Goal: Information Seeking & Learning: Learn about a topic

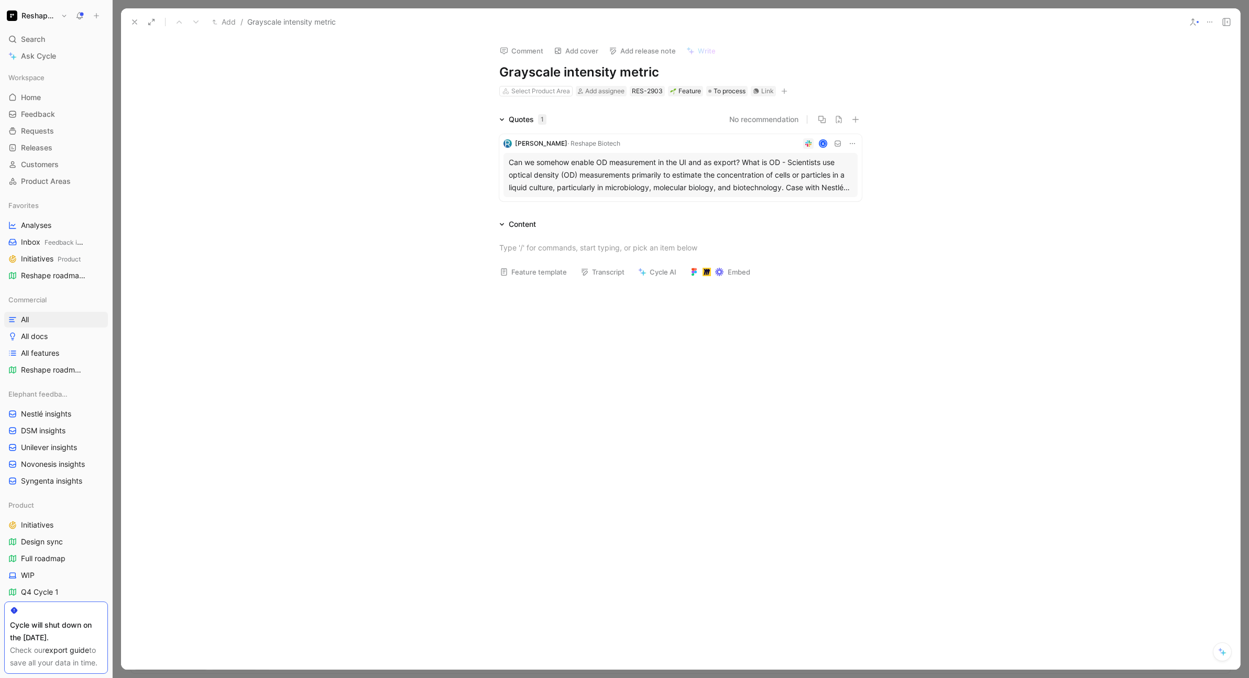
scroll to position [158, 0]
click at [137, 21] on icon at bounding box center [134, 22] width 8 height 8
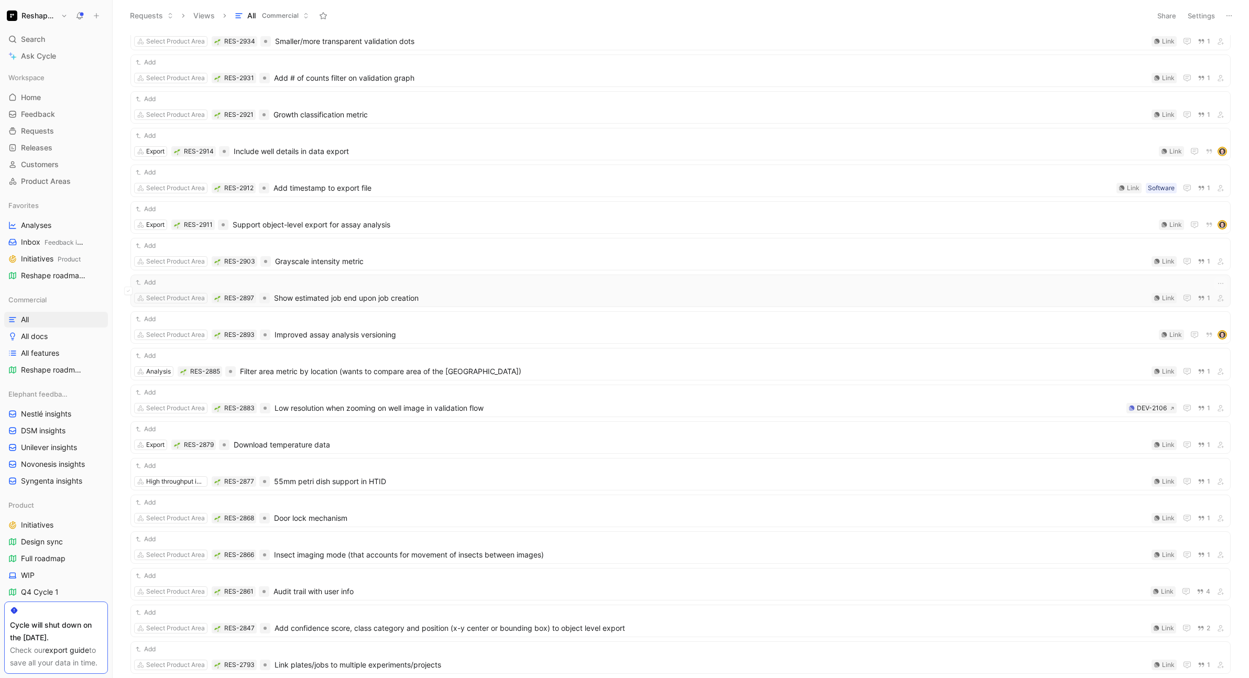
scroll to position [205, 0]
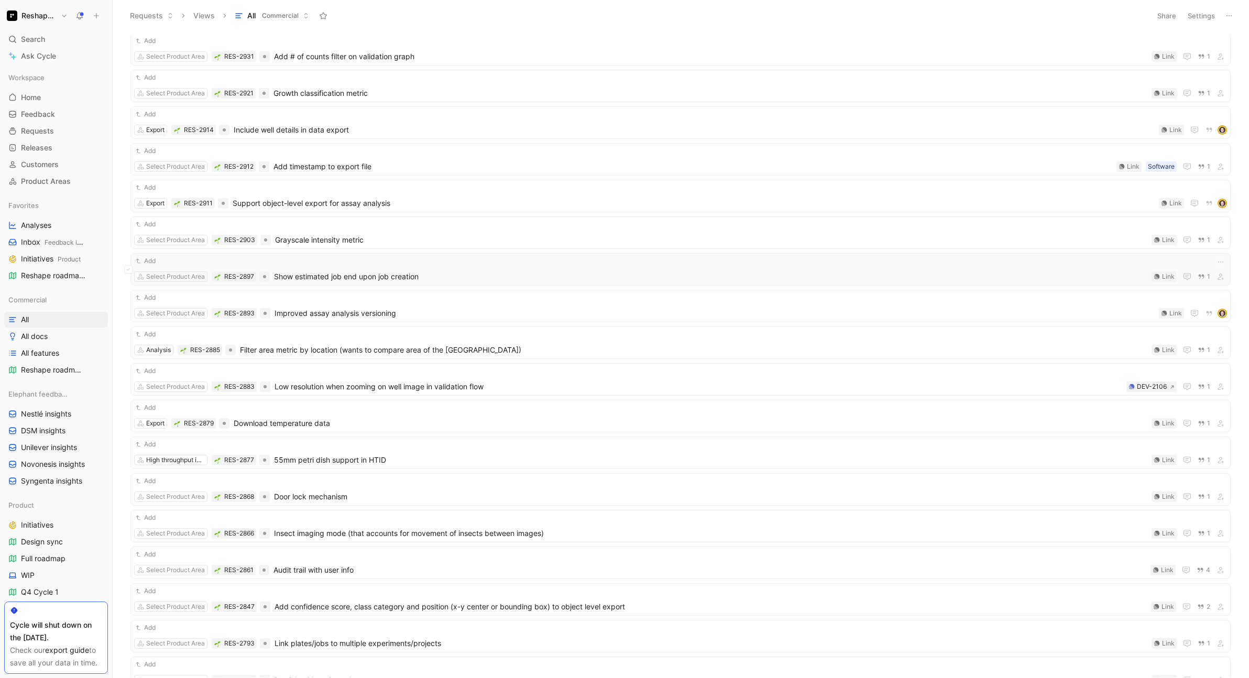
click at [408, 276] on span "Show estimated job end upon job creation" at bounding box center [710, 276] width 873 height 13
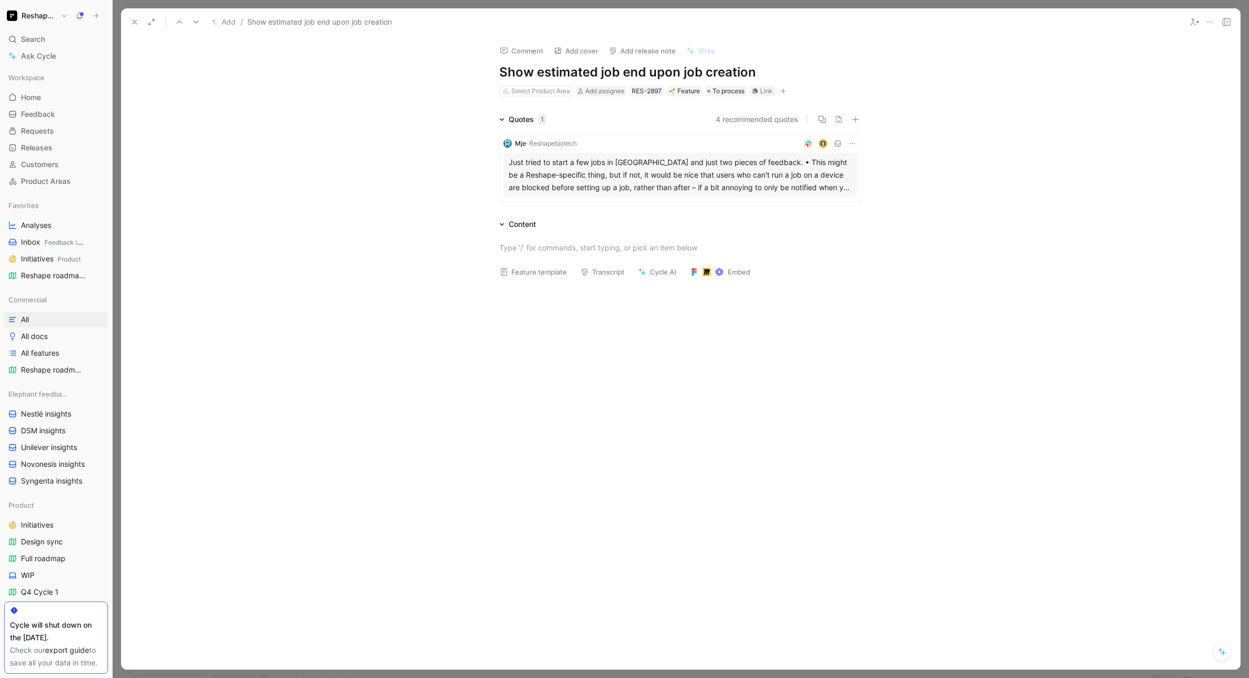
click at [614, 70] on h1 "Show estimated job end upon job creation" at bounding box center [680, 72] width 362 height 17
copy h1 "Show estimated job end upon job creation"
click at [134, 20] on icon at bounding box center [134, 22] width 8 height 8
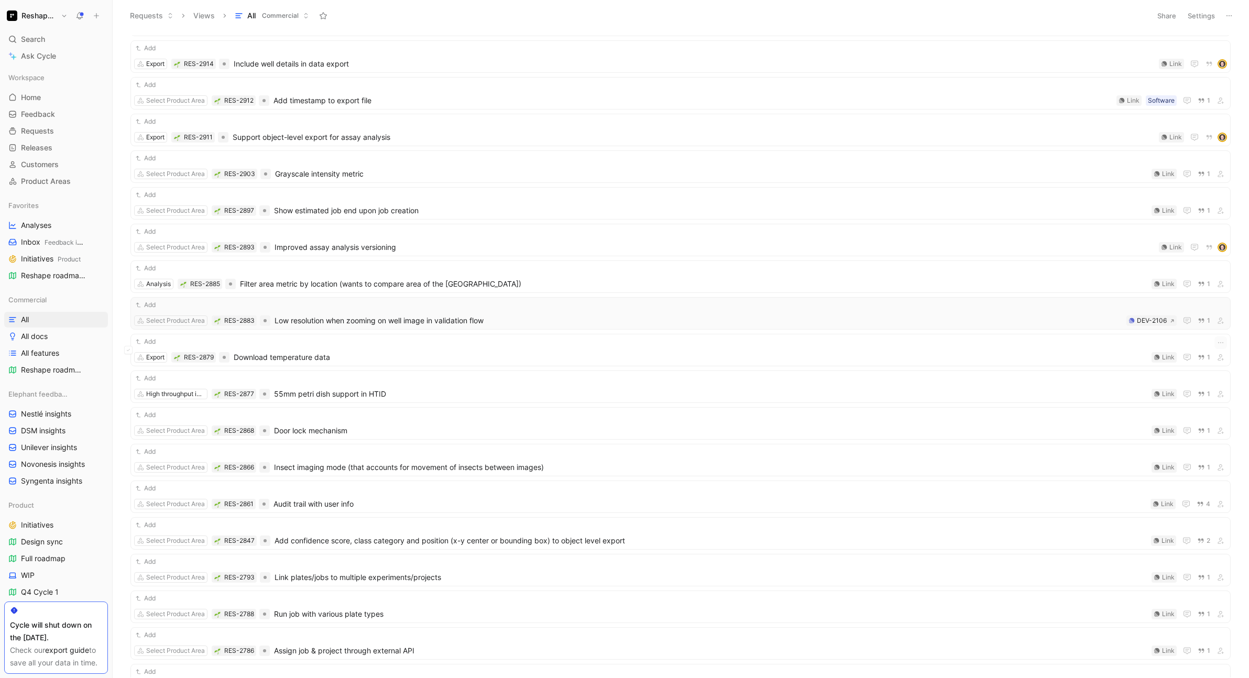
scroll to position [324, 0]
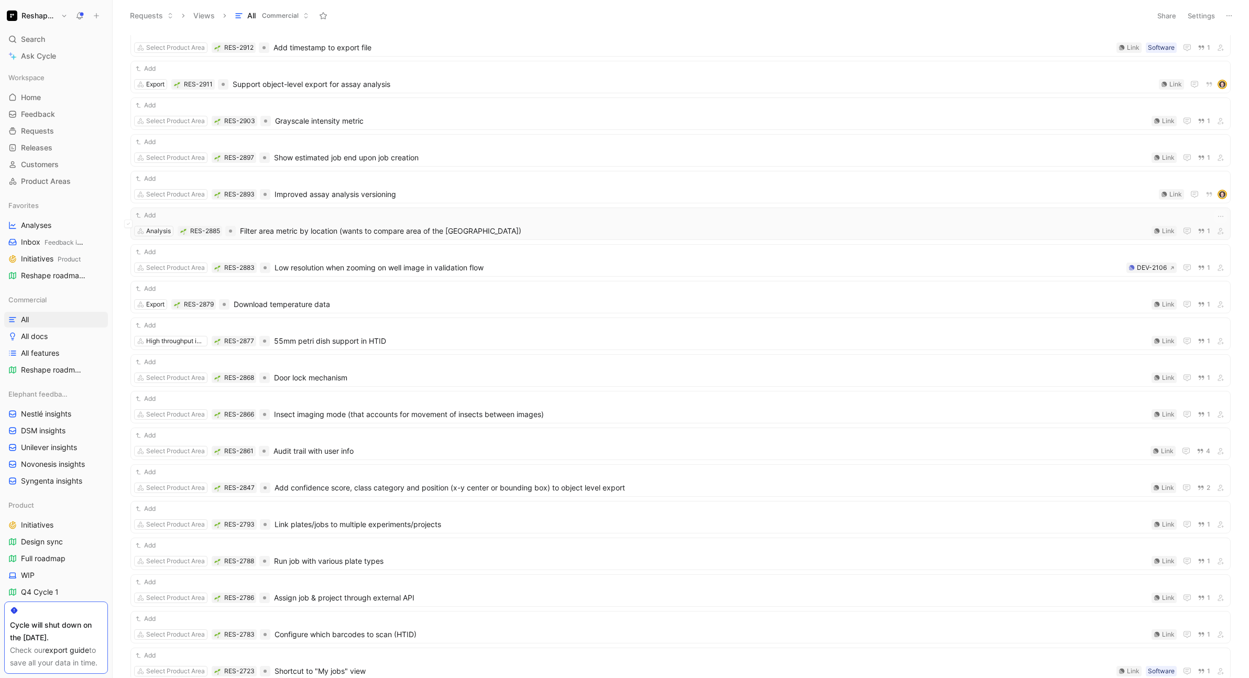
click at [307, 228] on span "Filter area metric by location (wants to compare area of the [GEOGRAPHIC_DATA])" at bounding box center [693, 231] width 907 height 13
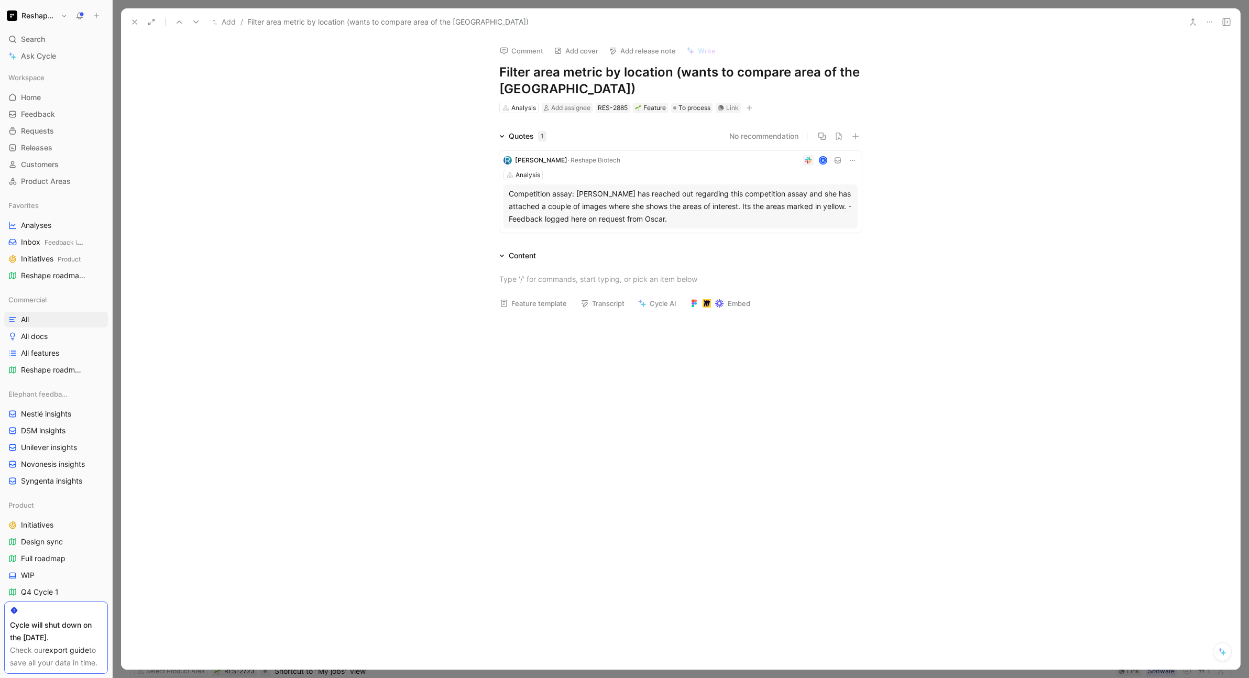
click at [598, 196] on div "Competition assay: [PERSON_NAME] has reached out regarding this competition ass…" at bounding box center [681, 207] width 344 height 38
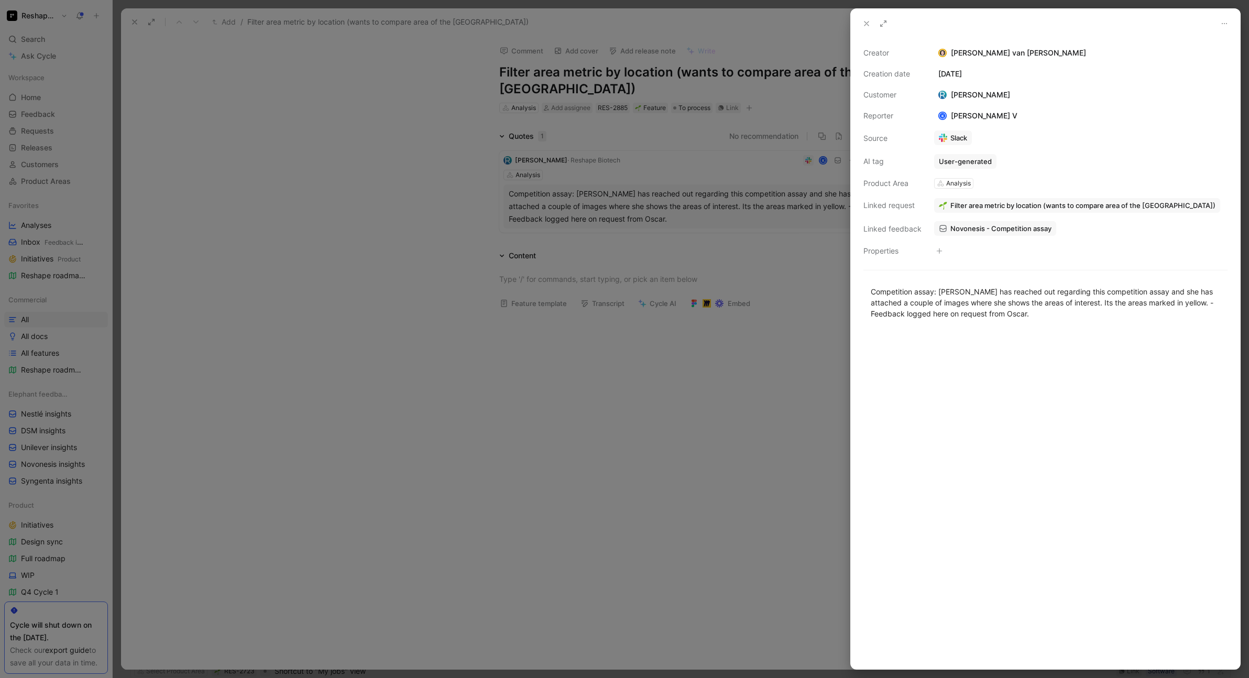
drag, startPoint x: 939, startPoint y: 290, endPoint x: 1073, endPoint y: 339, distance: 142.4
click at [1073, 339] on div "Competition assay: [PERSON_NAME] has reached out regarding this competition ass…" at bounding box center [1045, 471] width 389 height 394
copy div "[PERSON_NAME] has reached out regarding this competition assay and she has atta…"
click at [955, 135] on link "Slack" at bounding box center [953, 137] width 38 height 15
click at [381, 185] on div at bounding box center [624, 339] width 1249 height 678
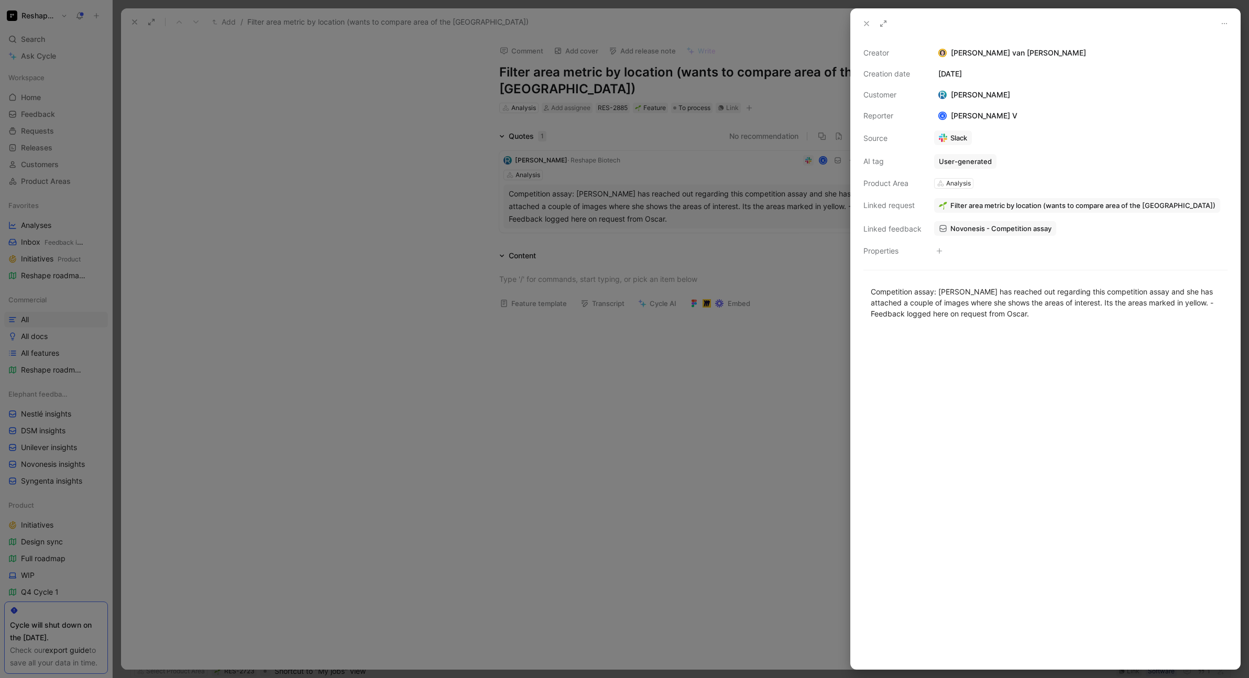
click at [134, 20] on div at bounding box center [624, 339] width 1249 height 678
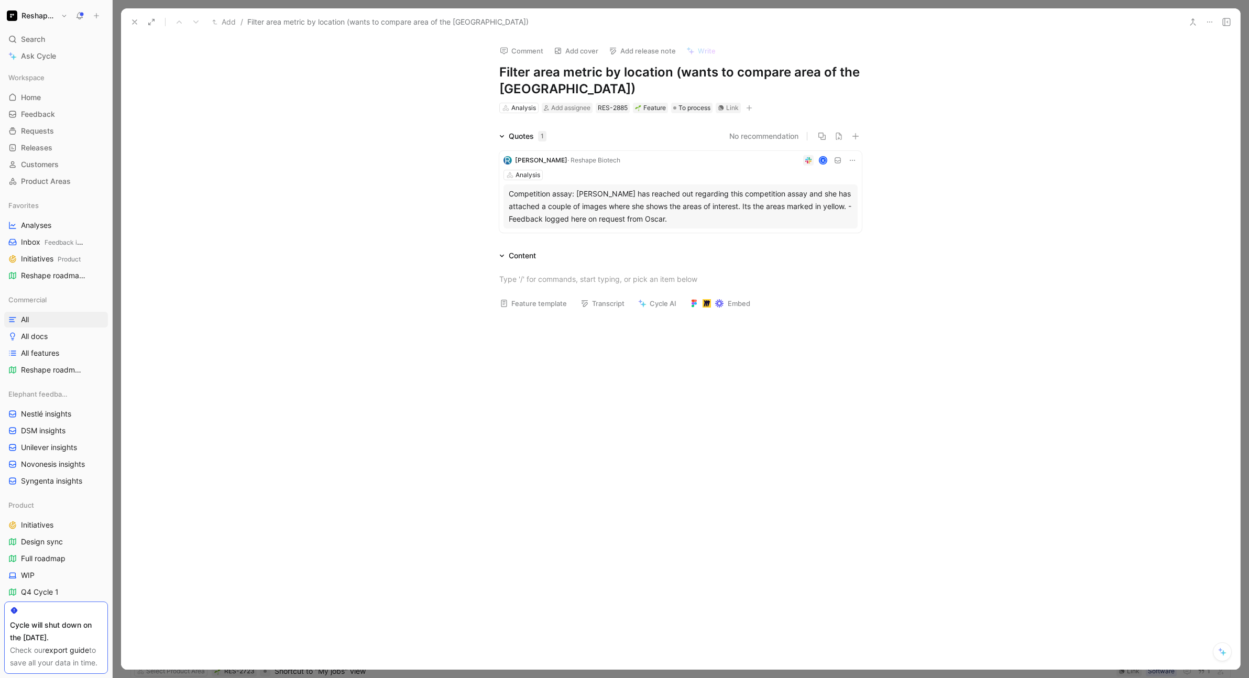
click at [135, 27] on button at bounding box center [134, 22] width 15 height 15
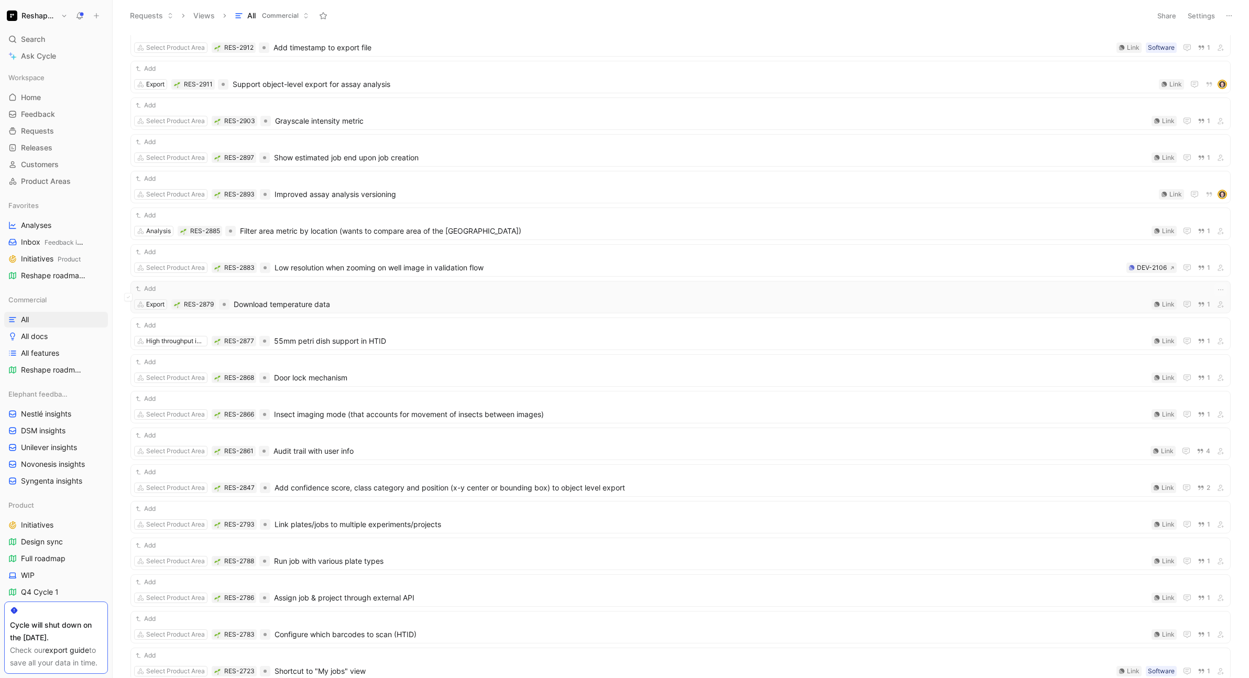
scroll to position [336, 0]
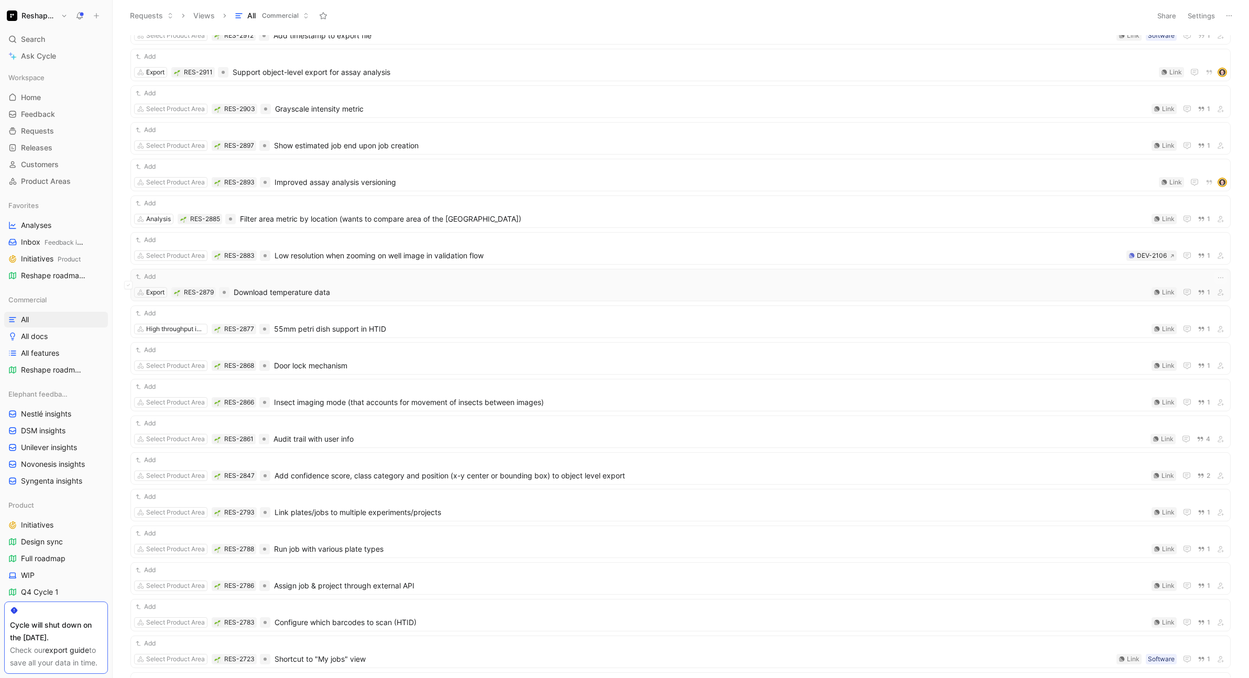
click at [488, 292] on span "Download temperature data" at bounding box center [691, 292] width 914 height 13
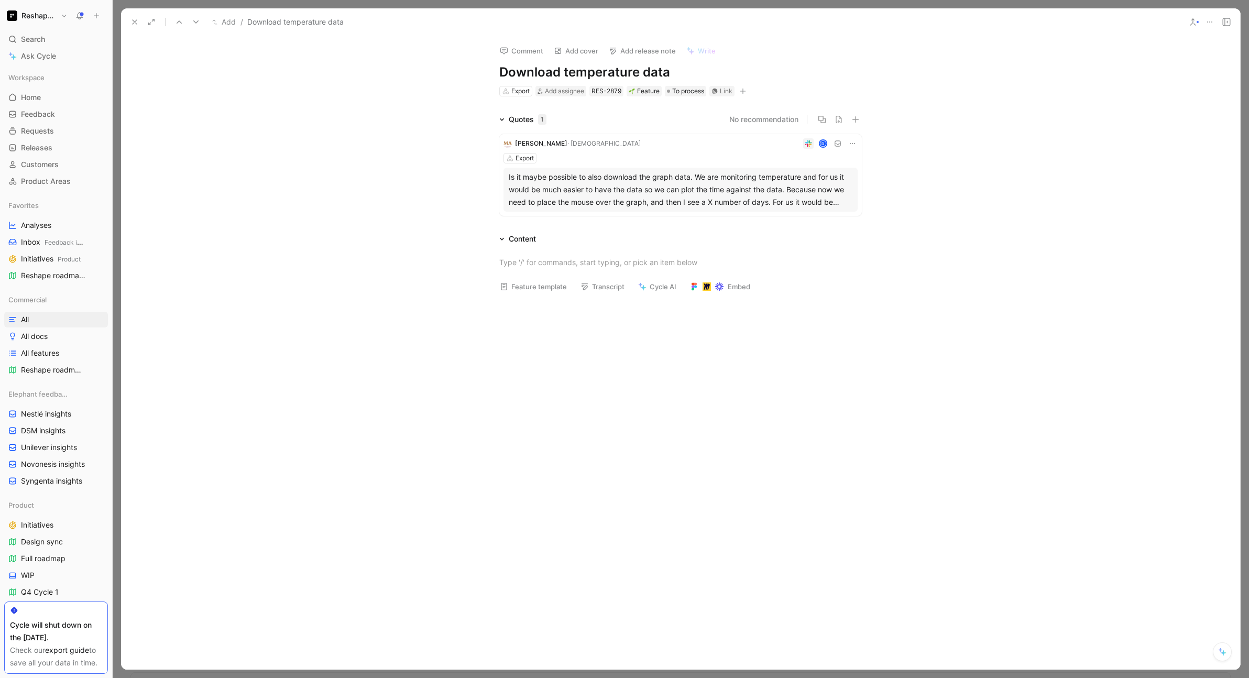
click at [590, 183] on div "Is it maybe possible to also download the graph data. We are monitoring tempera…" at bounding box center [681, 190] width 344 height 38
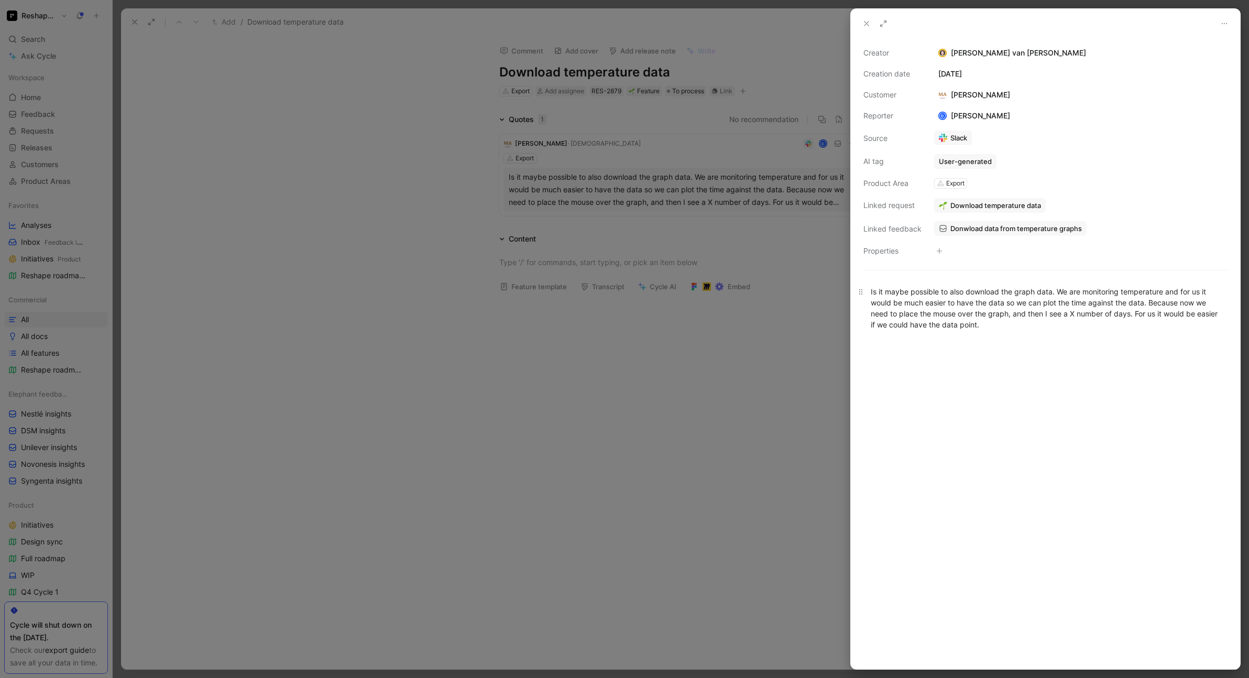
click at [866, 294] on p "Is it maybe possible to also download the graph data. We are monitoring tempera…" at bounding box center [1045, 308] width 389 height 50
copy div "Is it maybe possible to also download the graph data. We are monitoring tempera…"
click at [148, 51] on div at bounding box center [624, 339] width 1249 height 678
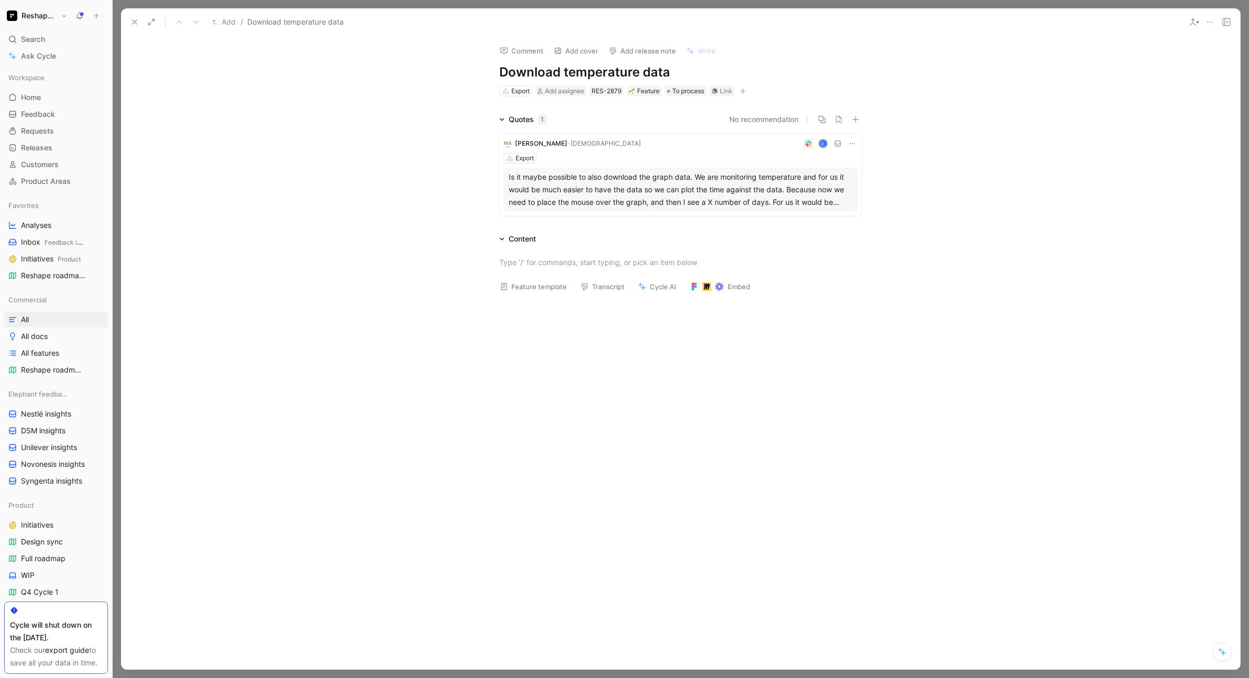
click at [134, 24] on icon at bounding box center [134, 22] width 8 height 8
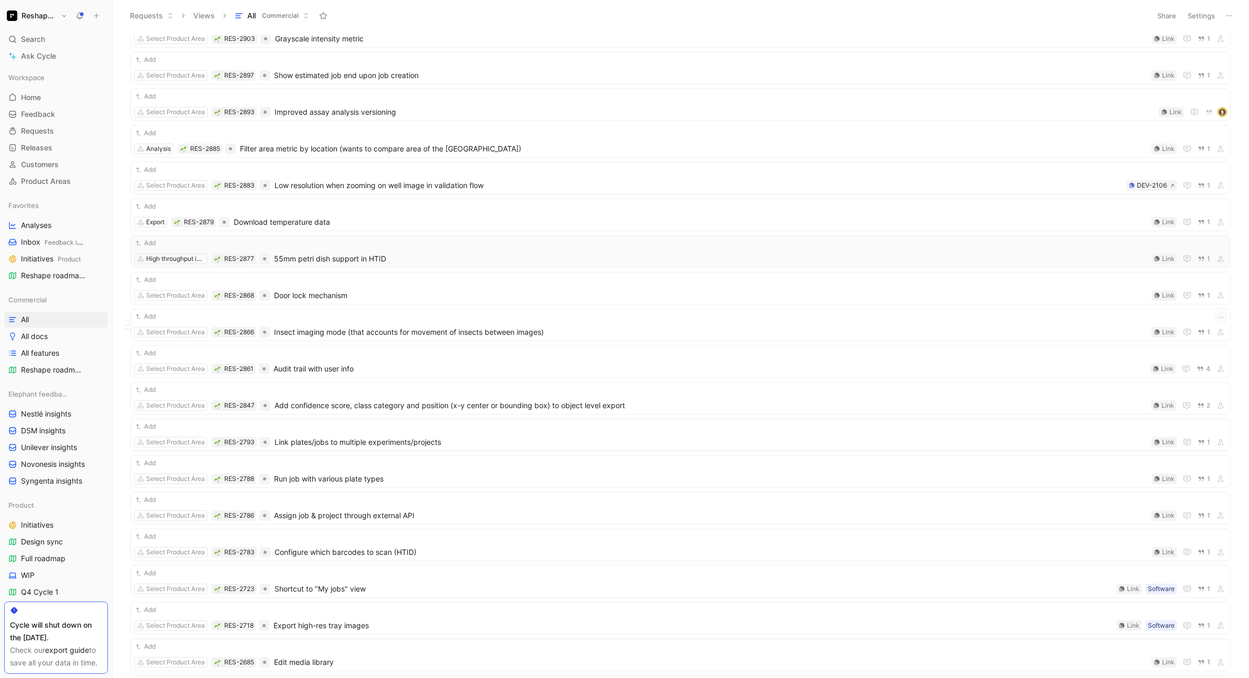
scroll to position [417, 0]
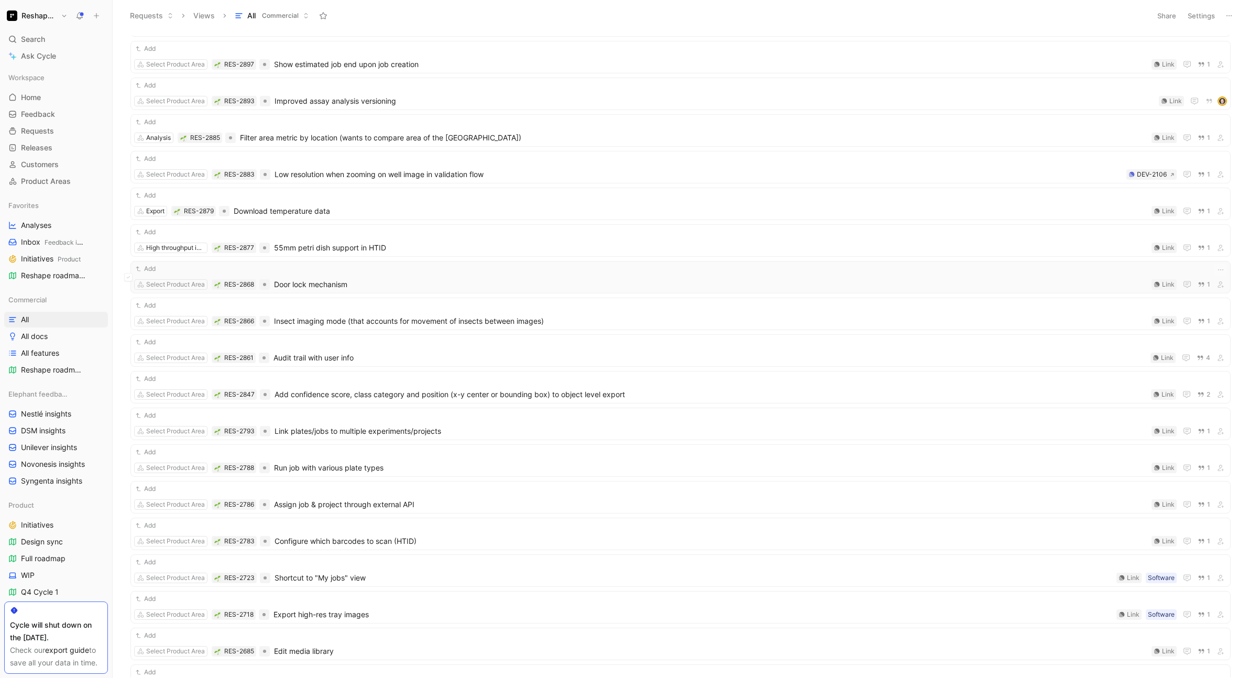
click at [344, 281] on span "Door lock mechanism" at bounding box center [710, 284] width 873 height 13
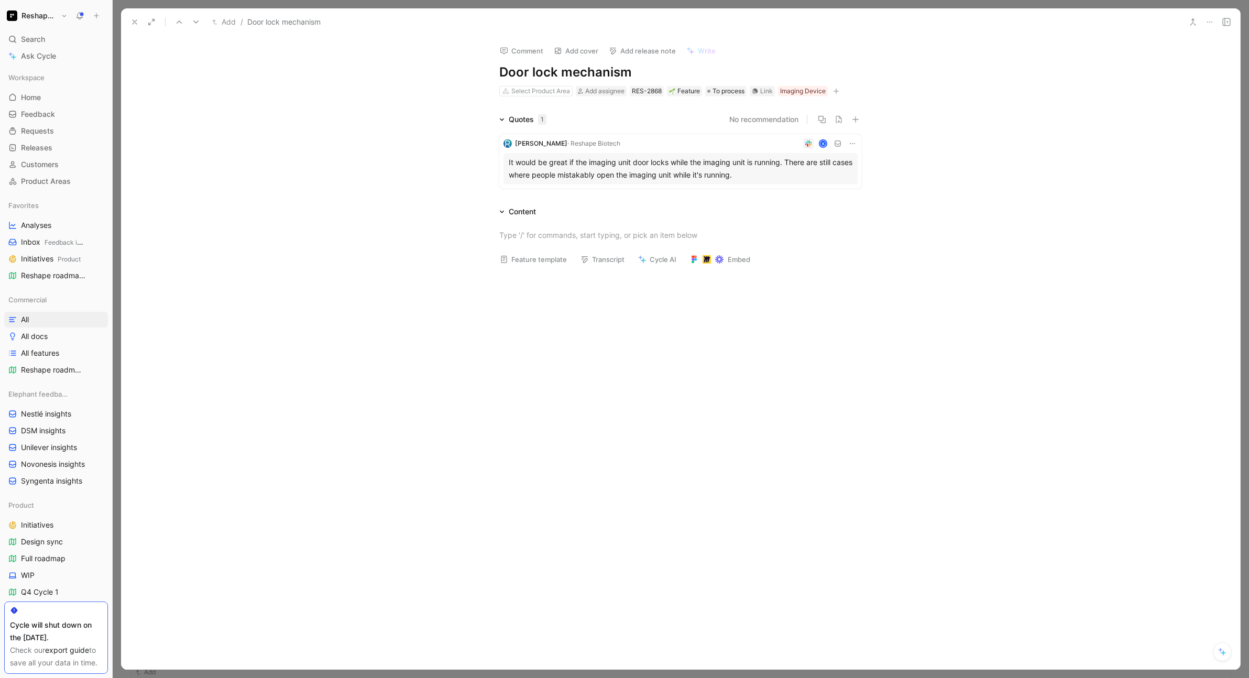
click at [594, 171] on div "It would be great if the imaging unit door locks while the imaging unit is runn…" at bounding box center [681, 168] width 344 height 25
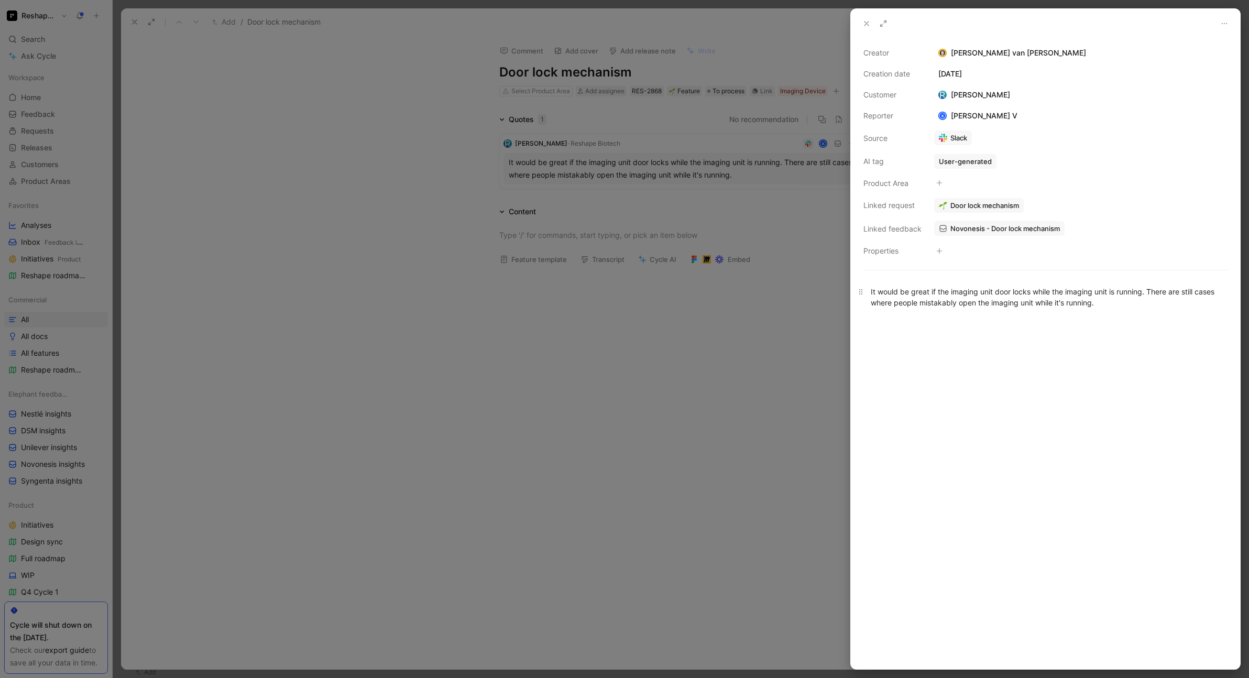
click at [942, 291] on div "It would be great if the imaging unit door locks while the imaging unit is runn…" at bounding box center [1045, 297] width 349 height 22
click at [974, 230] on span "Novonesis - Door lock mechanism" at bounding box center [1004, 228] width 109 height 9
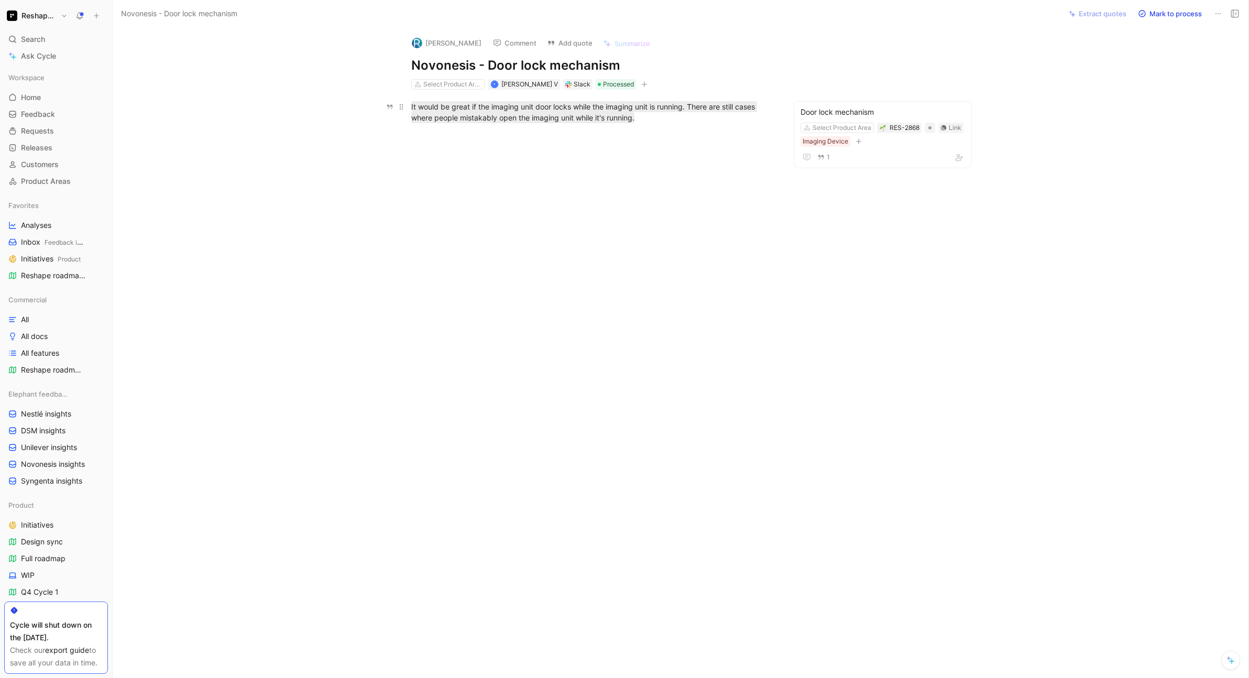
click at [649, 119] on div "It would be great if the imaging unit door locks while the imaging unit is runn…" at bounding box center [592, 112] width 362 height 22
copy mark "It would be great if the imaging unit door locks while the imaging unit is runn…"
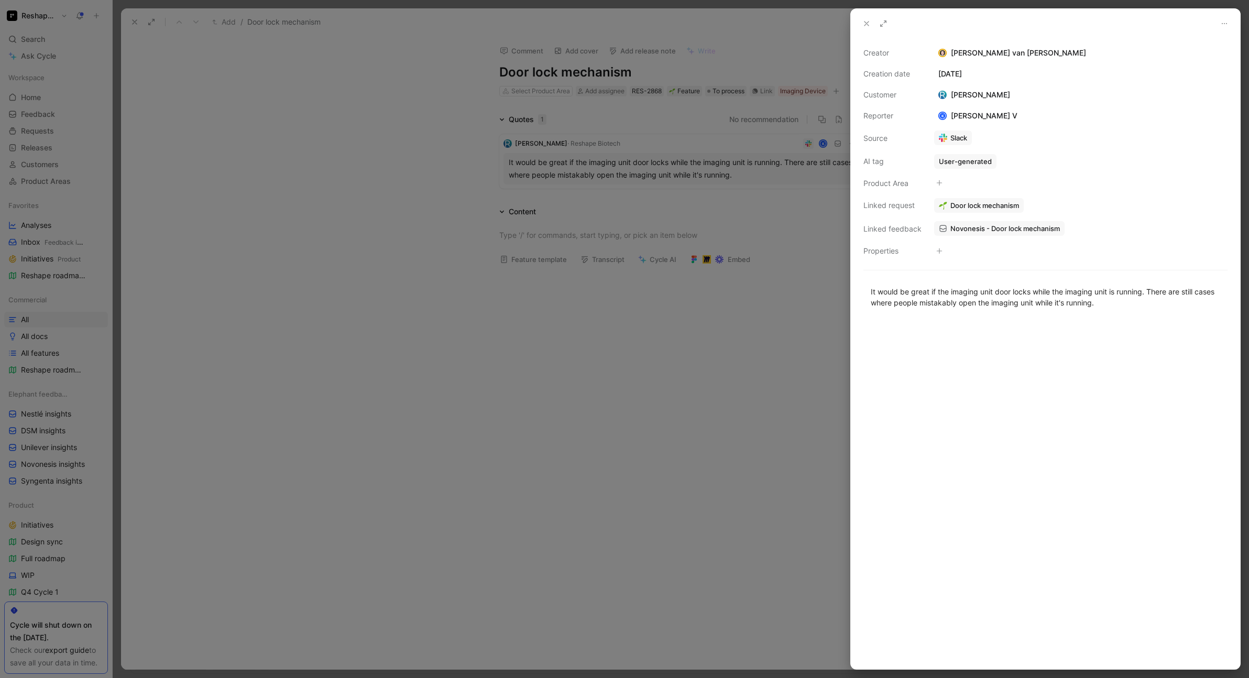
click at [125, 24] on div at bounding box center [624, 339] width 1249 height 678
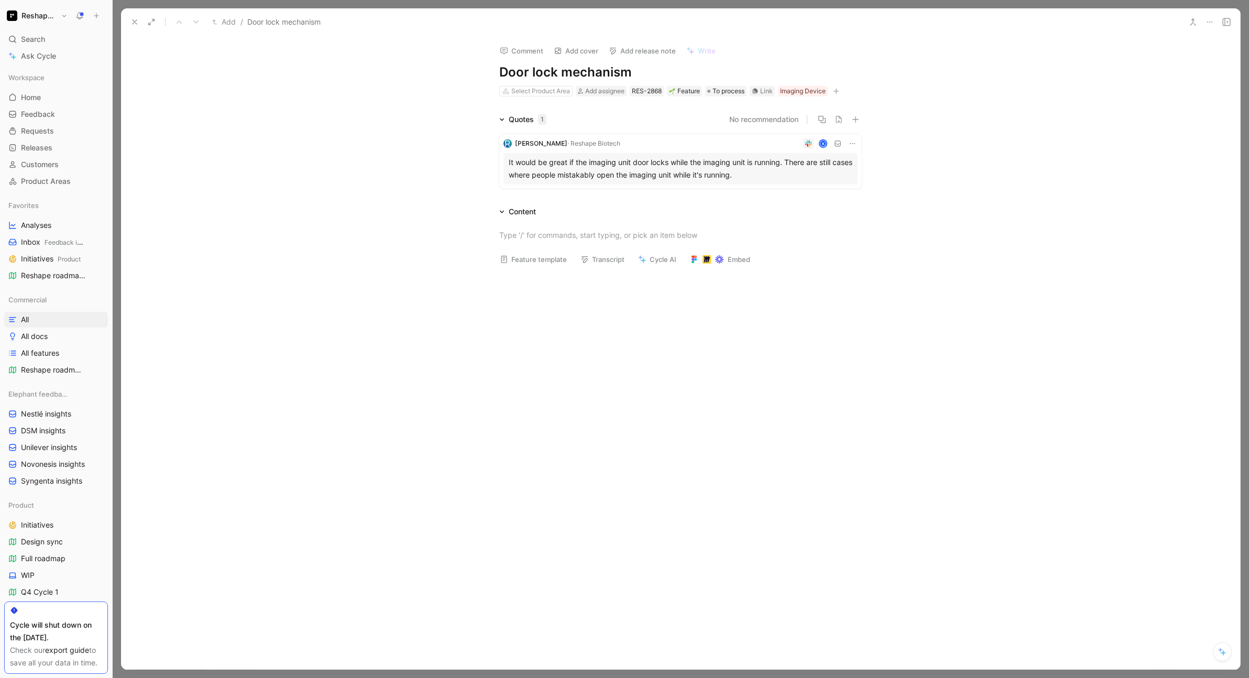
click at [132, 23] on icon at bounding box center [134, 22] width 8 height 8
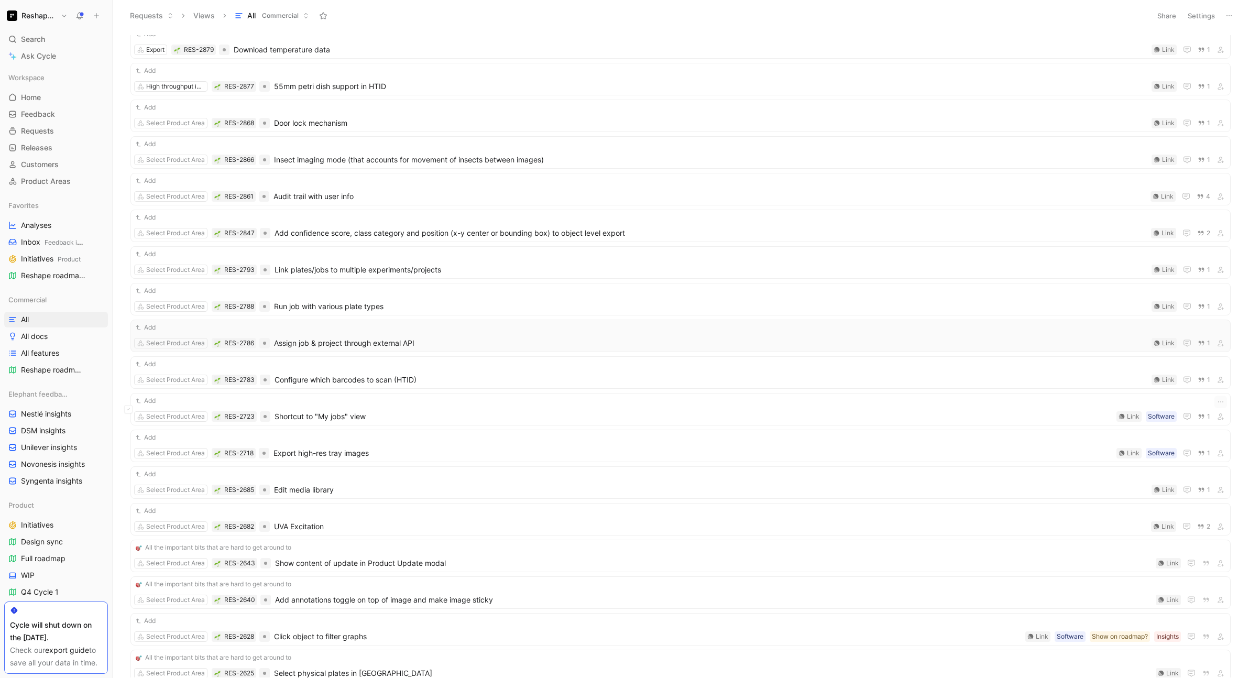
scroll to position [663, 0]
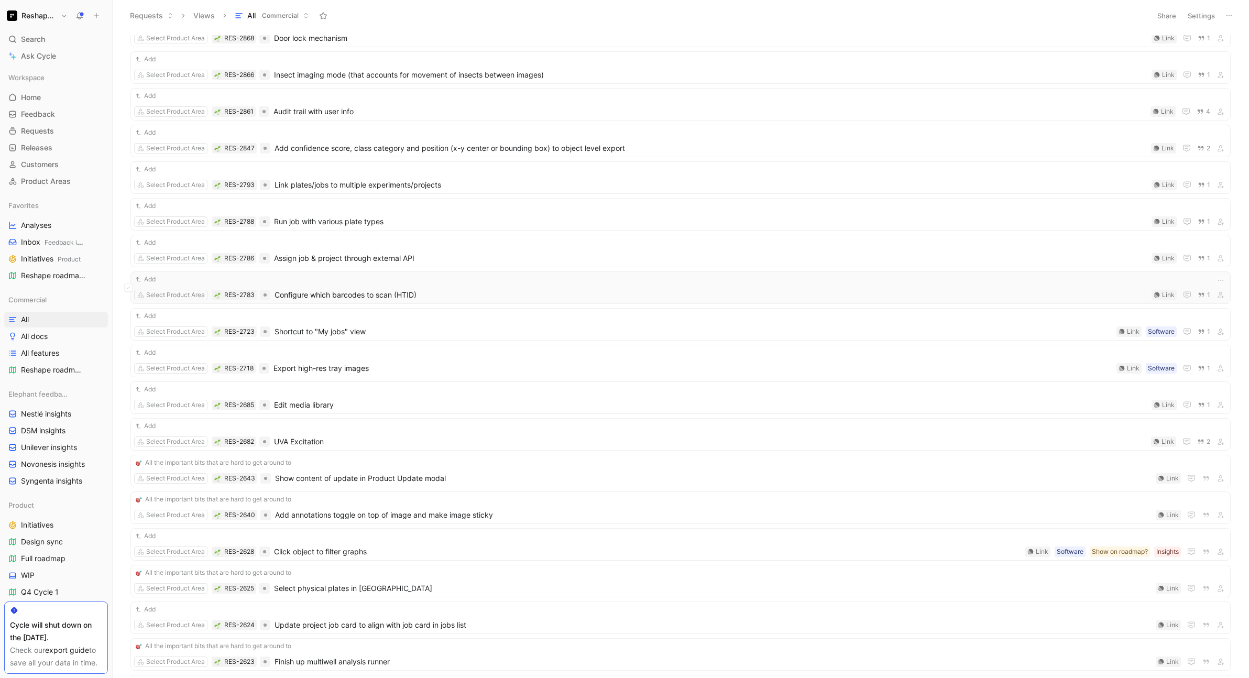
click at [451, 293] on span "Configure which barcodes to scan (HTID)" at bounding box center [710, 295] width 873 height 13
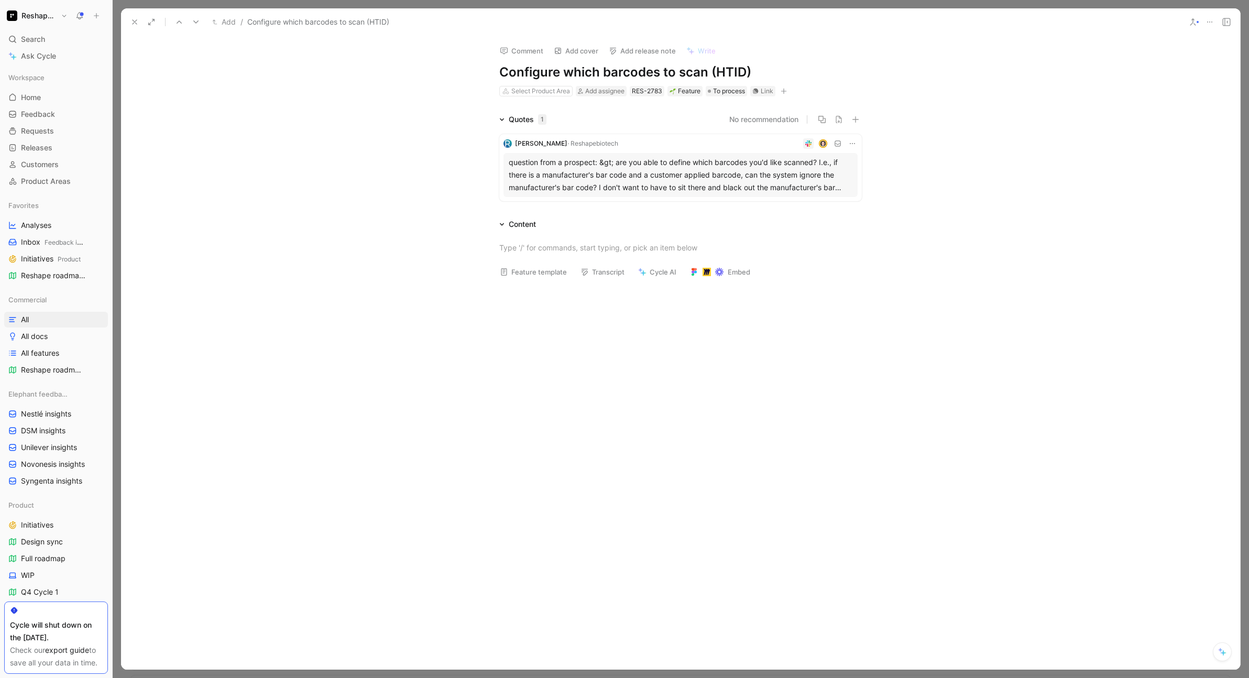
click at [642, 177] on div "question from a prospect: &gt; are you able to define which barcodes you'd like…" at bounding box center [681, 175] width 344 height 38
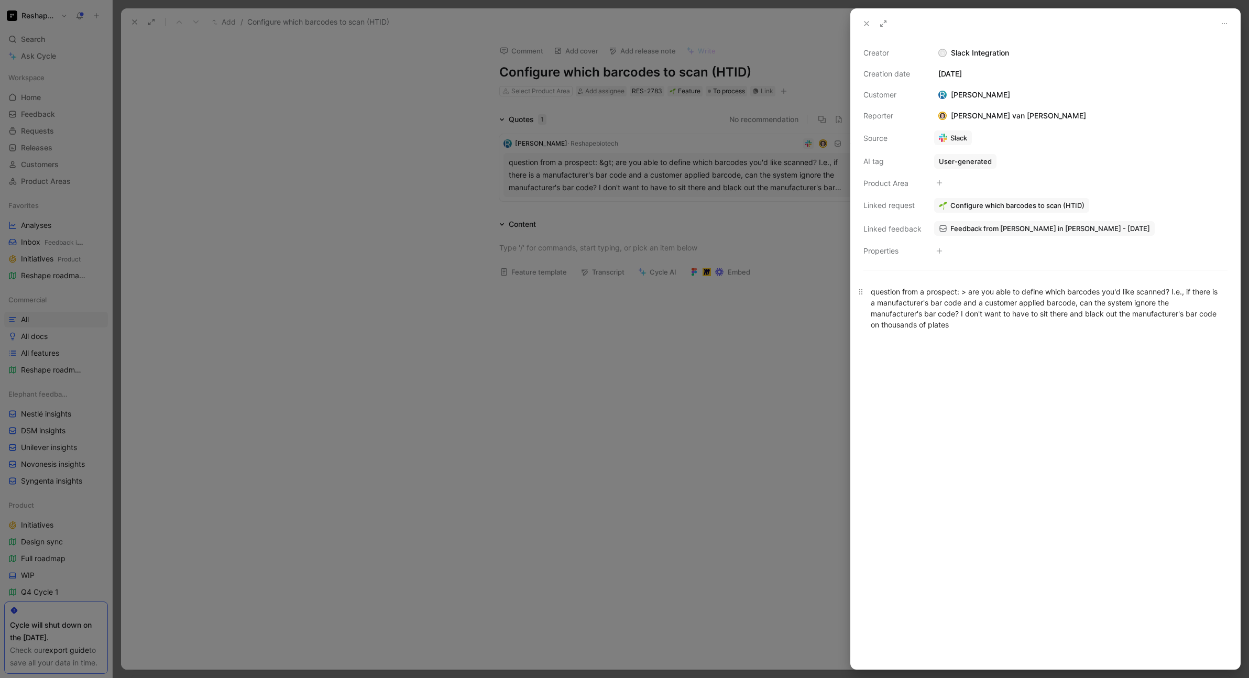
click at [955, 304] on div "question from a prospect: > are you able to define which barcodes you'd like sc…" at bounding box center [1045, 308] width 349 height 44
click at [975, 290] on div "question from a prospect: > are you able to define which barcodes you'd like sc…" at bounding box center [1045, 308] width 349 height 44
click at [960, 294] on div "question from a prospect: > are you able to define which barcodes you'd like sc…" at bounding box center [1045, 308] width 349 height 44
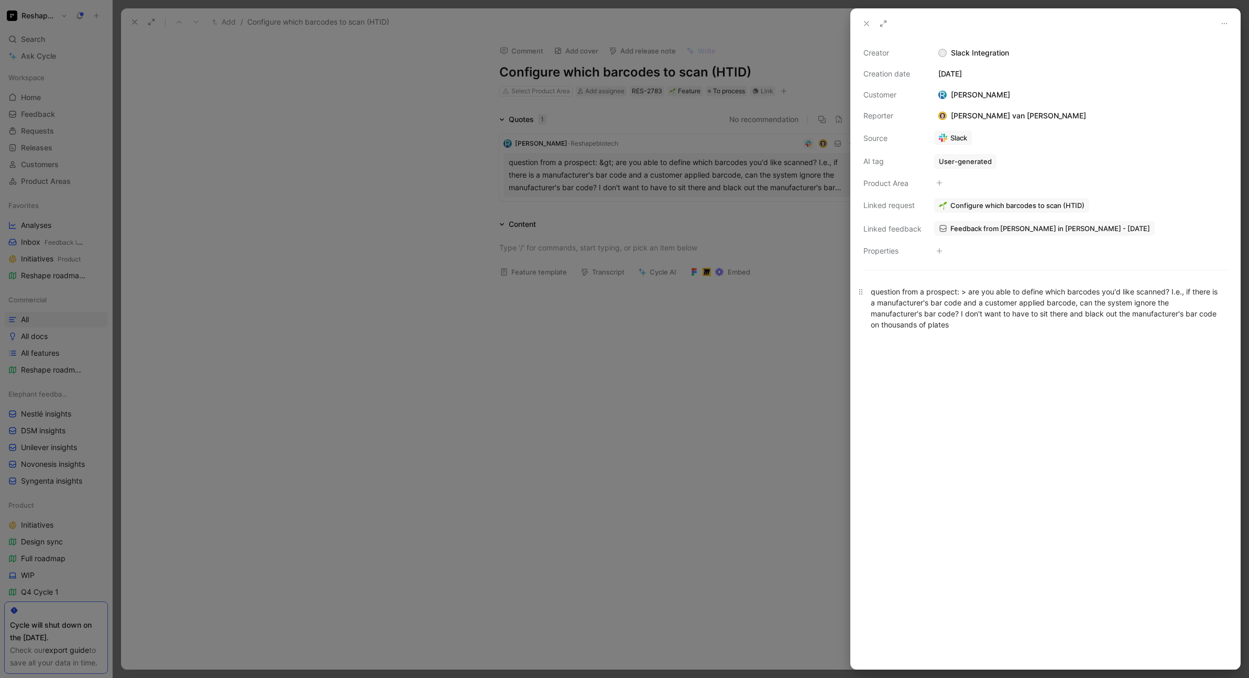
click at [960, 294] on div "question from a prospect: > are you able to define which barcodes you'd like sc…" at bounding box center [1045, 308] width 349 height 44
copy div "question from a prospect: > are you able to define which barcodes you'd like sc…"
click at [764, 341] on div at bounding box center [624, 339] width 1249 height 678
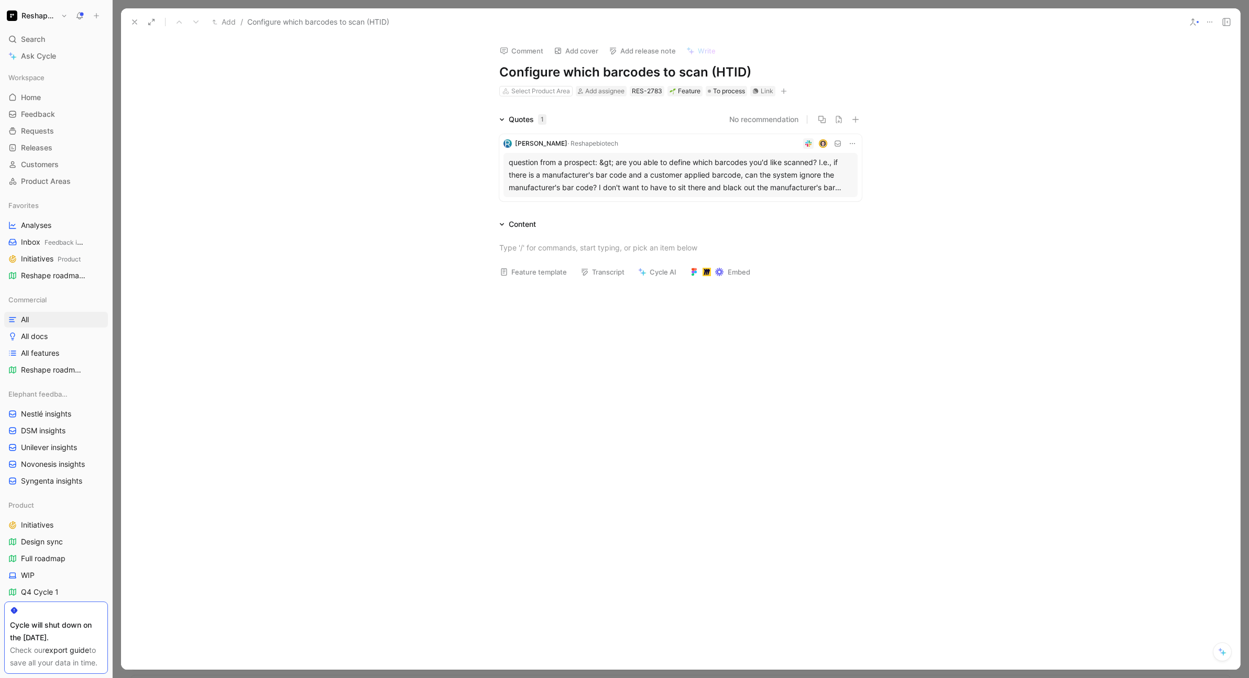
click at [139, 23] on button at bounding box center [134, 22] width 15 height 15
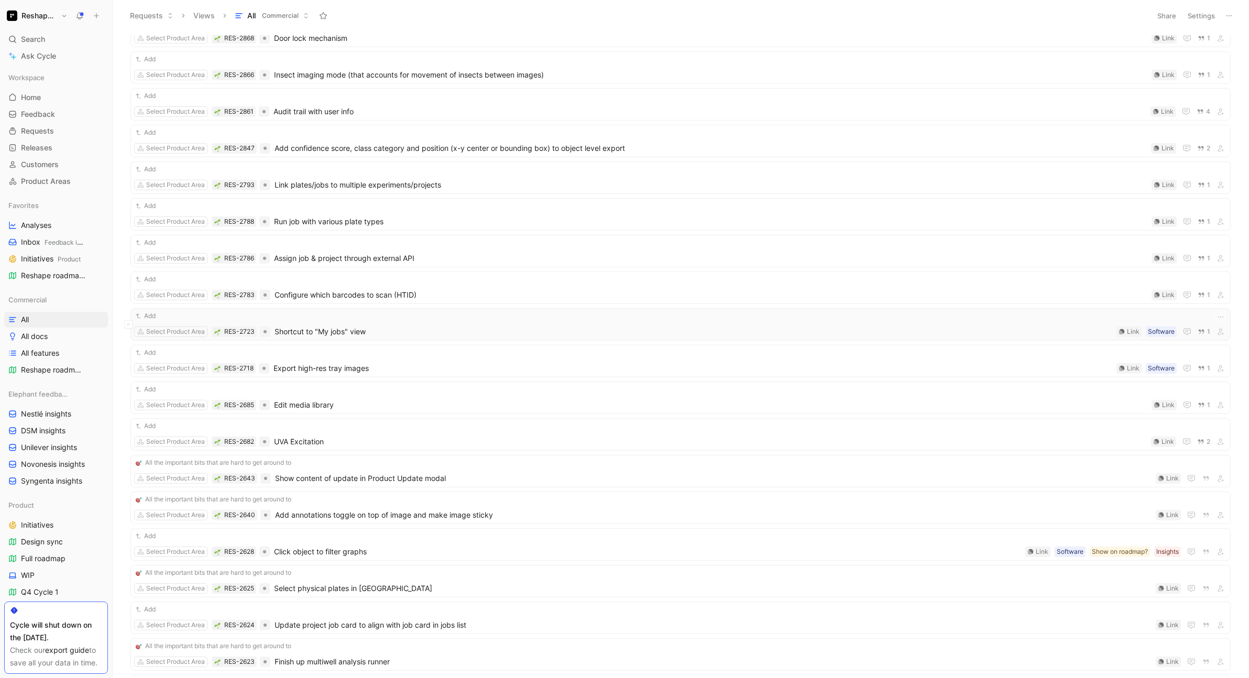
click at [421, 322] on div "Add Select Product Area RES-2723 Shortcut to "My jobs" view Software Link 1" at bounding box center [680, 324] width 1093 height 27
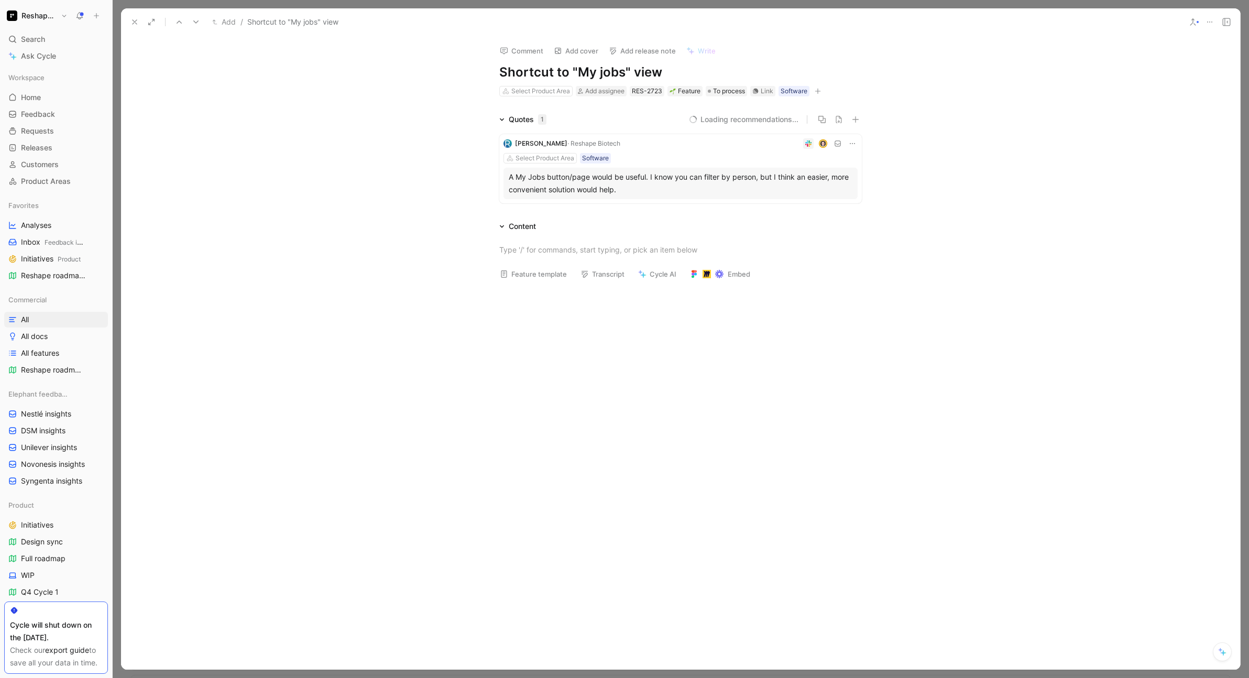
click at [582, 180] on div "A My Jobs button/page would be useful. I know you can filter by person, but I t…" at bounding box center [681, 183] width 344 height 25
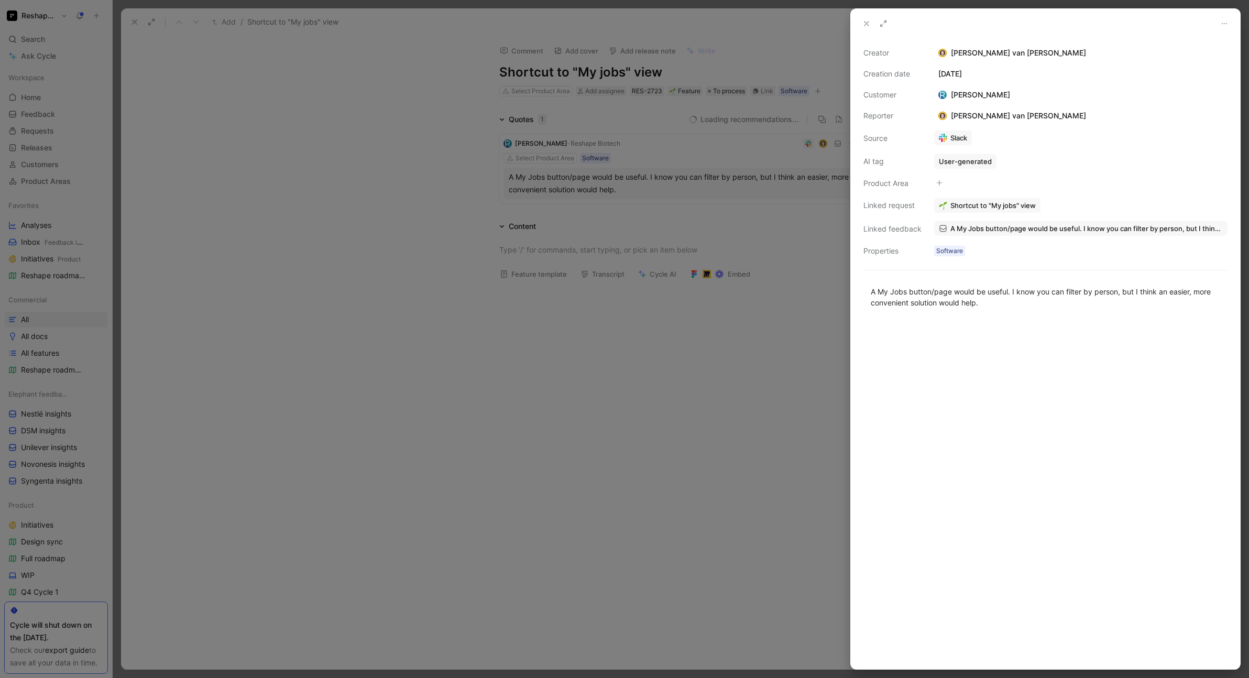
click at [743, 325] on div at bounding box center [624, 339] width 1249 height 678
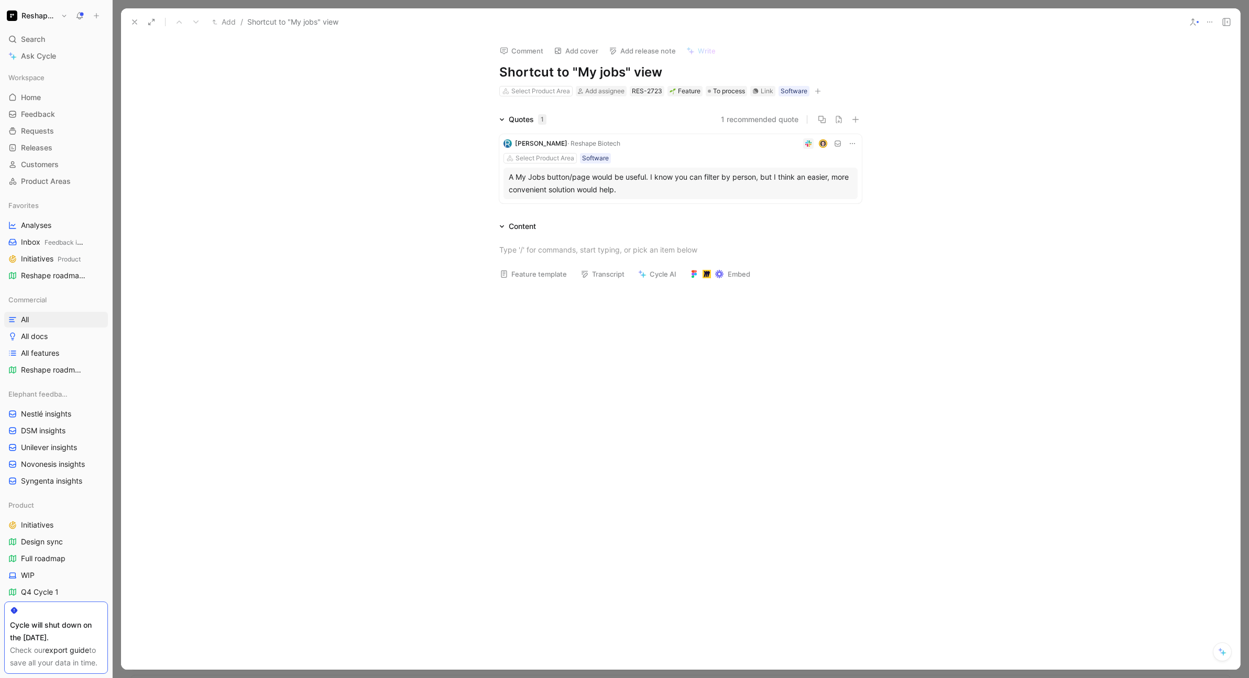
click at [138, 24] on icon at bounding box center [134, 22] width 8 height 8
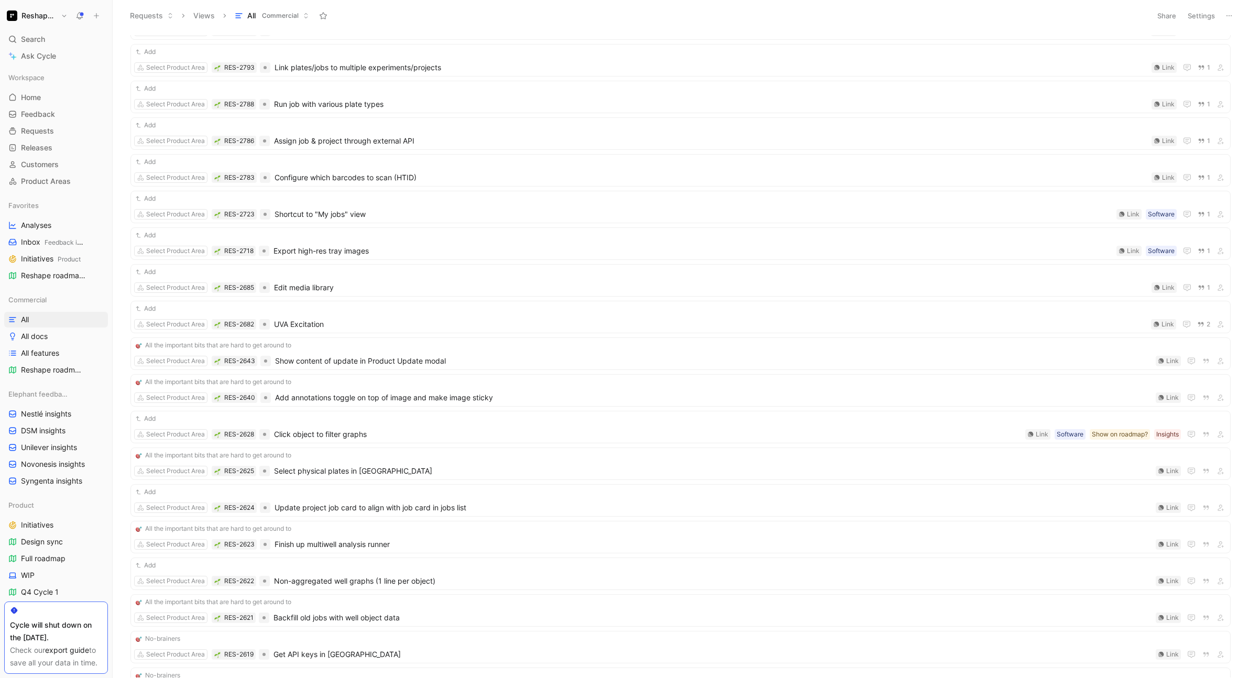
scroll to position [796, 0]
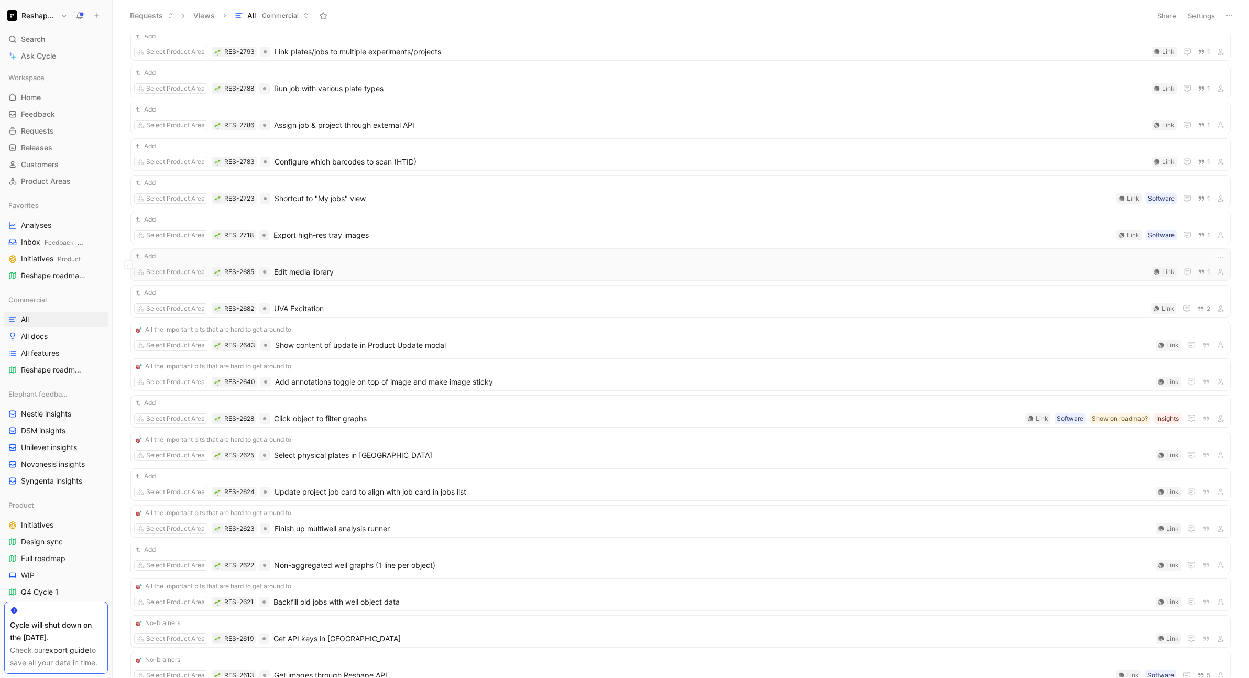
click at [429, 267] on span "Edit media library" at bounding box center [710, 272] width 873 height 13
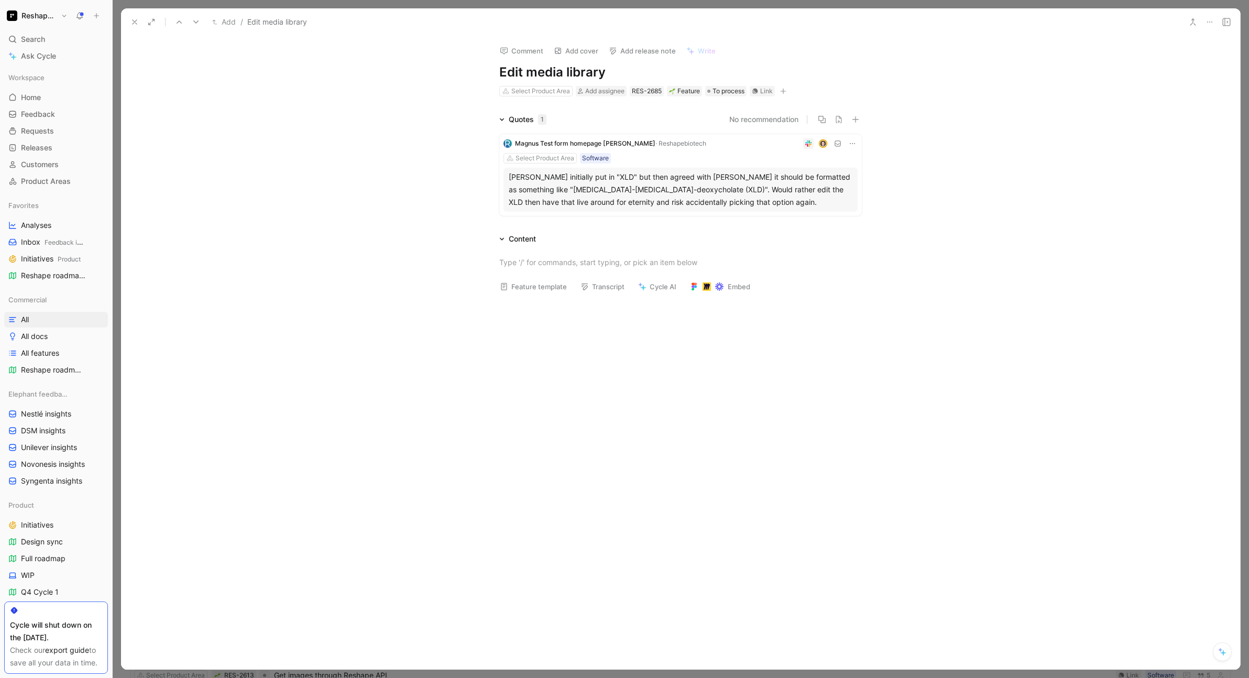
click at [137, 18] on icon at bounding box center [134, 22] width 8 height 8
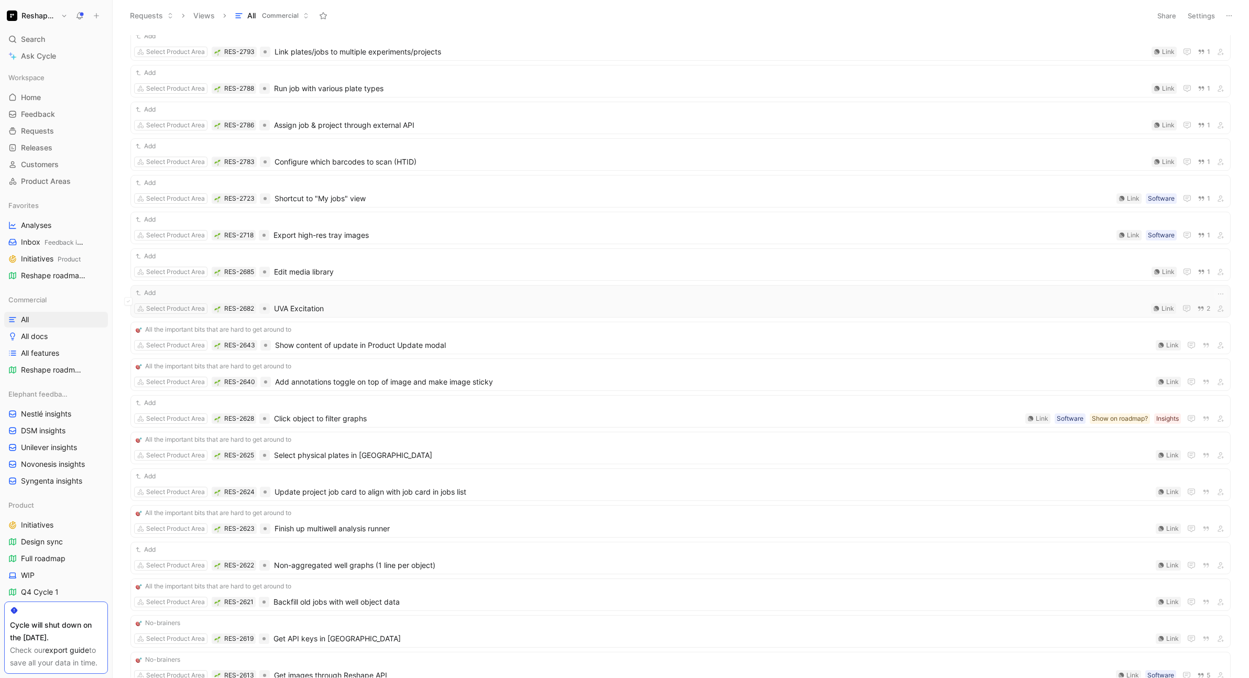
click at [382, 309] on span "UVA Excitation" at bounding box center [710, 308] width 873 height 13
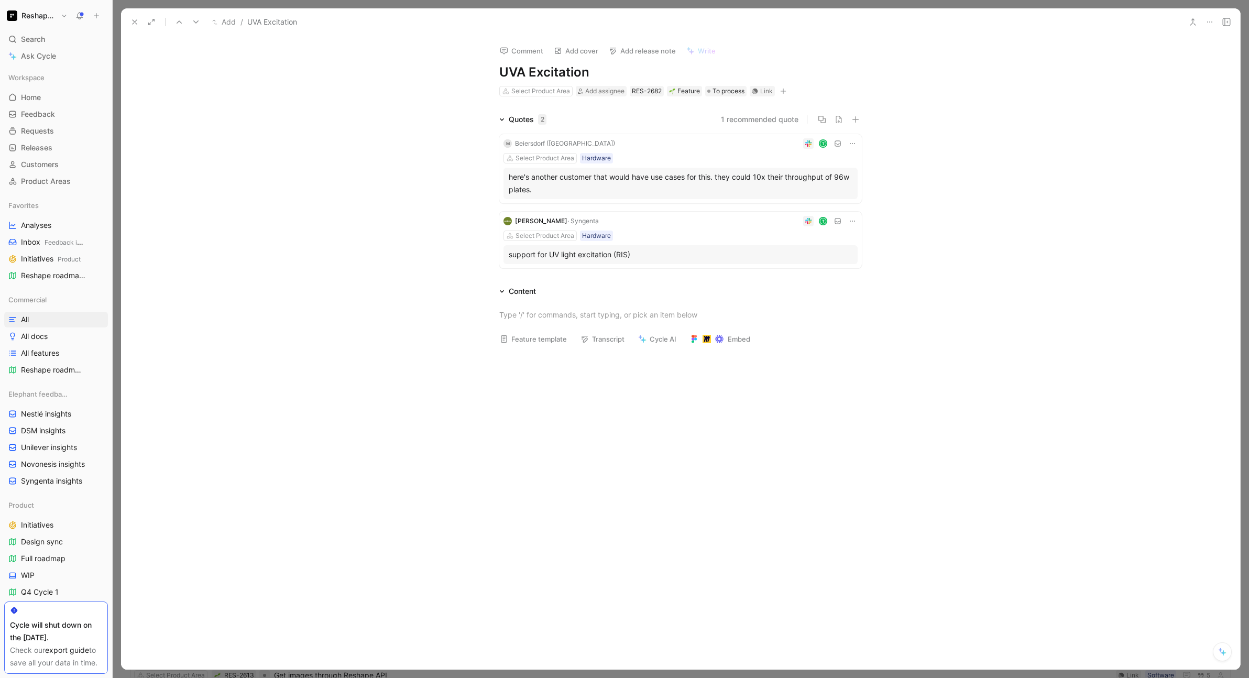
click at [539, 183] on div "here's another customer that would have use cases for this. they could 10x thei…" at bounding box center [681, 183] width 344 height 25
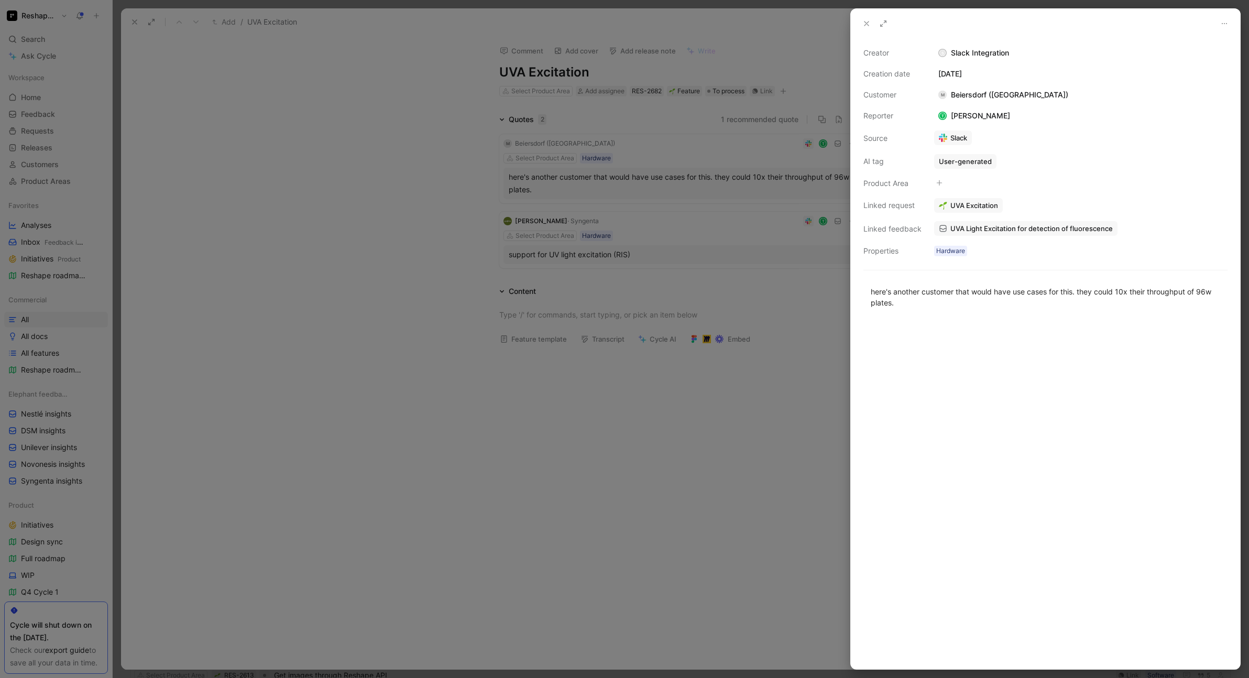
drag, startPoint x: 1079, startPoint y: 292, endPoint x: 1103, endPoint y: 329, distance: 44.5
click at [1103, 329] on div "here's another customer that would have use cases for this. they could 10x thei…" at bounding box center [1045, 471] width 389 height 394
copy div "they could 10x their throughput of 96w plates."
click at [752, 431] on div at bounding box center [624, 339] width 1249 height 678
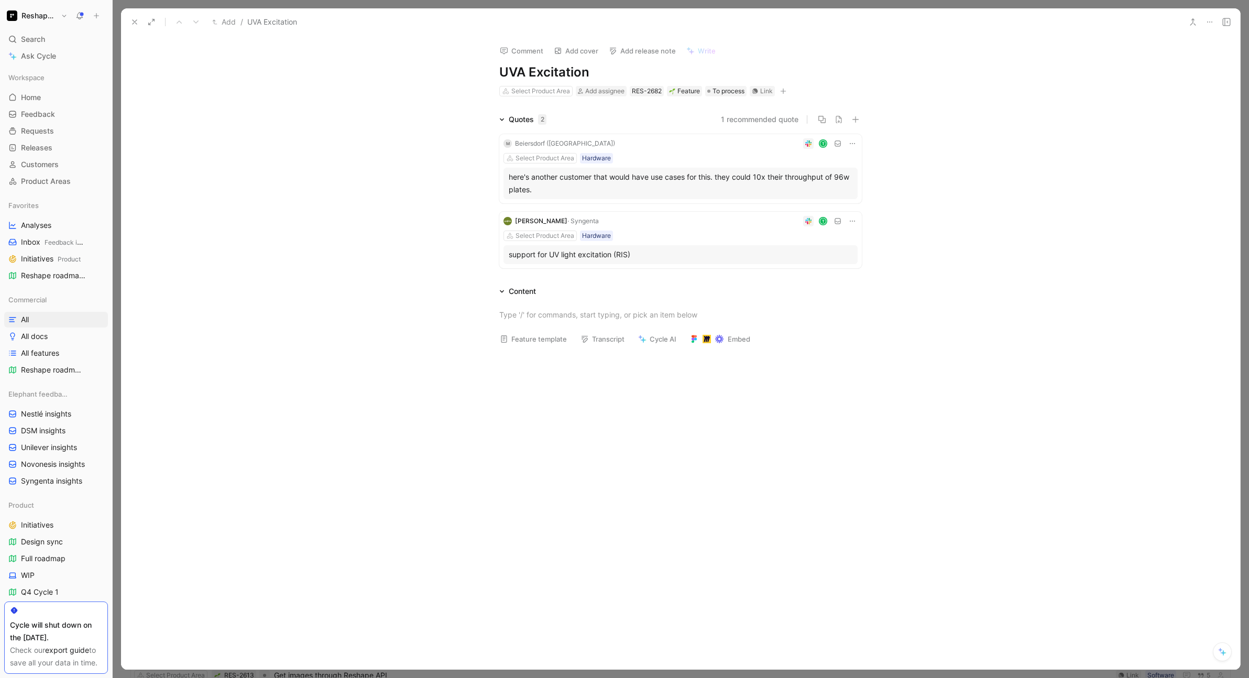
click at [634, 255] on div "support for UV light excitation (RIS)" at bounding box center [681, 254] width 344 height 13
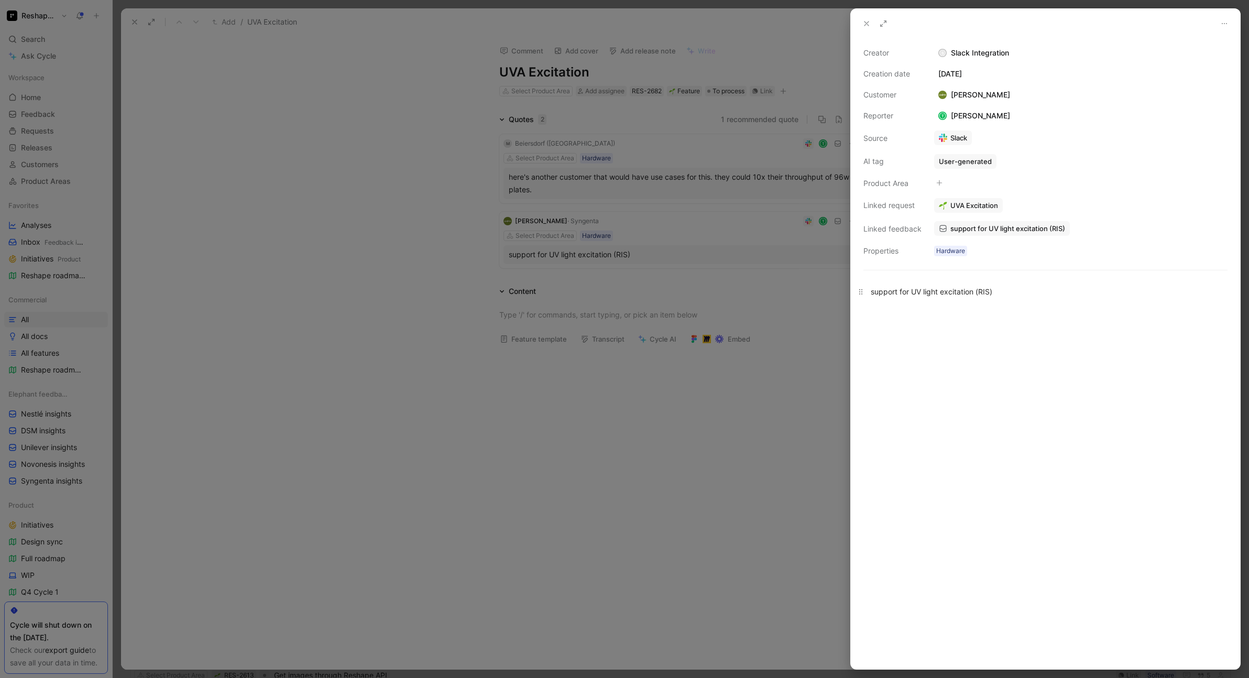
click at [954, 291] on div "support for UV light excitation (RIS)" at bounding box center [1045, 291] width 349 height 11
copy div "support for UV light excitation (RIS)"
click at [837, 393] on div at bounding box center [624, 339] width 1249 height 678
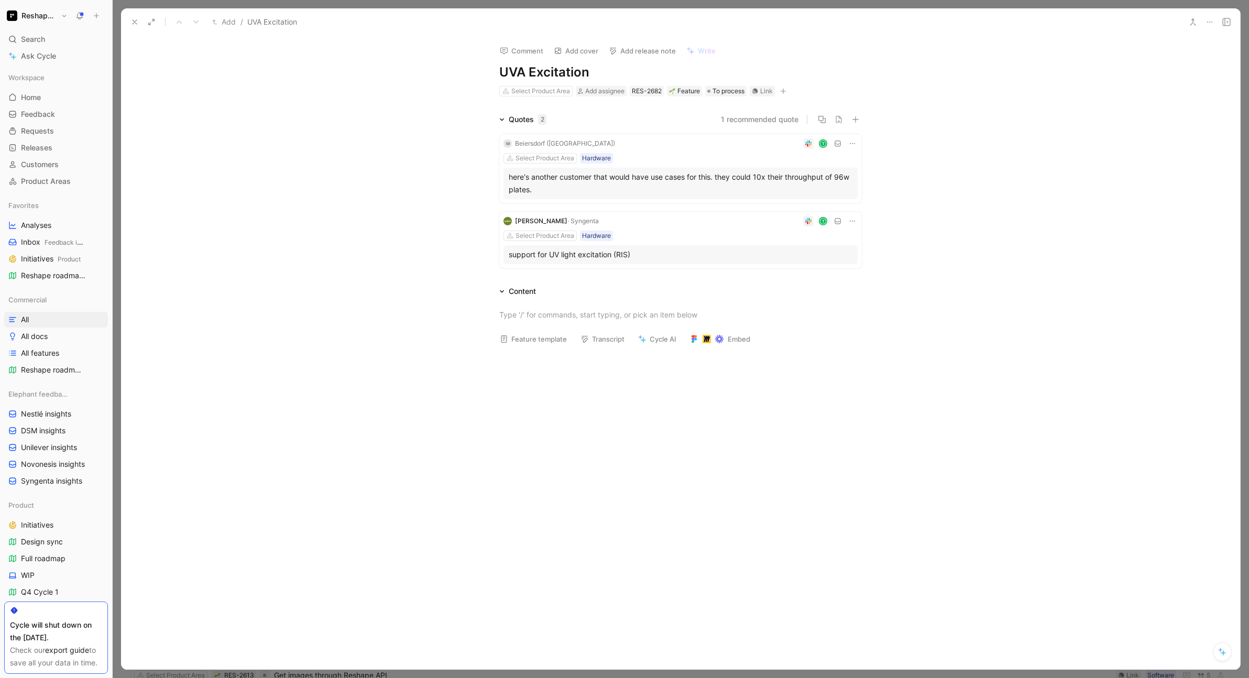
click at [132, 21] on icon at bounding box center [134, 22] width 8 height 8
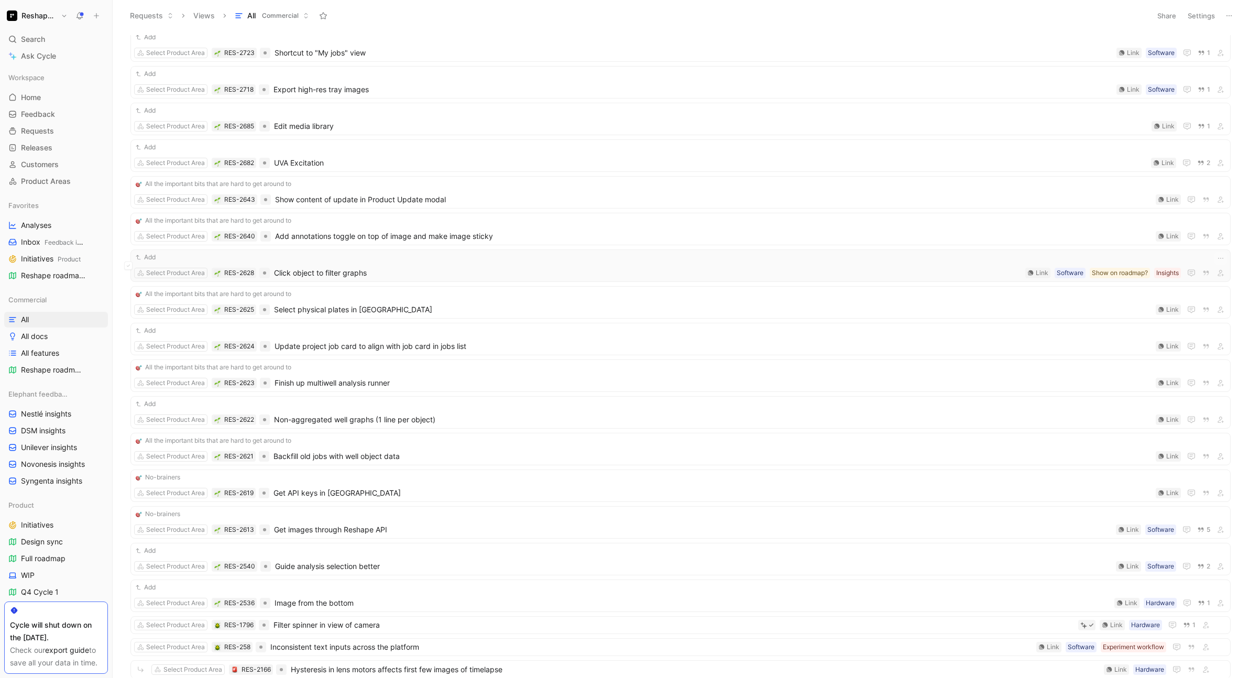
scroll to position [944, 0]
click at [507, 199] on span "Show content of update in Product Update modal" at bounding box center [713, 197] width 876 height 13
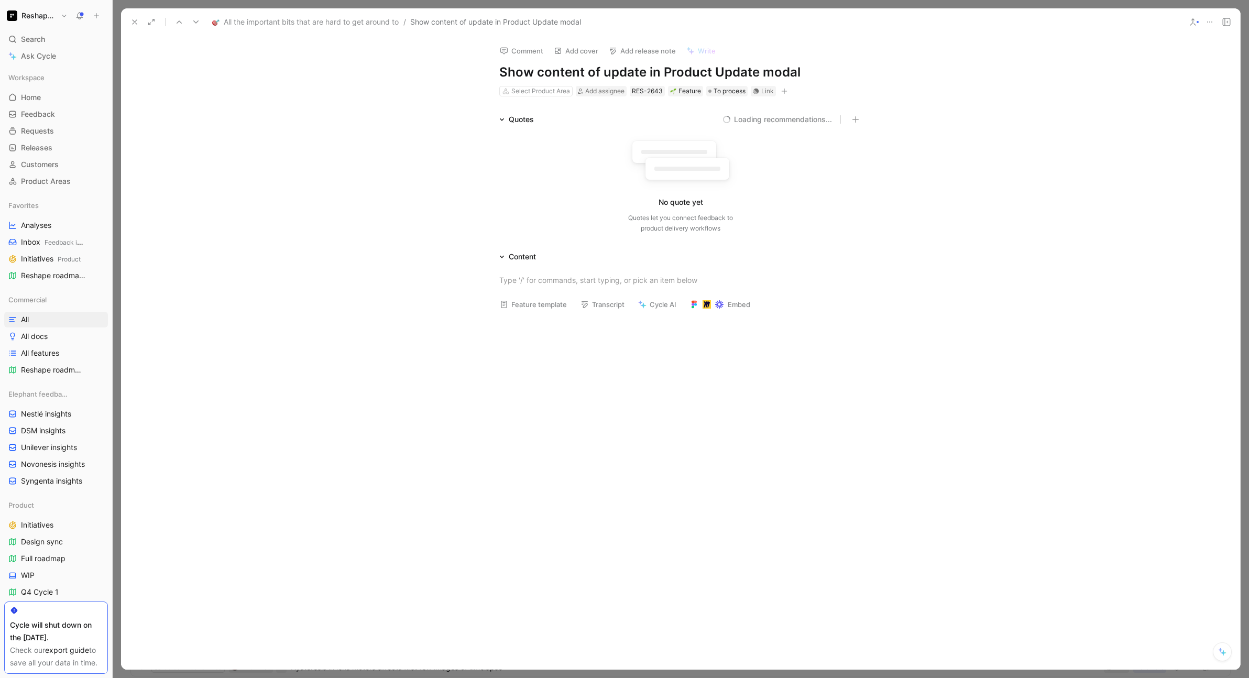
click at [132, 17] on button at bounding box center [134, 22] width 15 height 15
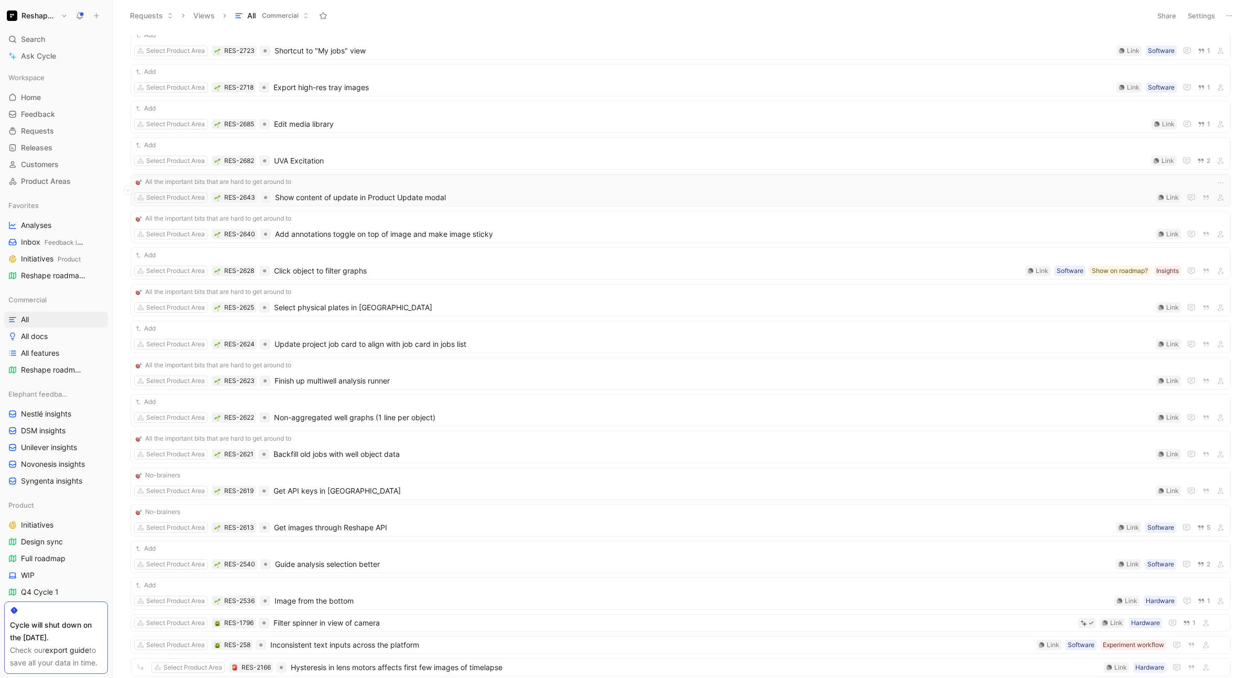
click at [433, 197] on span "Show content of update in Product Update modal" at bounding box center [713, 197] width 876 height 13
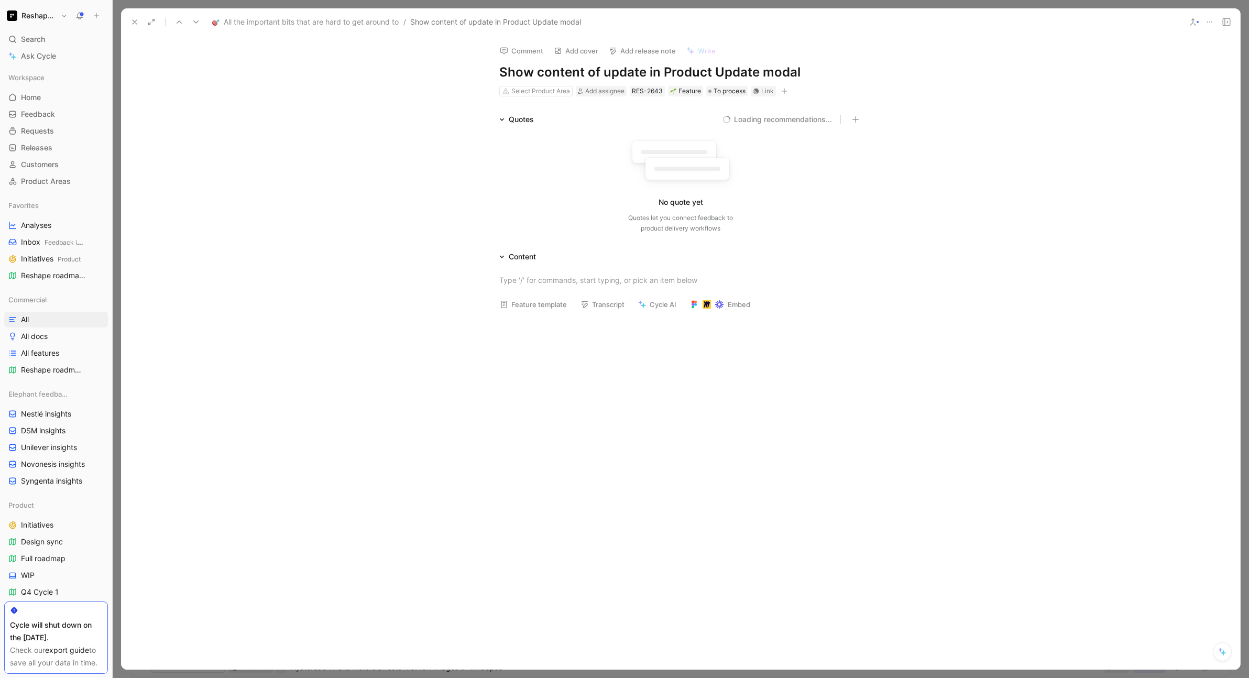
click at [593, 70] on h1 "Show content of update in Product Update modal" at bounding box center [680, 72] width 362 height 17
copy h1 "Show content of update in Product Update modal"
click at [135, 20] on icon at bounding box center [134, 22] width 8 height 8
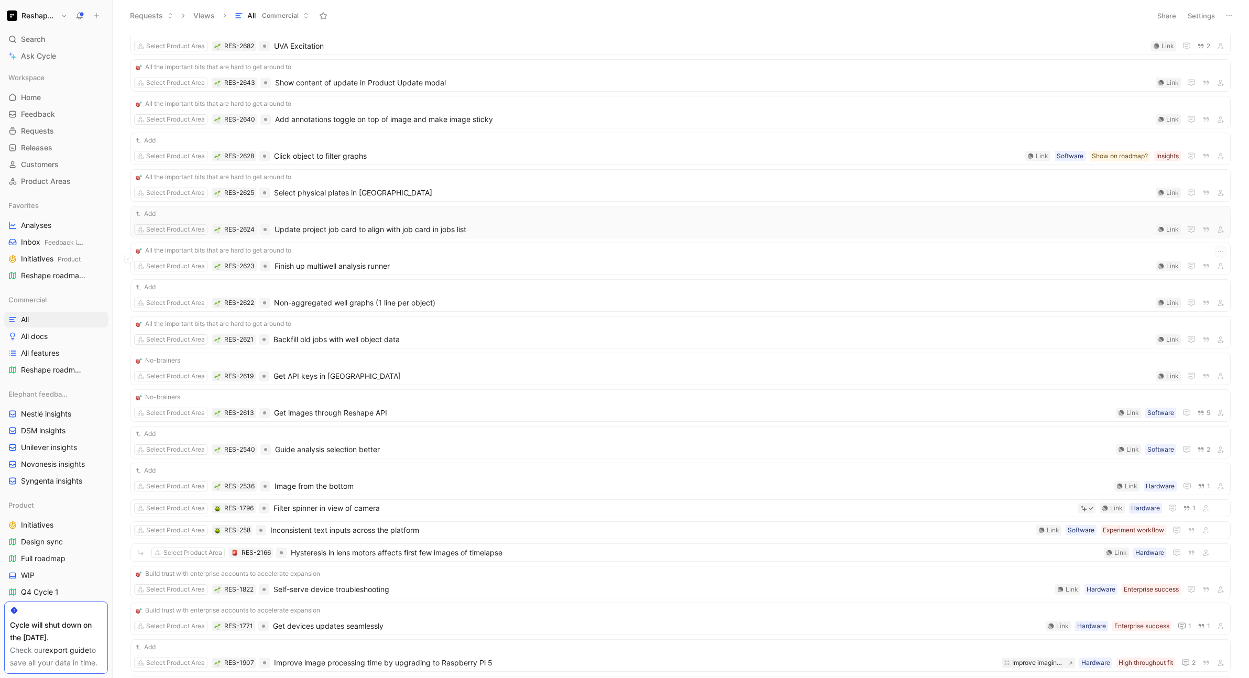
scroll to position [1064, 0]
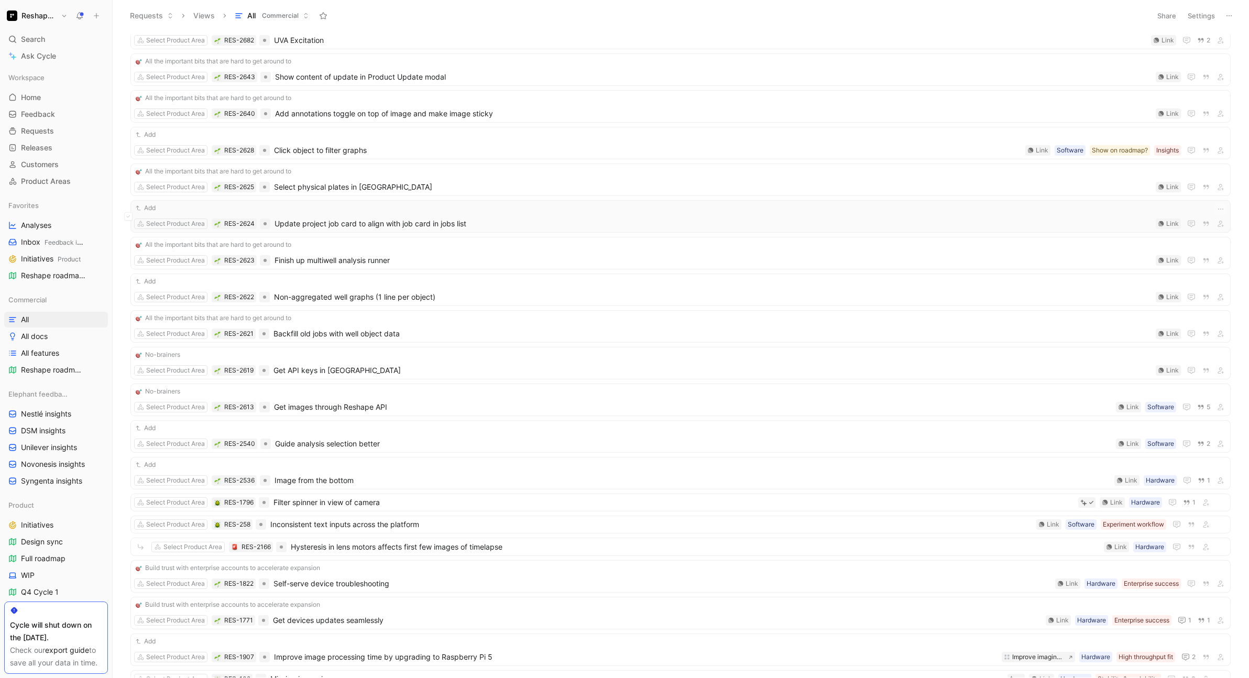
click at [552, 227] on span "Update project job card to align with job card in jobs list" at bounding box center [712, 223] width 877 height 13
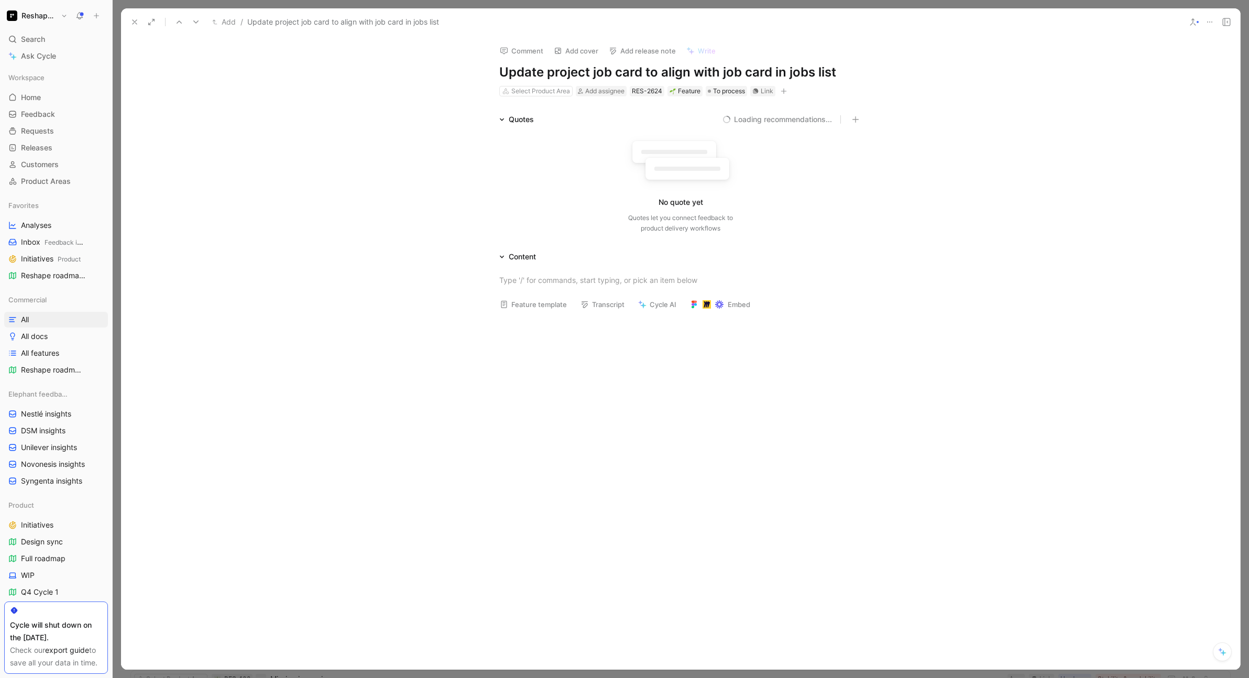
click at [537, 74] on h1 "Update project job card to align with job card in jobs list" at bounding box center [680, 72] width 362 height 17
copy h1 "Update project job card to align with job card in jobs list"
click at [135, 21] on use at bounding box center [135, 22] width 4 height 4
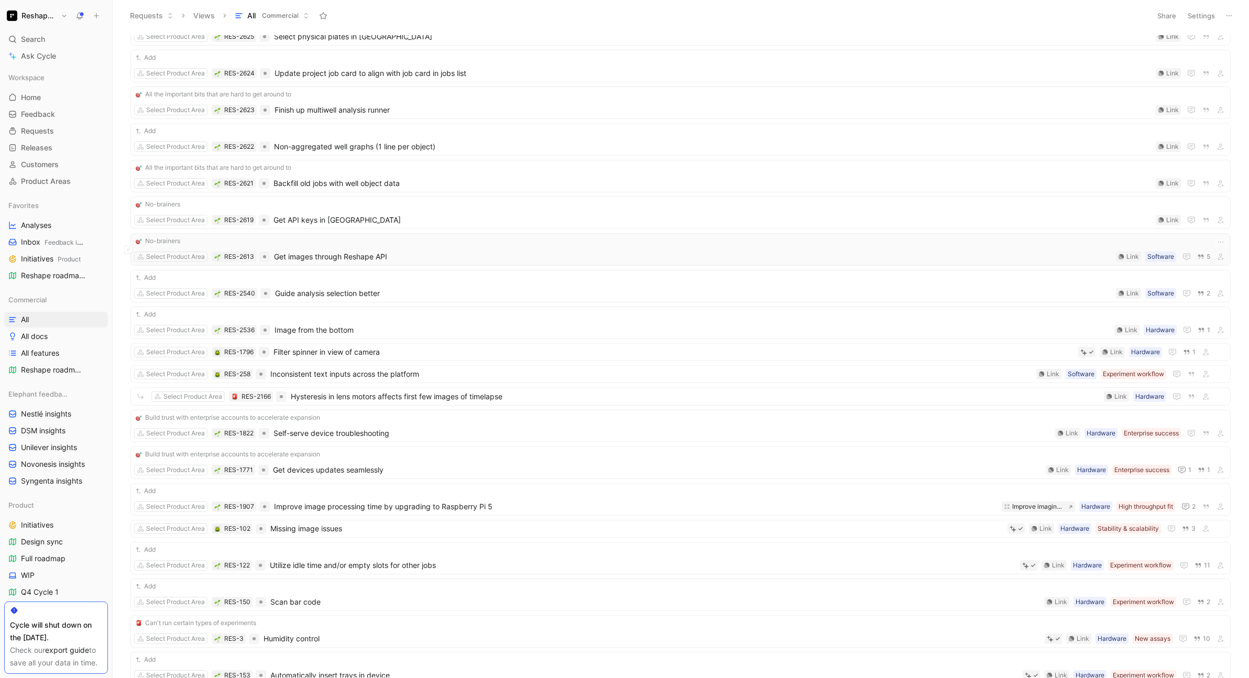
scroll to position [1278, 0]
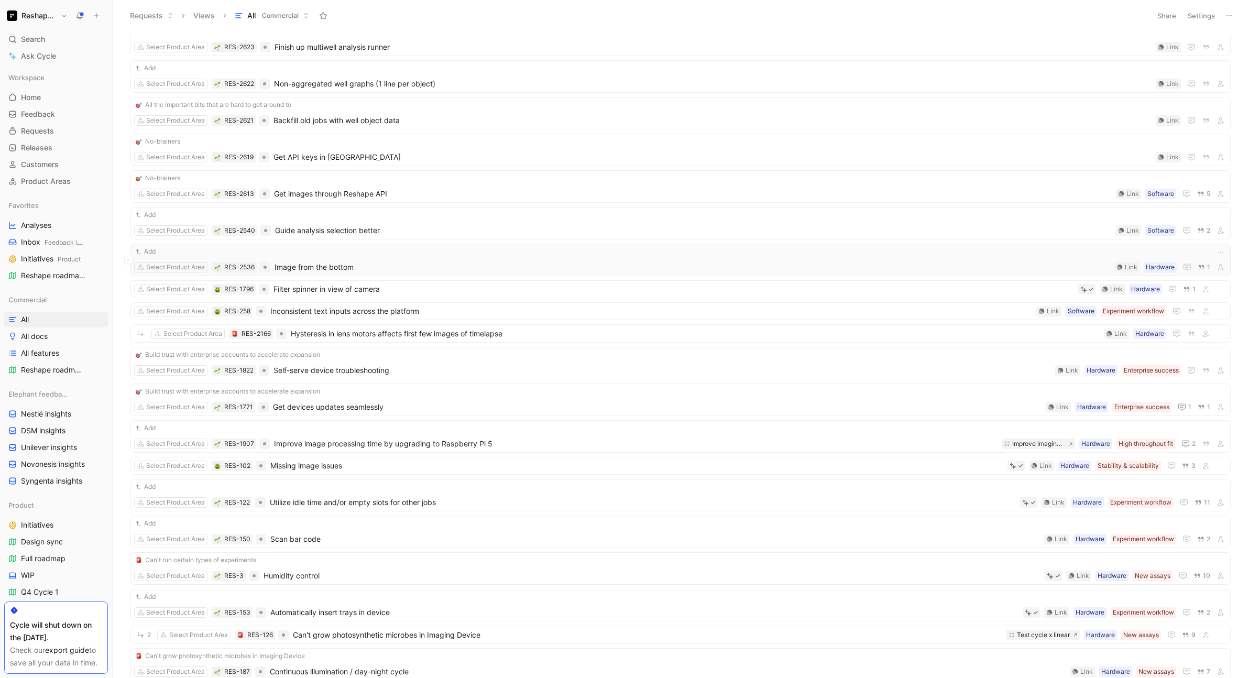
click at [496, 261] on span "Image from the bottom" at bounding box center [691, 267] width 835 height 13
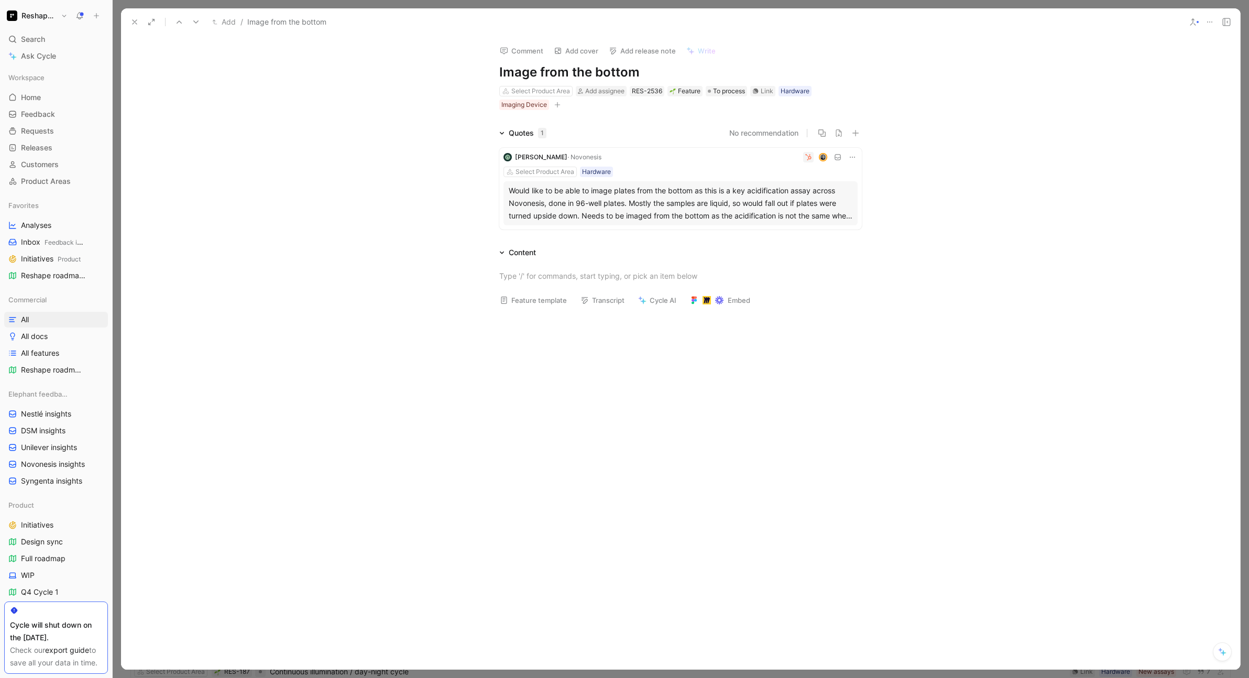
click at [604, 212] on div "Would like to be able to image plates from the bottom as this is a key acidific…" at bounding box center [681, 203] width 344 height 38
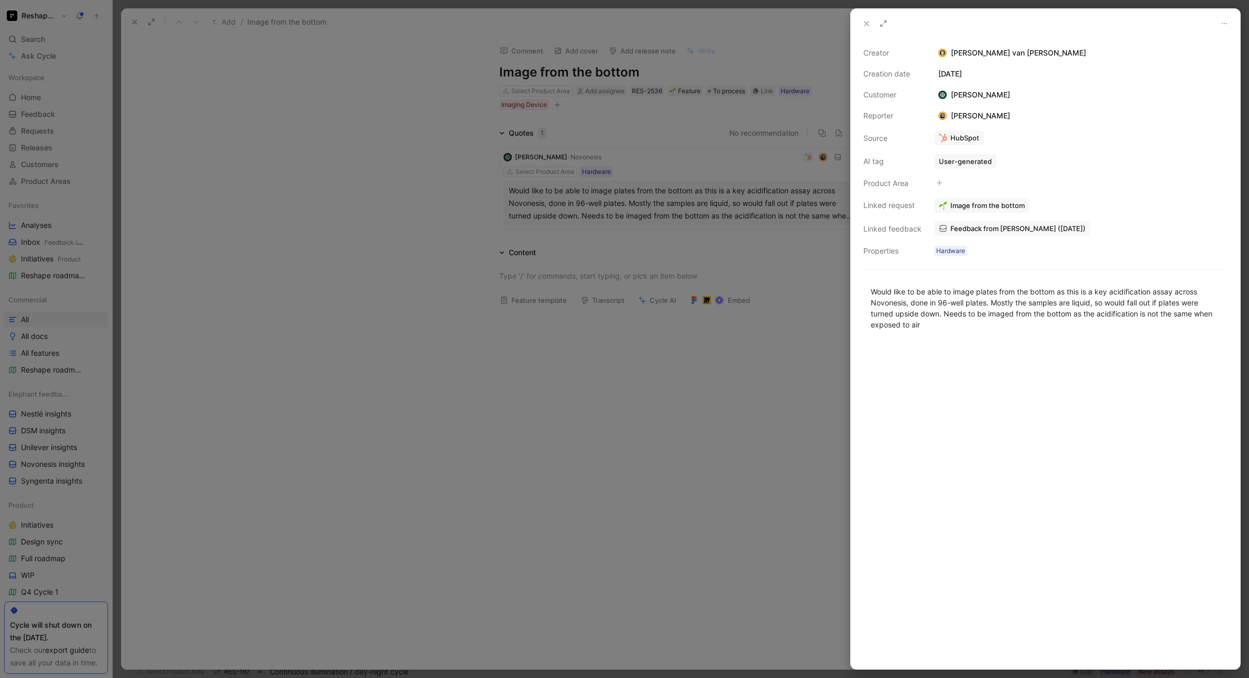
drag, startPoint x: 872, startPoint y: 291, endPoint x: 971, endPoint y: 333, distance: 107.5
click at [971, 333] on div "Would like to be able to image plates from the bottom as this is a key acidific…" at bounding box center [1045, 307] width 389 height 67
copy div "Would like to be able to image plates from the bottom as this is a key acidific…"
click at [334, 366] on div at bounding box center [624, 339] width 1249 height 678
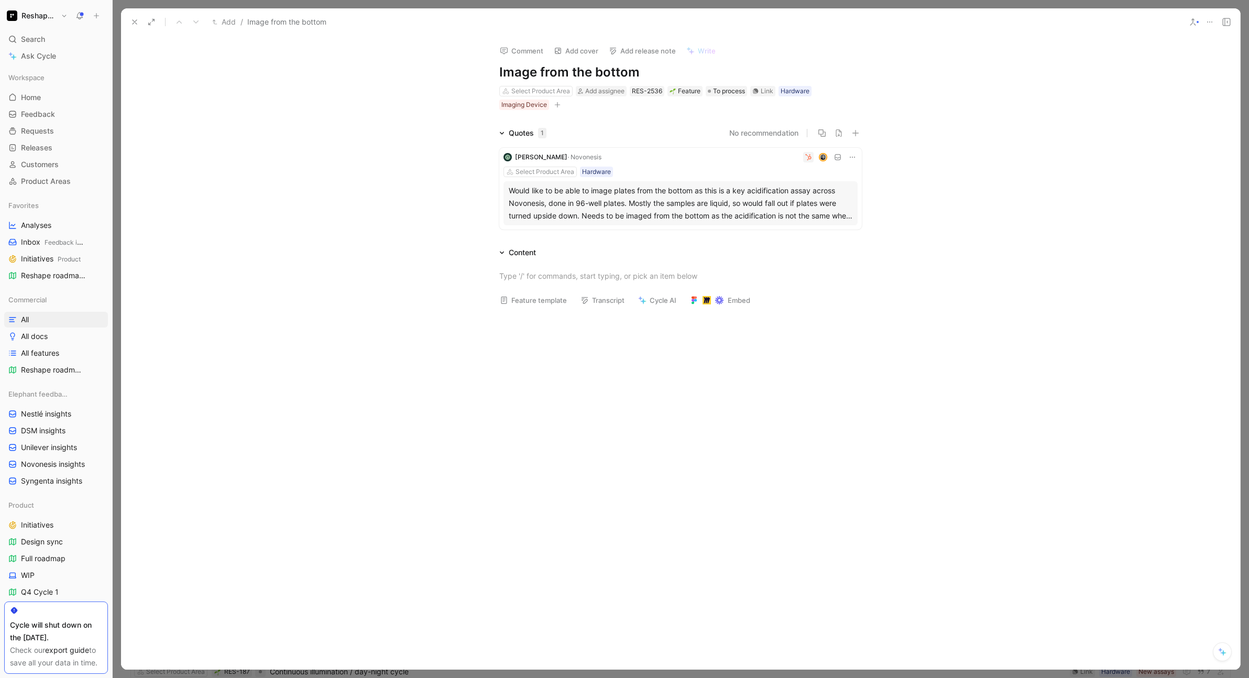
click at [128, 20] on button at bounding box center [134, 22] width 15 height 15
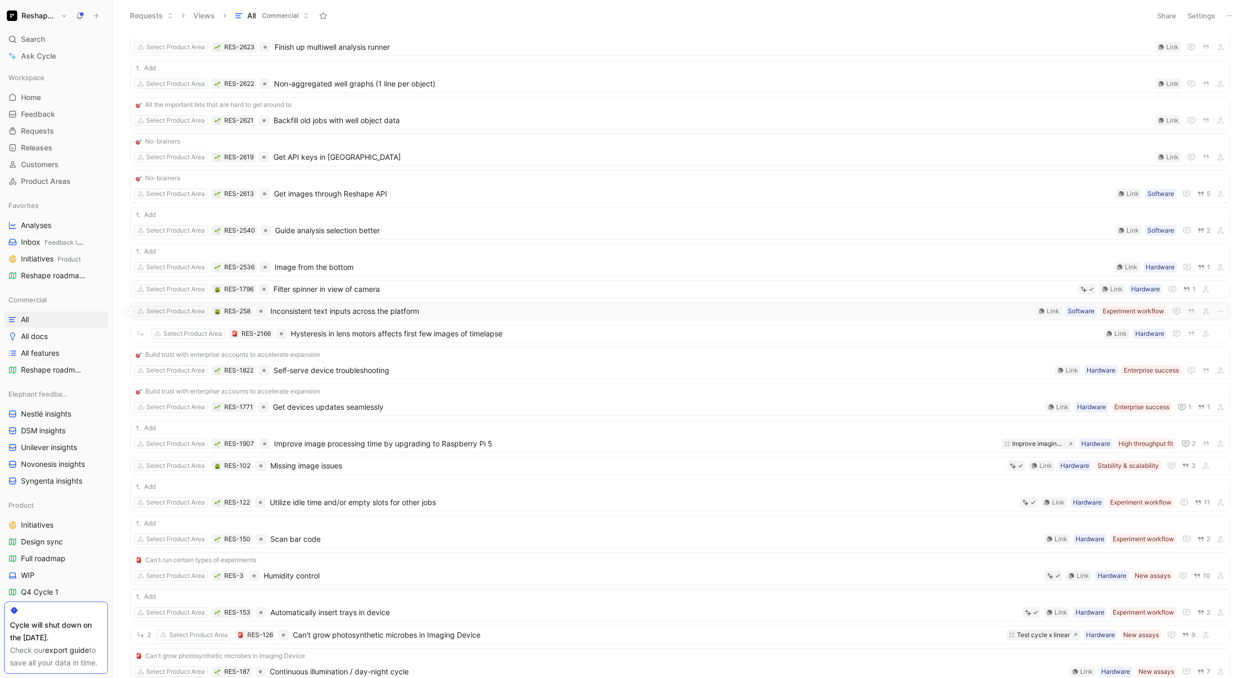
click at [541, 315] on span "Inconsistent text inputs across the platform" at bounding box center [651, 311] width 762 height 13
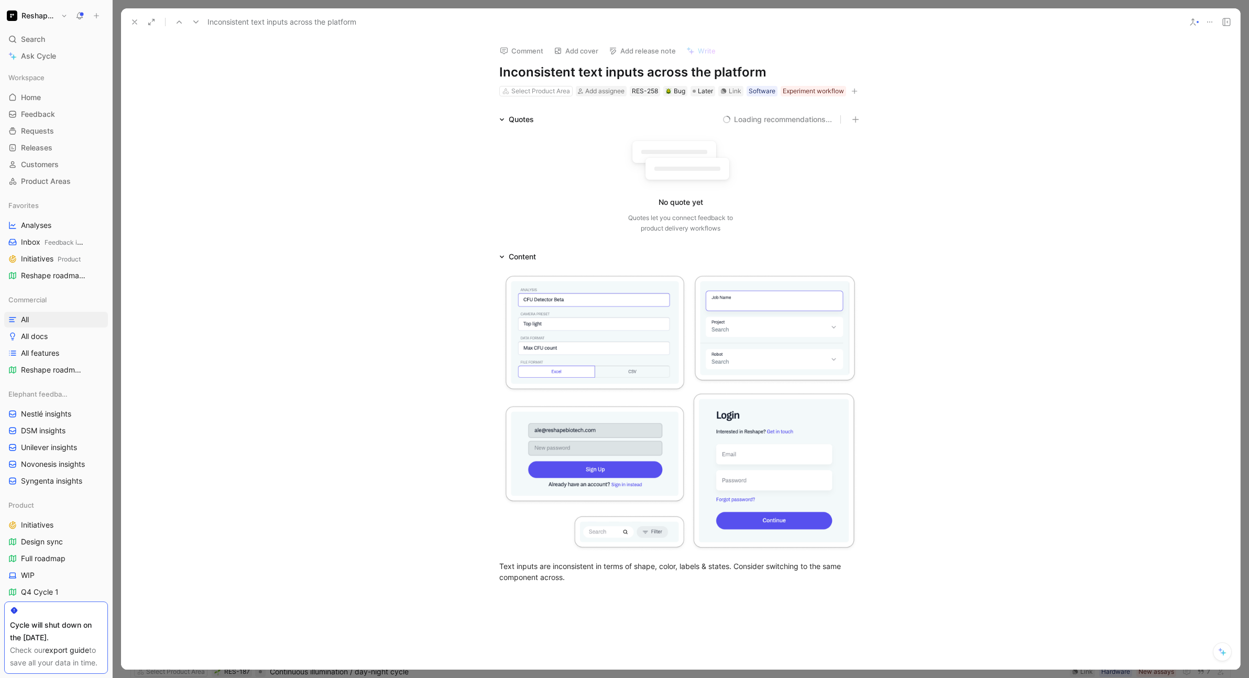
click at [136, 24] on icon at bounding box center [134, 22] width 8 height 8
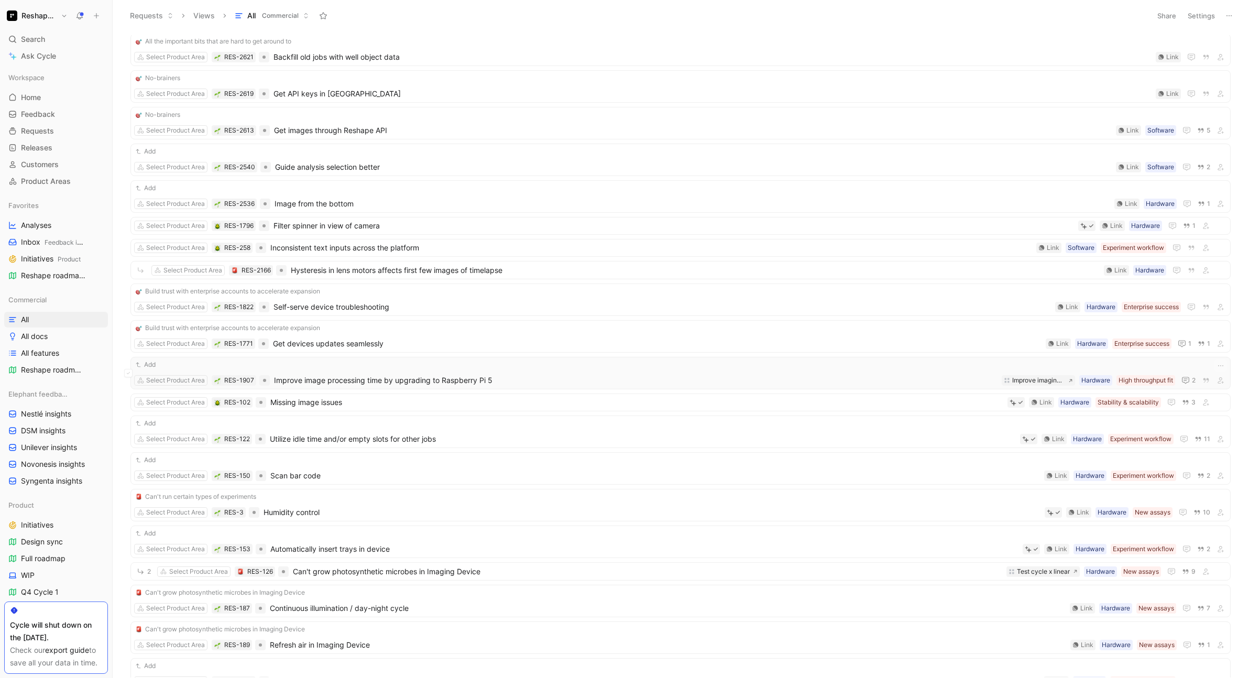
scroll to position [1317, 0]
click at [441, 326] on div "Build trust with enterprise accounts to accelerate expansion" at bounding box center [680, 324] width 1093 height 10
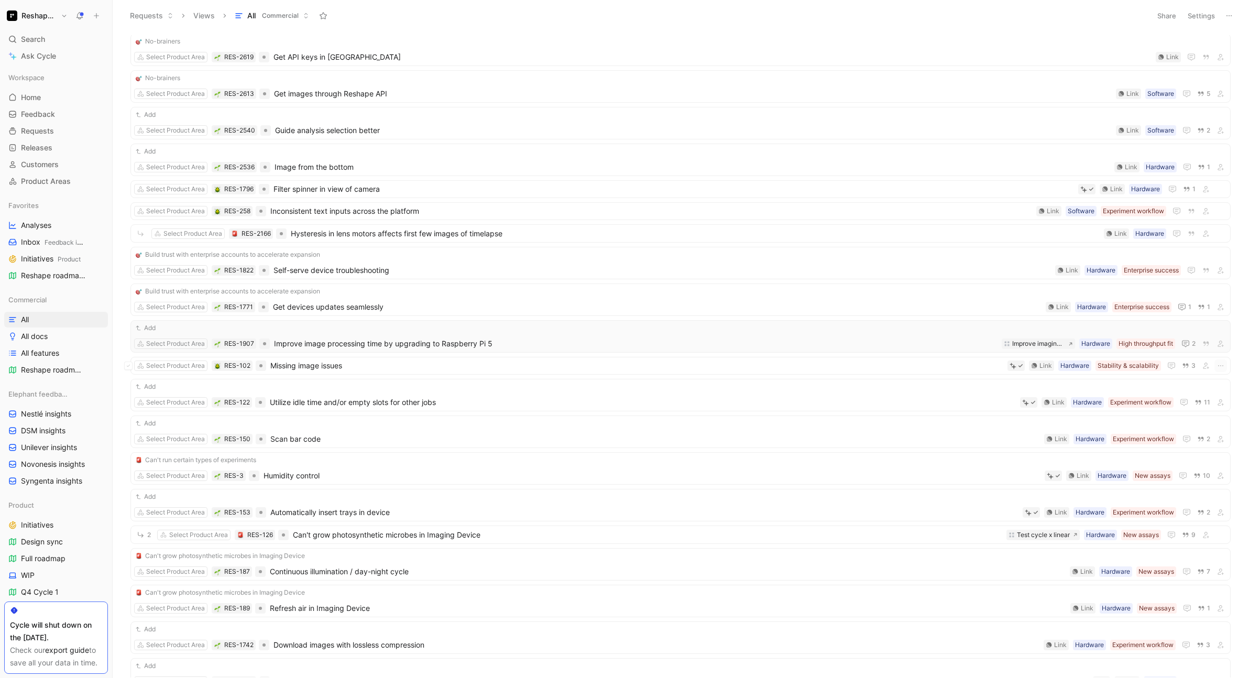
scroll to position [1390, 0]
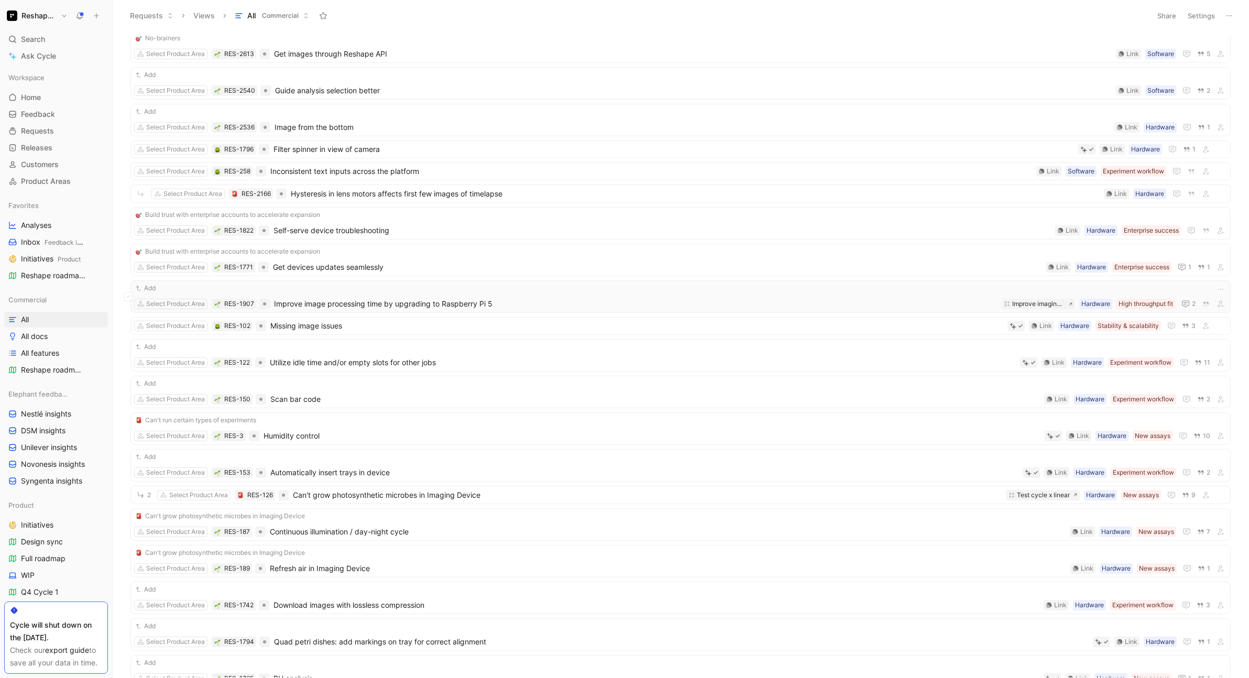
click at [505, 299] on span "Improve image processing time by upgrading to Raspberry Pi 5" at bounding box center [635, 304] width 723 height 13
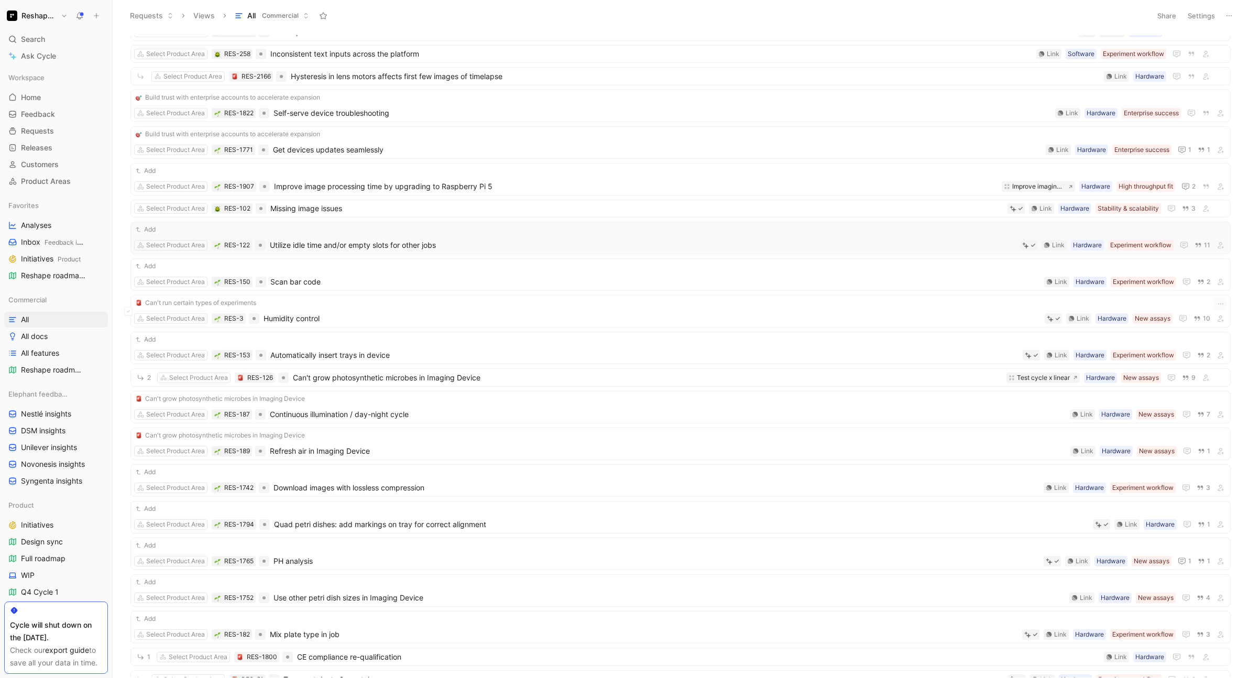
scroll to position [1511, 0]
click at [432, 234] on div "Add Select Product Area RES-122 Utilize idle time and/or empty slots for other …" at bounding box center [680, 234] width 1093 height 27
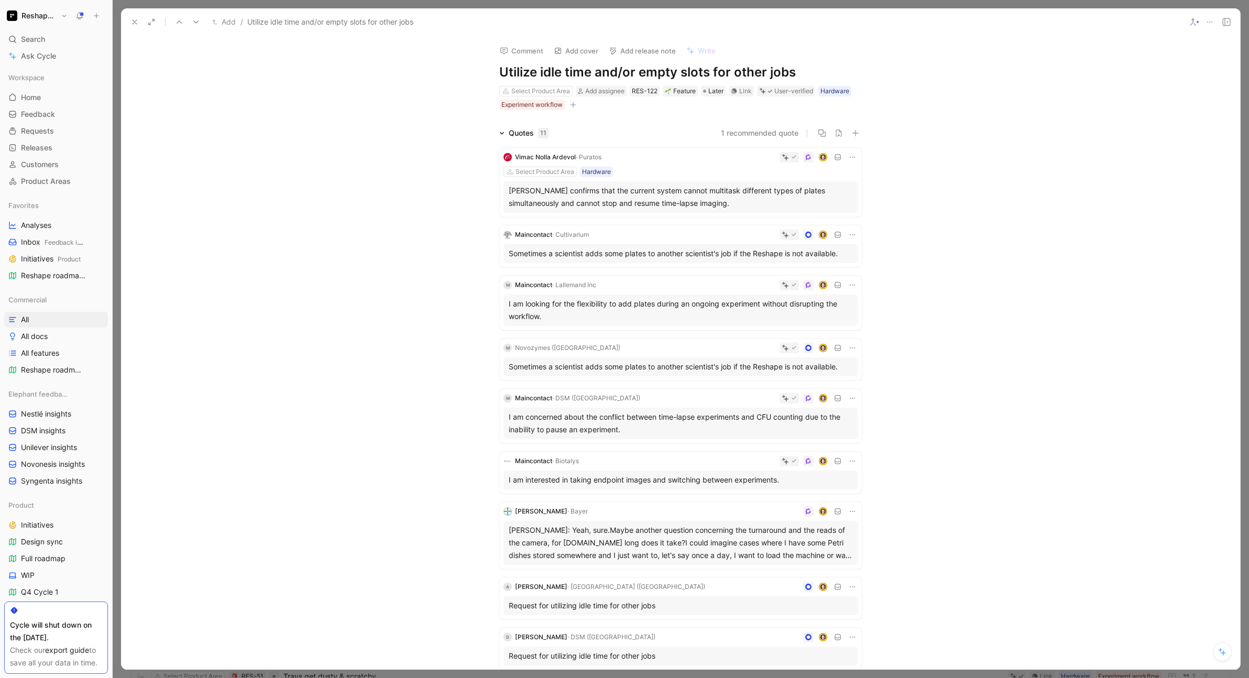
click at [669, 252] on div "Sometimes a scientist adds some plates to another scientist's job if the Reshap…" at bounding box center [681, 253] width 344 height 13
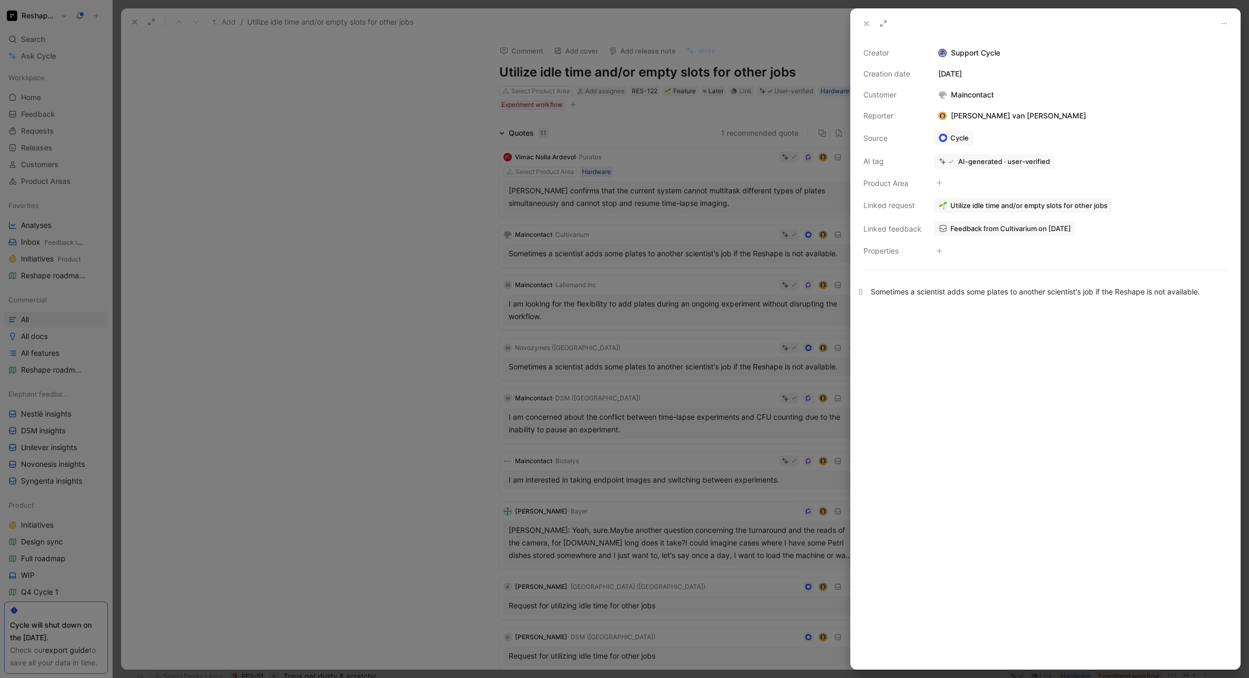
click at [993, 294] on div "Sometimes a scientist adds some plates to another scientist's job if the Reshap…" at bounding box center [1045, 291] width 349 height 11
click at [449, 289] on div at bounding box center [624, 339] width 1249 height 678
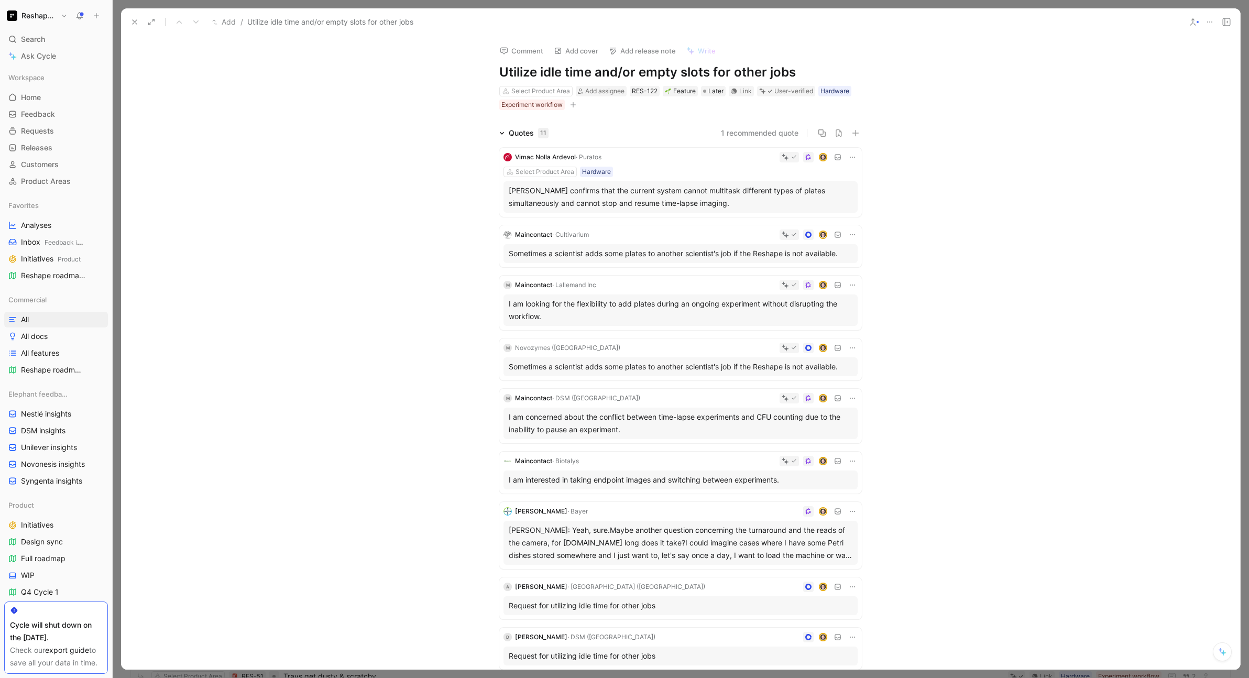
click at [616, 70] on h1 "Utilize idle time and/or empty slots for other jobs" at bounding box center [680, 72] width 362 height 17
click at [571, 252] on div "Sometimes a scientist adds some plates to another scientist's job if the Reshap…" at bounding box center [681, 253] width 344 height 13
click at [571, 252] on div at bounding box center [624, 339] width 1249 height 678
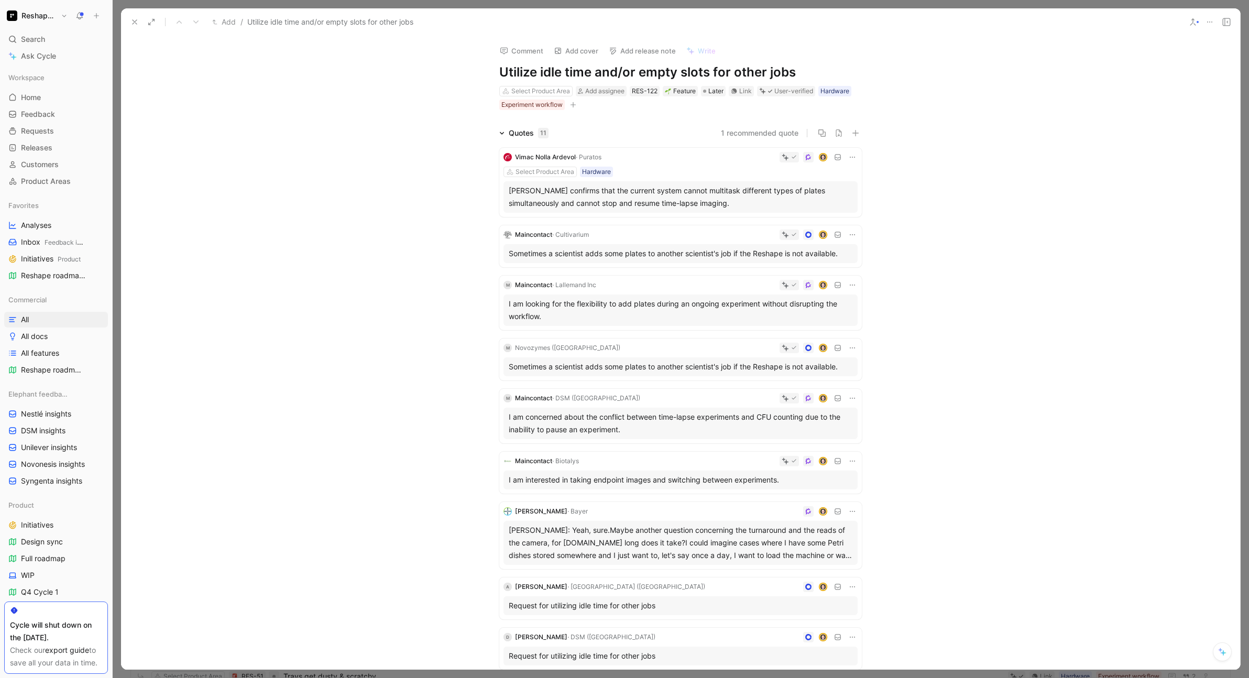
click at [571, 252] on div "Sometimes a scientist adds some plates to another scientist's job if the Reshap…" at bounding box center [681, 253] width 344 height 13
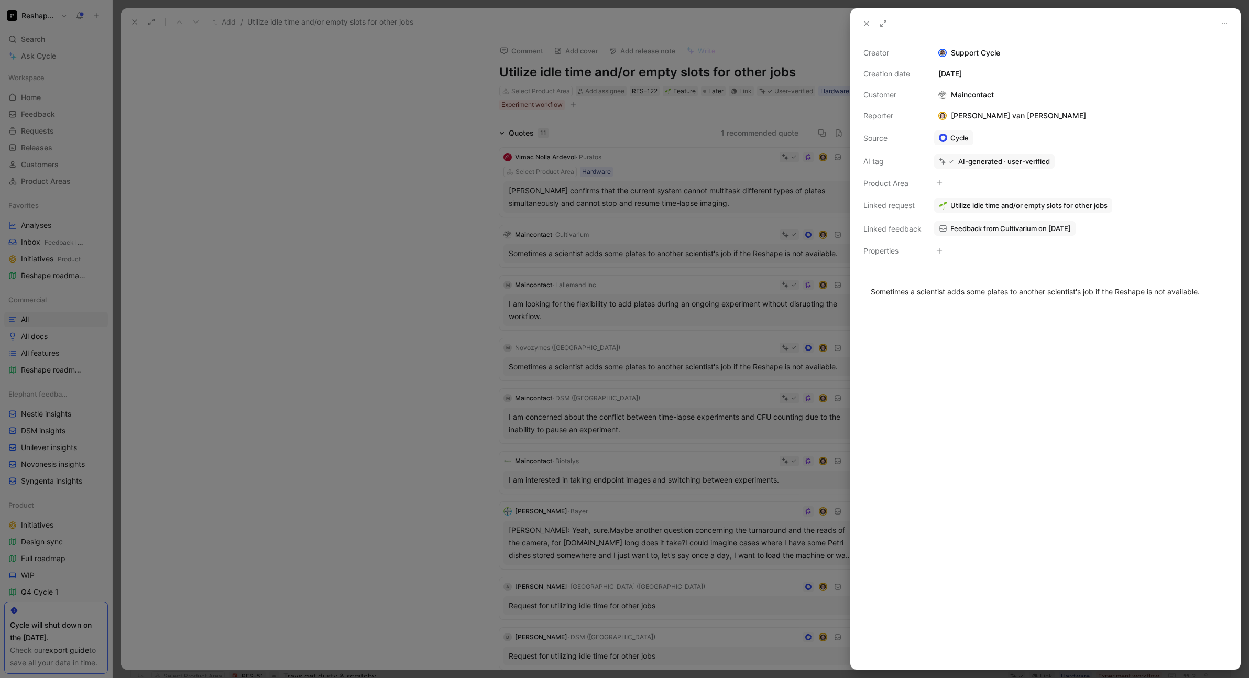
click at [400, 360] on div at bounding box center [624, 339] width 1249 height 678
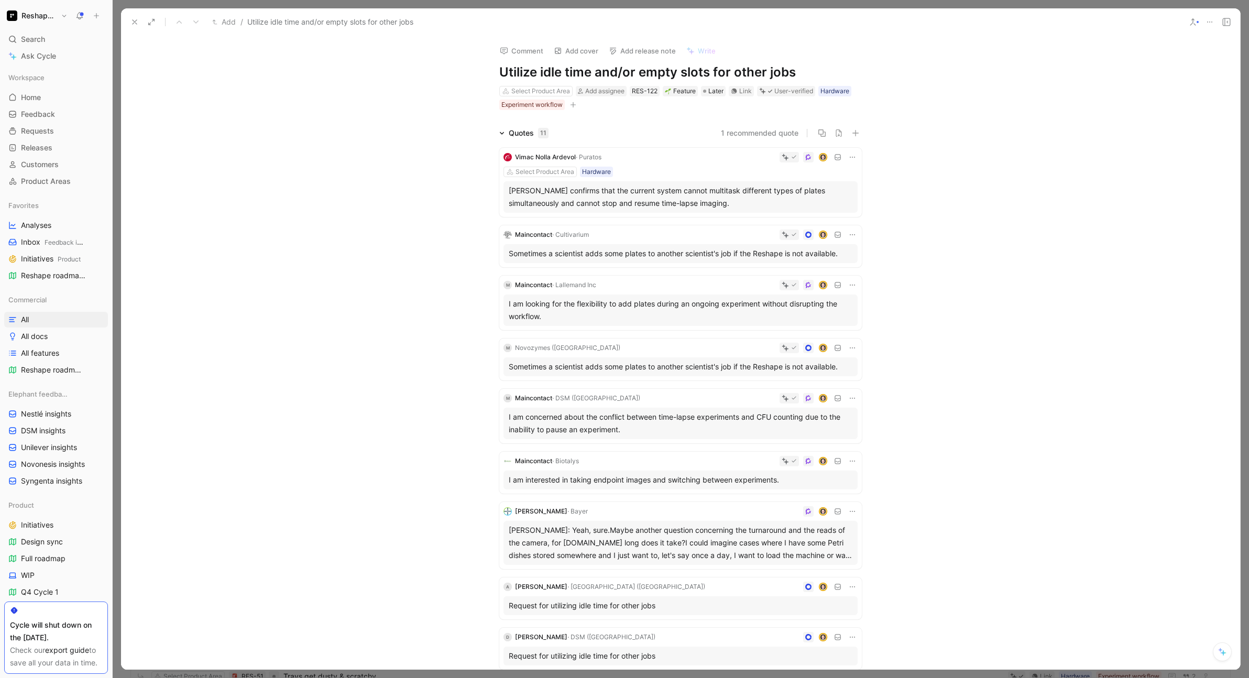
click at [534, 307] on div "I am looking for the flexibility to add plates during an ongoing experiment wit…" at bounding box center [681, 310] width 344 height 25
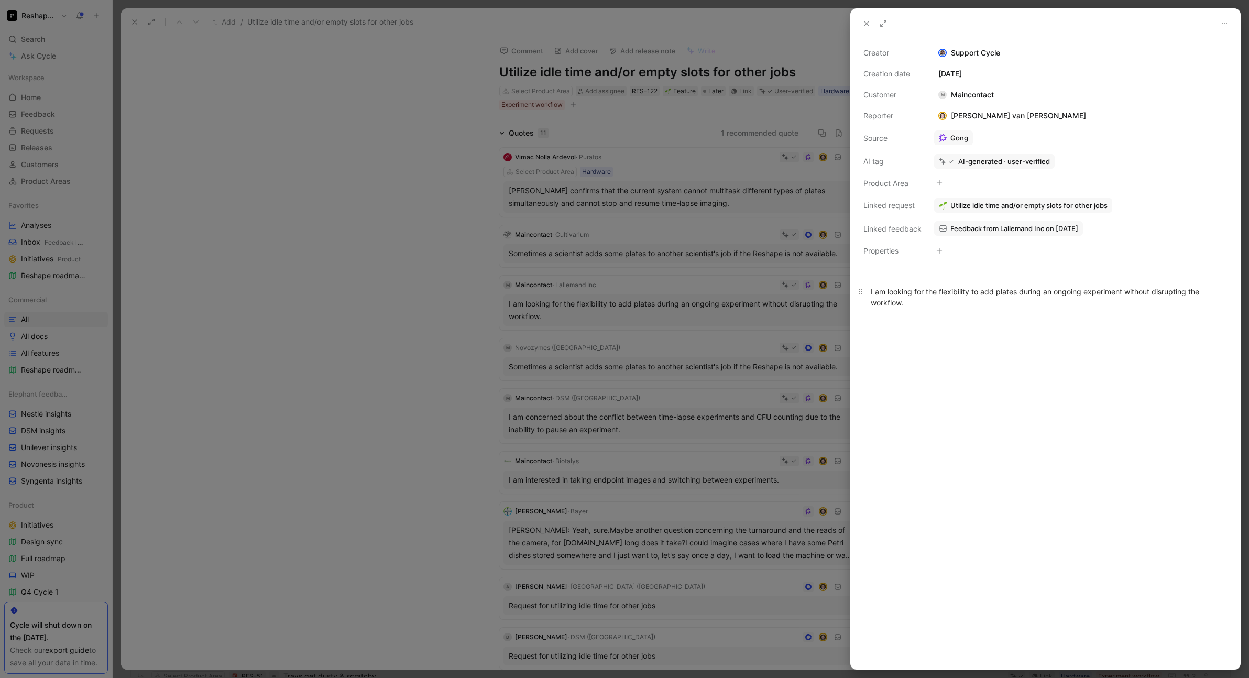
click at [919, 295] on div "I am looking for the flexibility to add plates during an ongoing experiment wit…" at bounding box center [1045, 297] width 349 height 22
click at [381, 284] on div at bounding box center [624, 339] width 1249 height 678
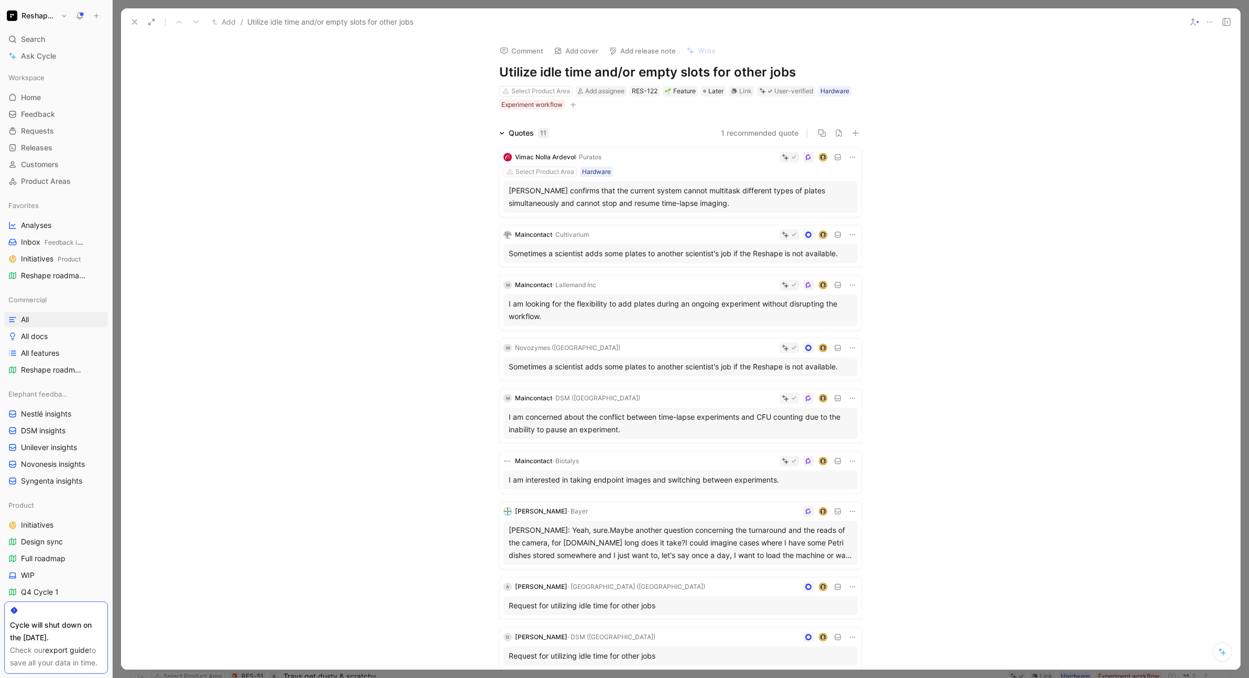
click at [594, 368] on div "Sometimes a scientist adds some plates to another scientist's job if the Reshap…" at bounding box center [681, 366] width 344 height 13
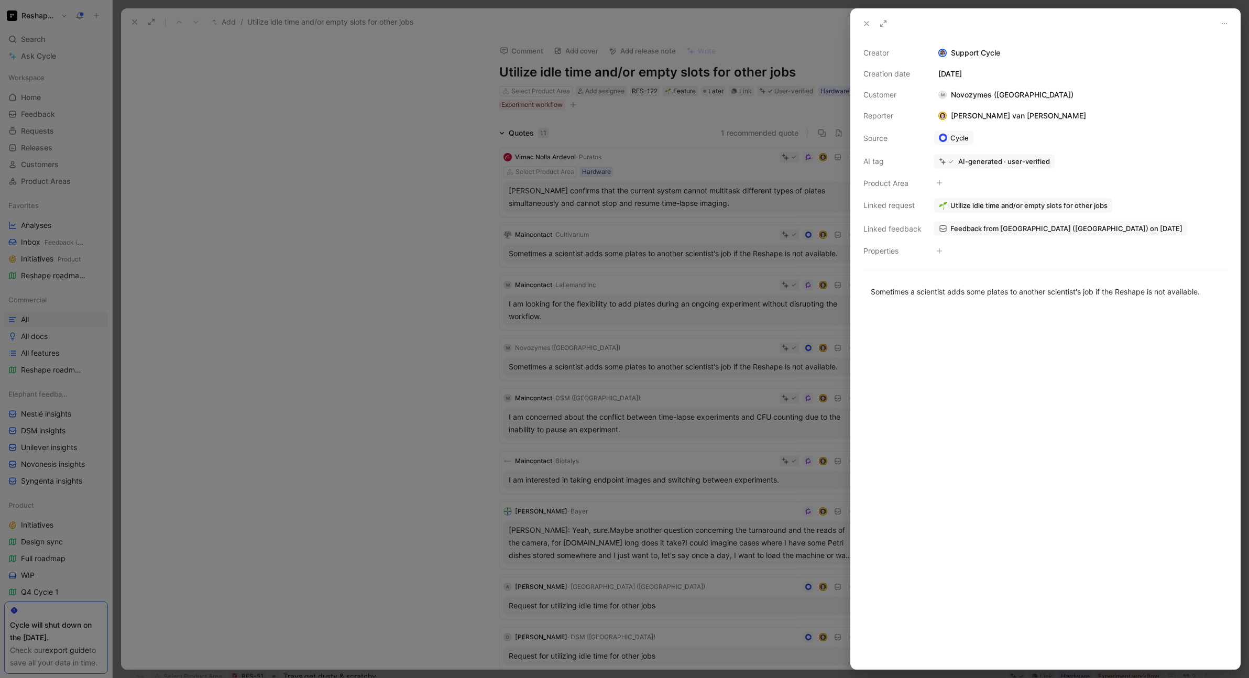
click at [945, 300] on div "Sometimes a scientist adds some plates to another scientist's job if the Reshap…" at bounding box center [1045, 291] width 389 height 34
click at [458, 301] on div at bounding box center [624, 339] width 1249 height 678
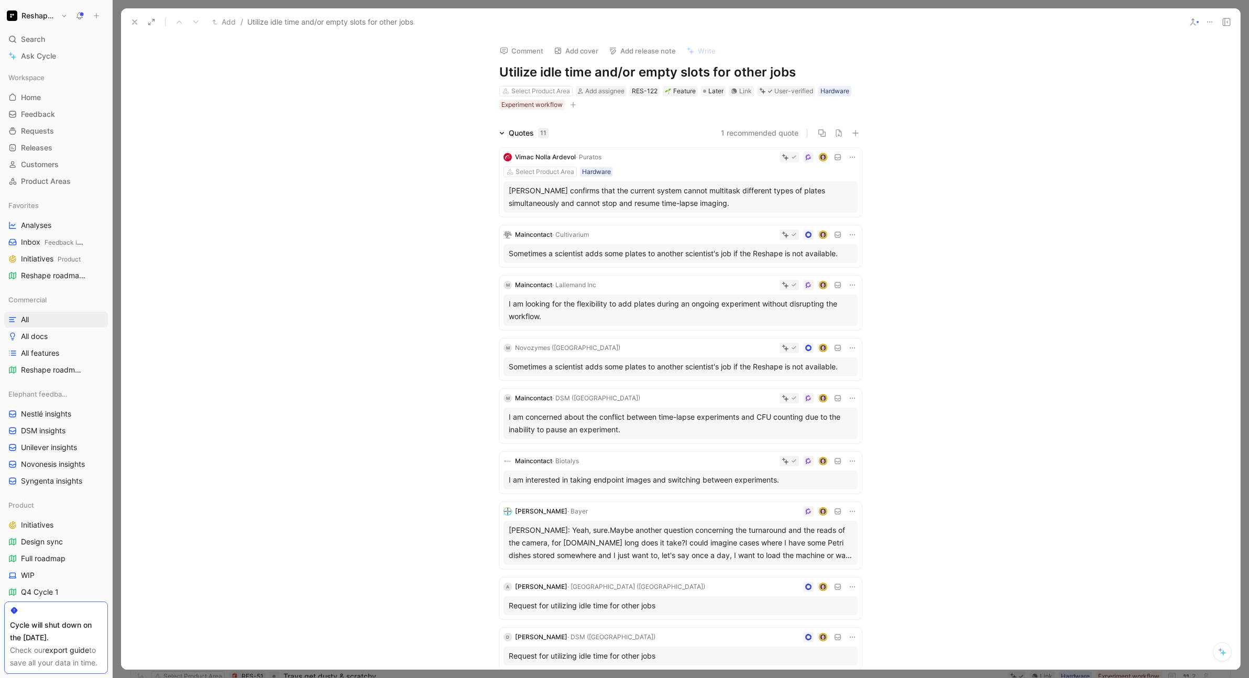
click at [626, 422] on div "I am concerned about the conflict between time-lapse experiments and CFU counti…" at bounding box center [681, 423] width 344 height 25
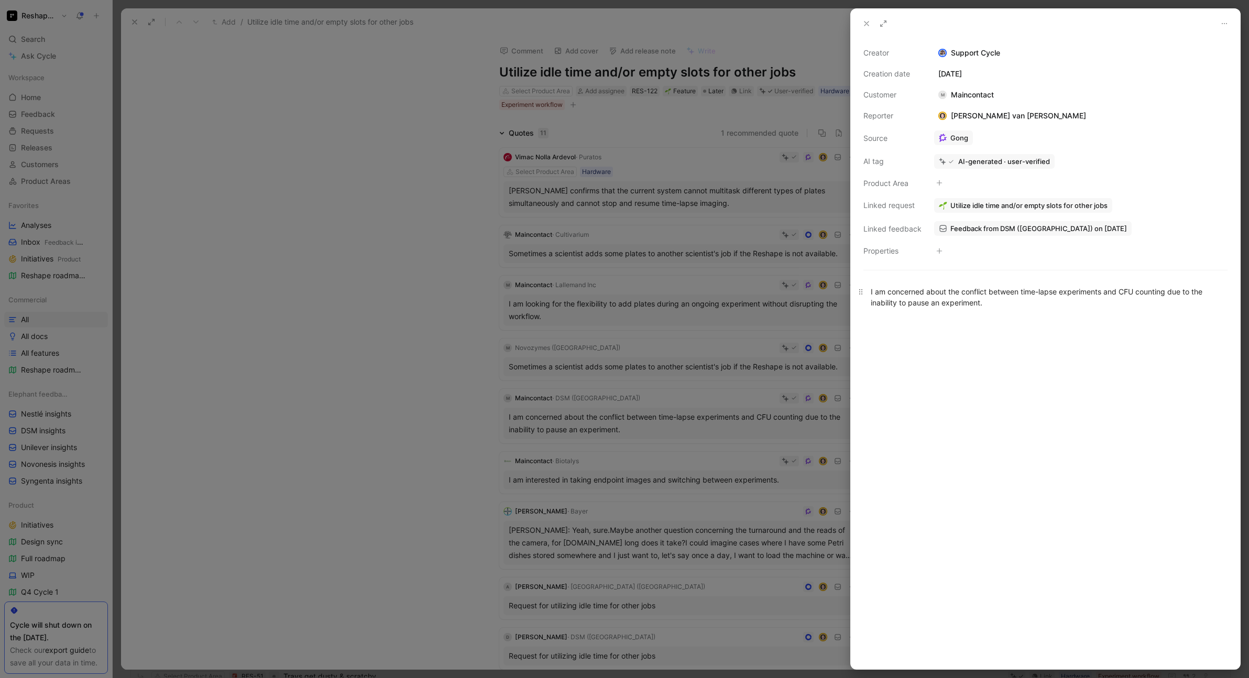
click at [926, 299] on div "I am concerned about the conflict between time-lapse experiments and CFU counti…" at bounding box center [1045, 297] width 349 height 22
click at [993, 322] on div at bounding box center [1045, 494] width 389 height 349
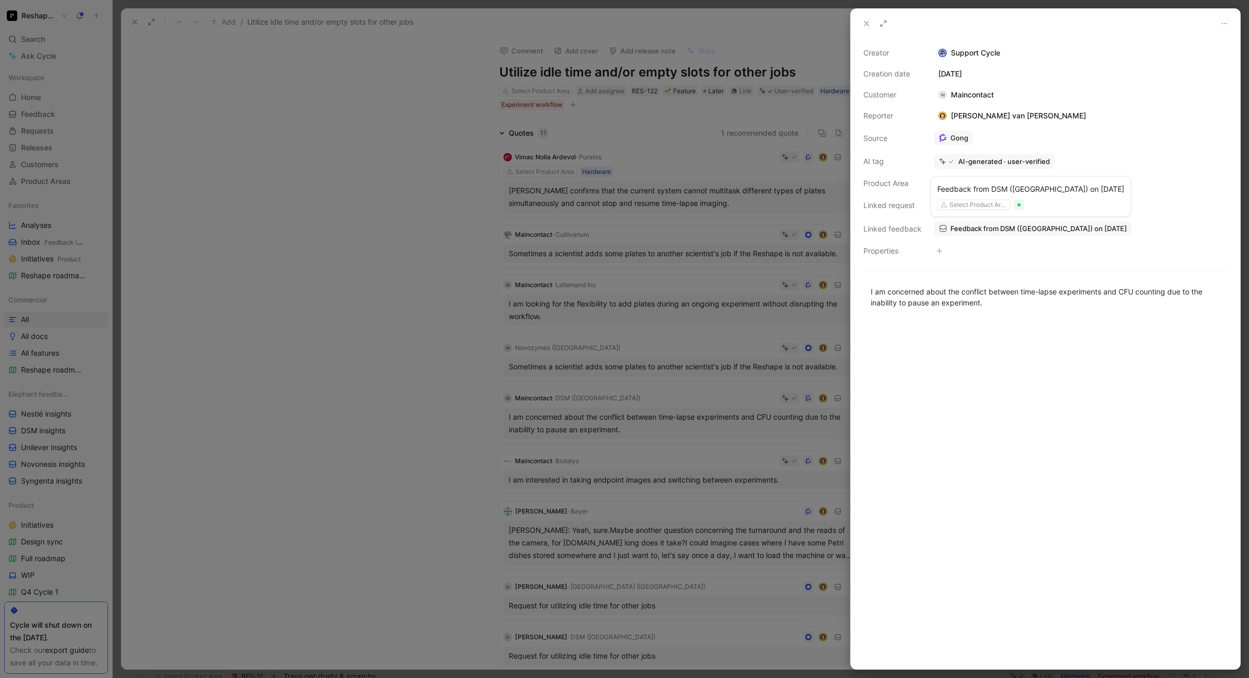
click at [1025, 229] on span "Feedback from DSM ([GEOGRAPHIC_DATA]) on [DATE]" at bounding box center [1038, 228] width 177 height 9
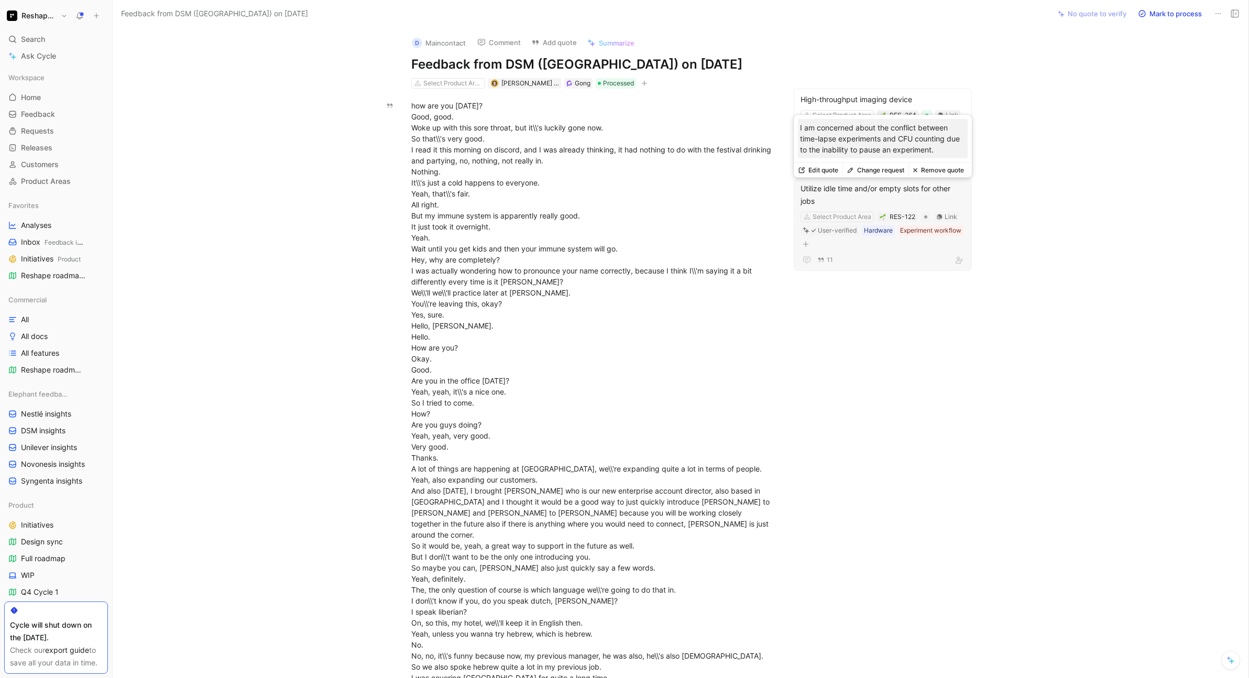
click at [863, 201] on div "Utilize idle time and/or empty slots for other jobs" at bounding box center [882, 194] width 164 height 25
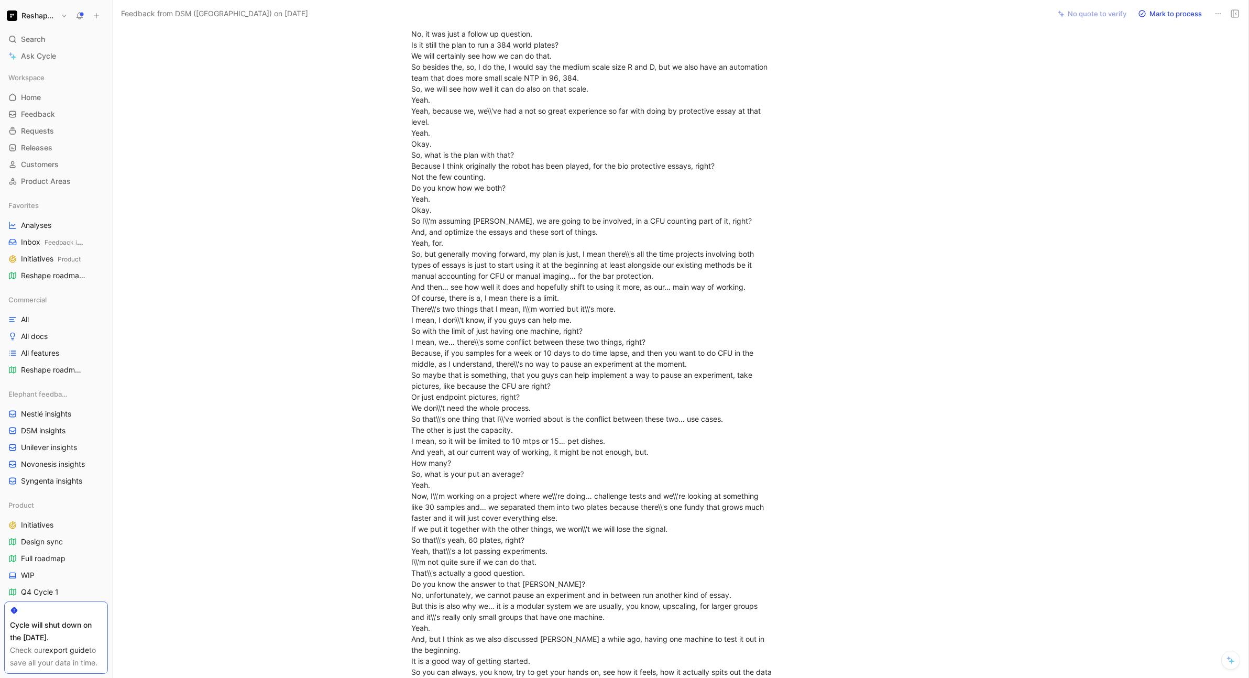
click at [654, 386] on div "how are you [DATE]? Good, good. Woke up with this sore throat, but it\\'s lucki…" at bounding box center [592, 319] width 362 height 6127
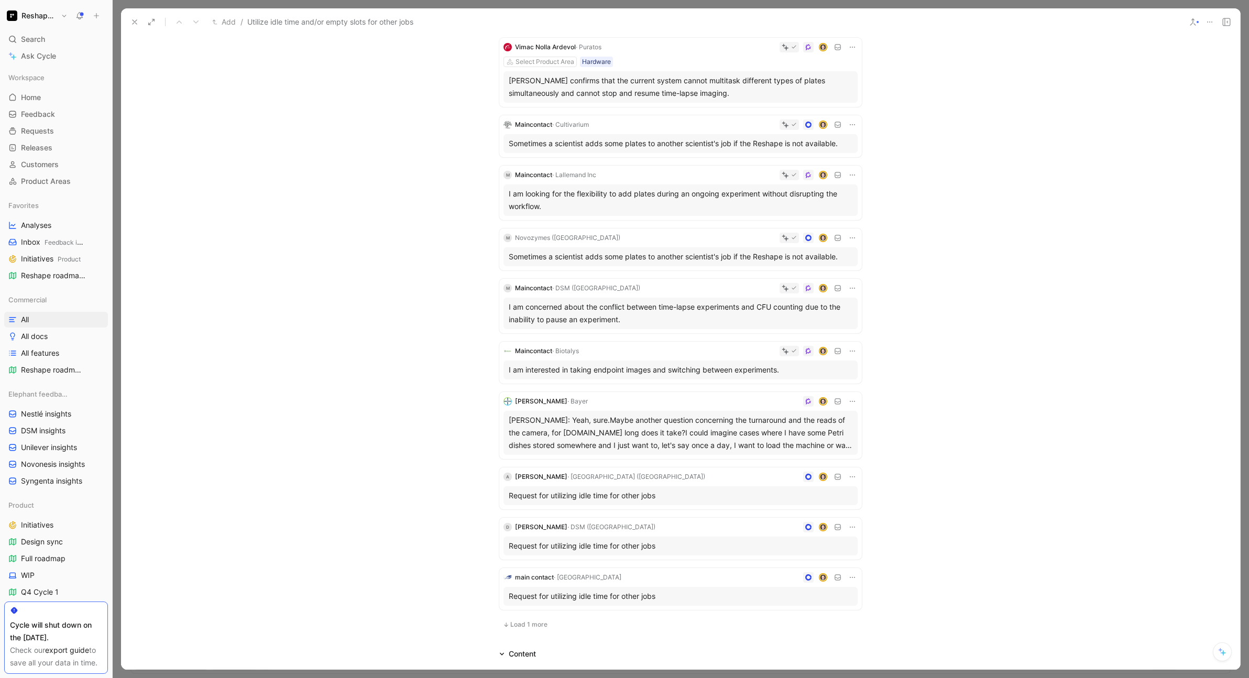
scroll to position [125, 0]
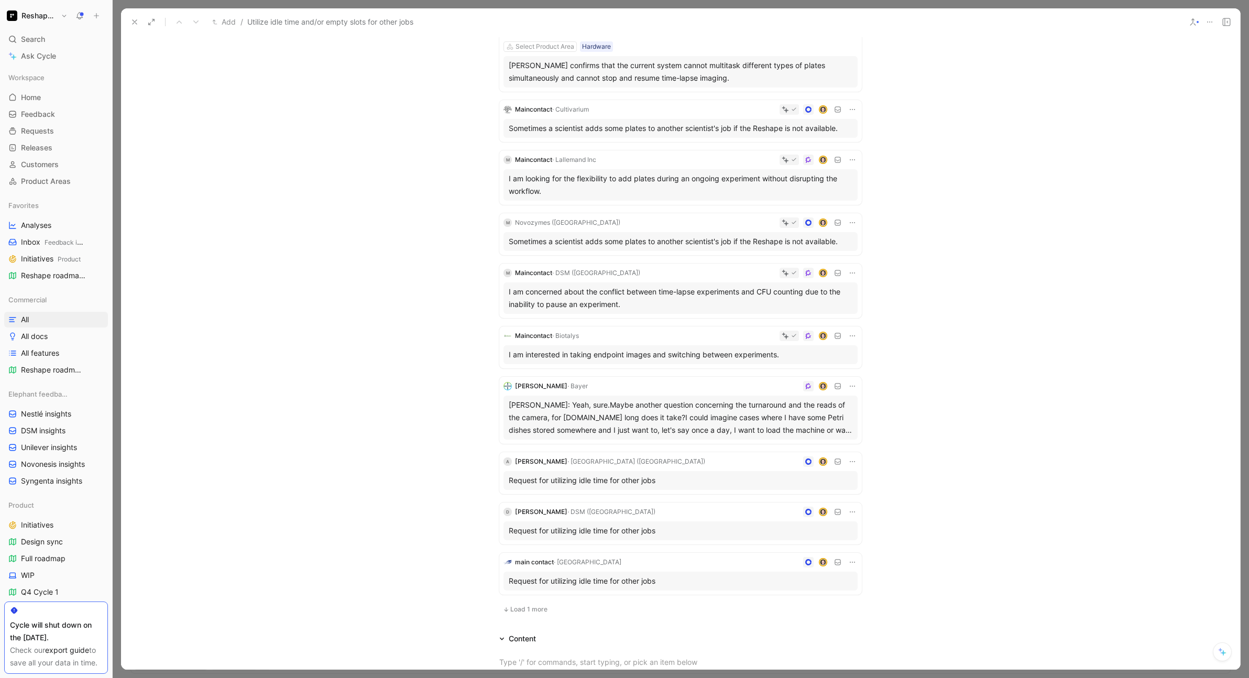
click at [684, 355] on div "I am interested in taking endpoint images and switching between experiments." at bounding box center [681, 354] width 344 height 13
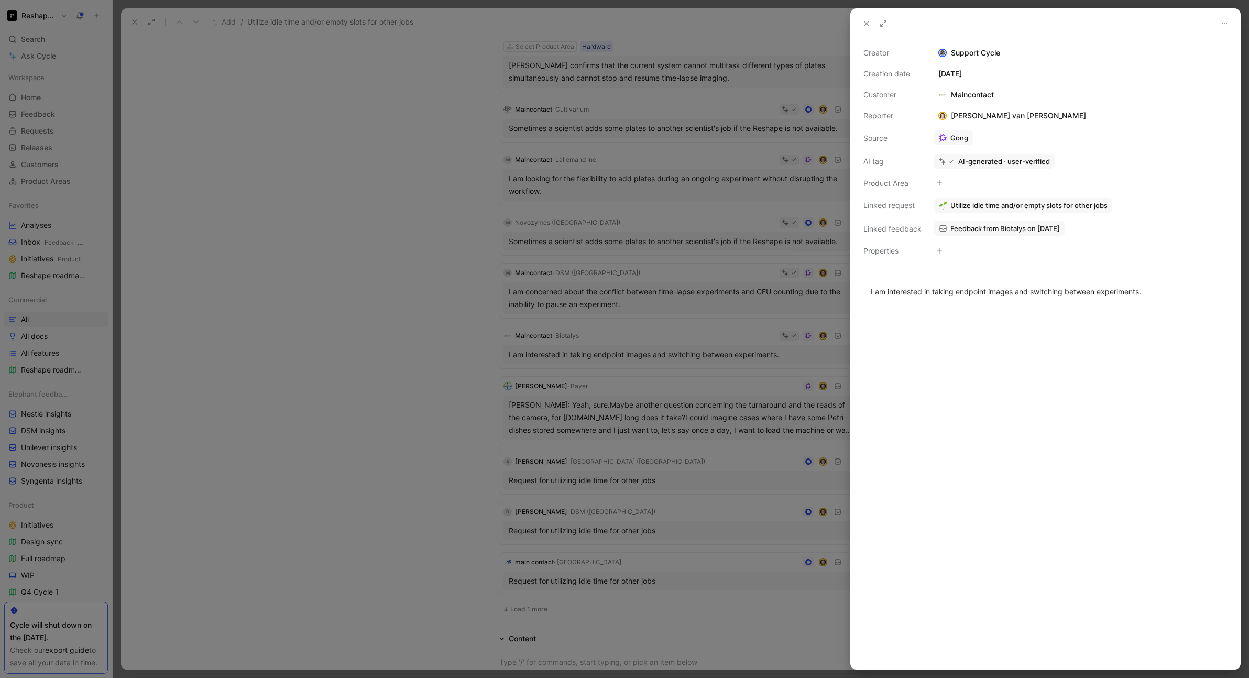
click at [974, 227] on span "Feedback from Biotalys on [DATE]" at bounding box center [1004, 228] width 109 height 9
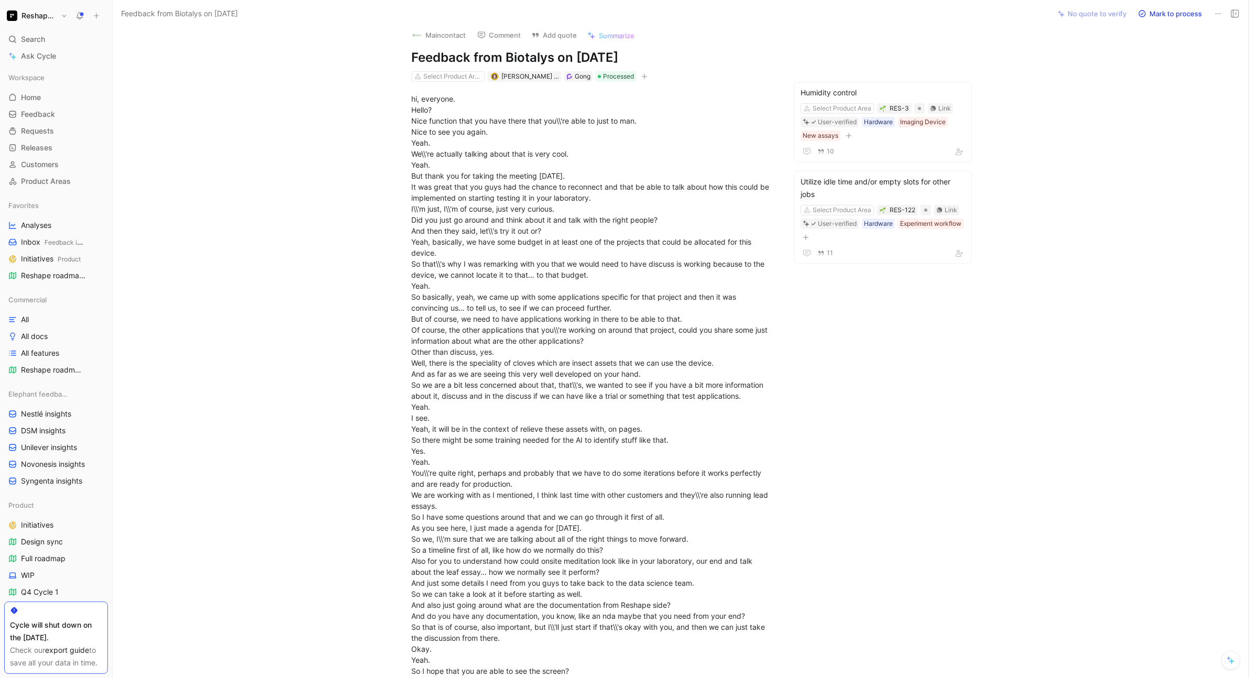
scroll to position [2680, 0]
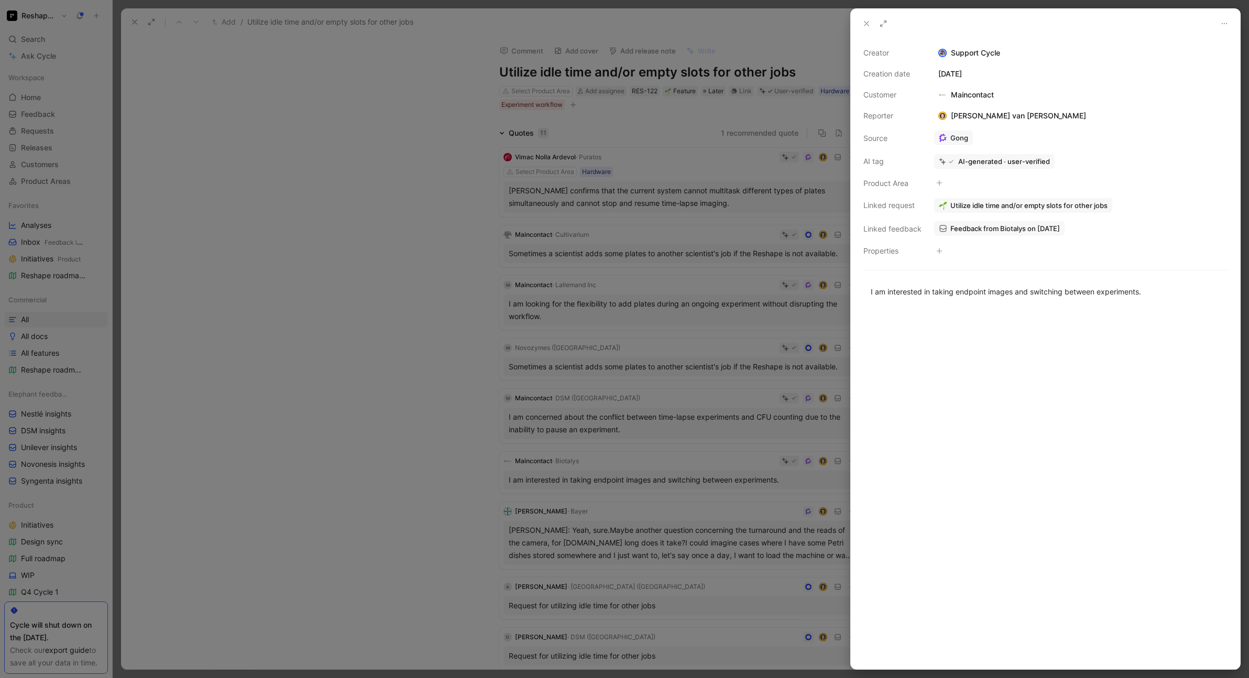
click at [406, 382] on div at bounding box center [624, 339] width 1249 height 678
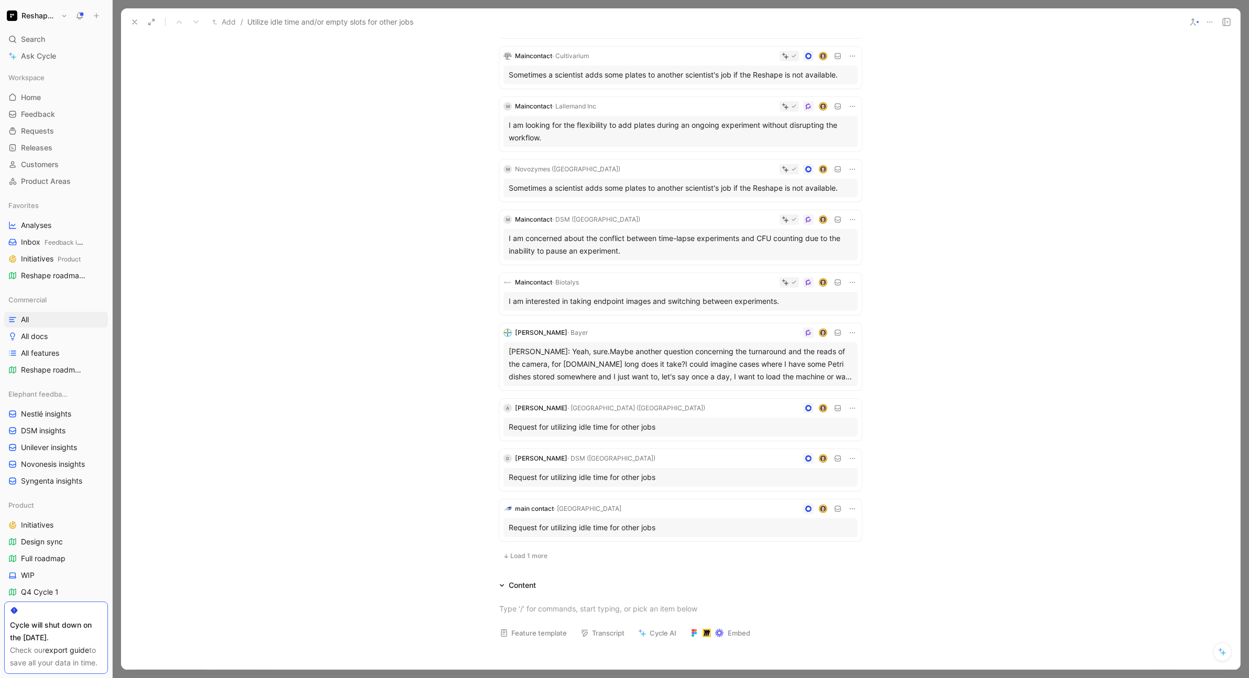
scroll to position [181, 0]
click at [586, 370] on div "[PERSON_NAME]: Yeah, sure.Maybe another question concerning the turnaround and …" at bounding box center [681, 362] width 344 height 38
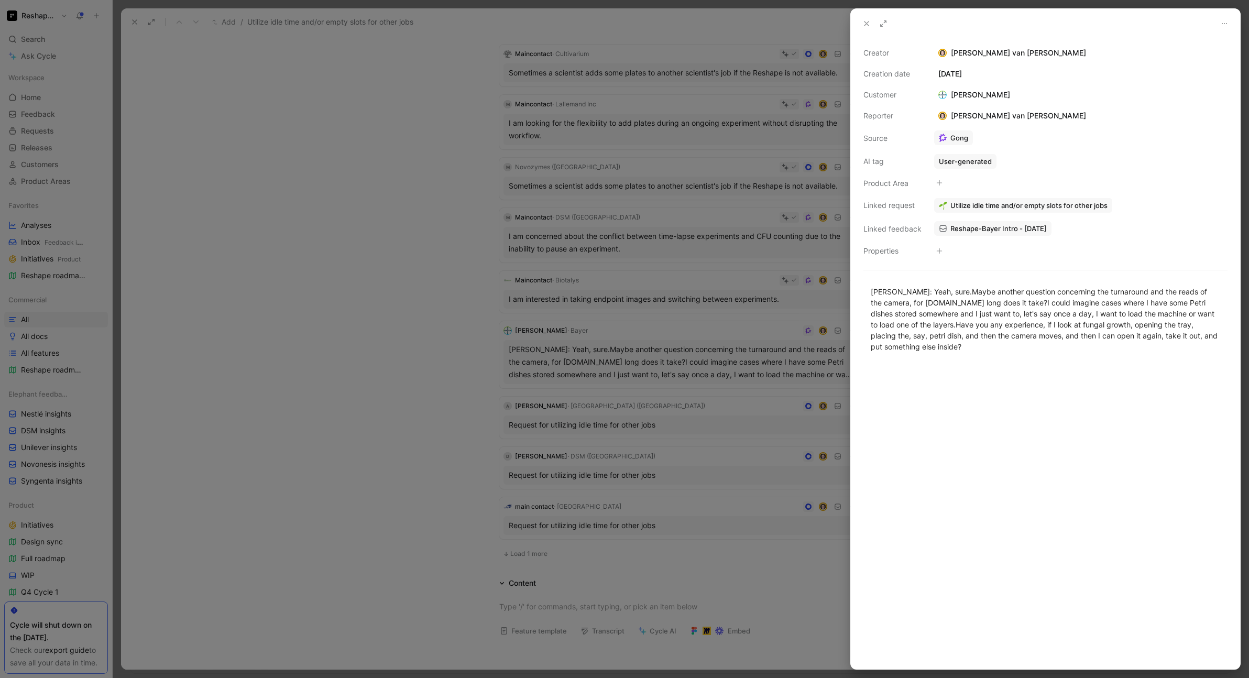
click at [430, 428] on div at bounding box center [624, 339] width 1249 height 678
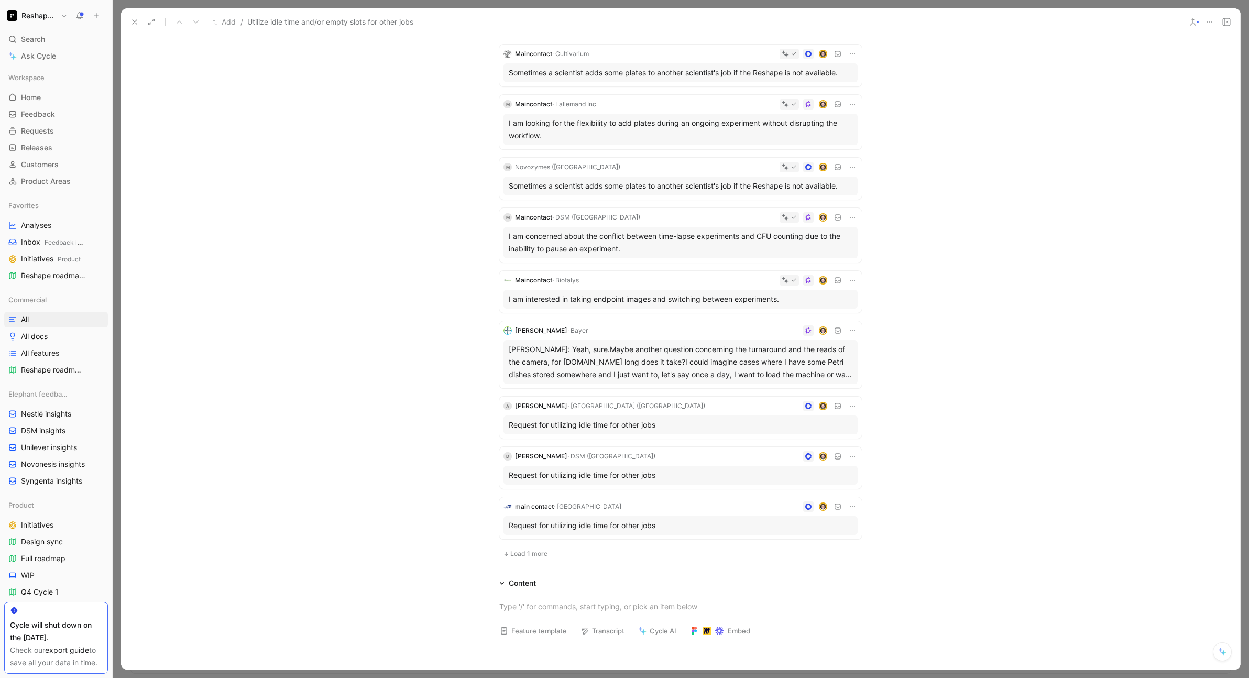
click at [596, 425] on div "Request for utilizing idle time for other jobs" at bounding box center [681, 425] width 344 height 13
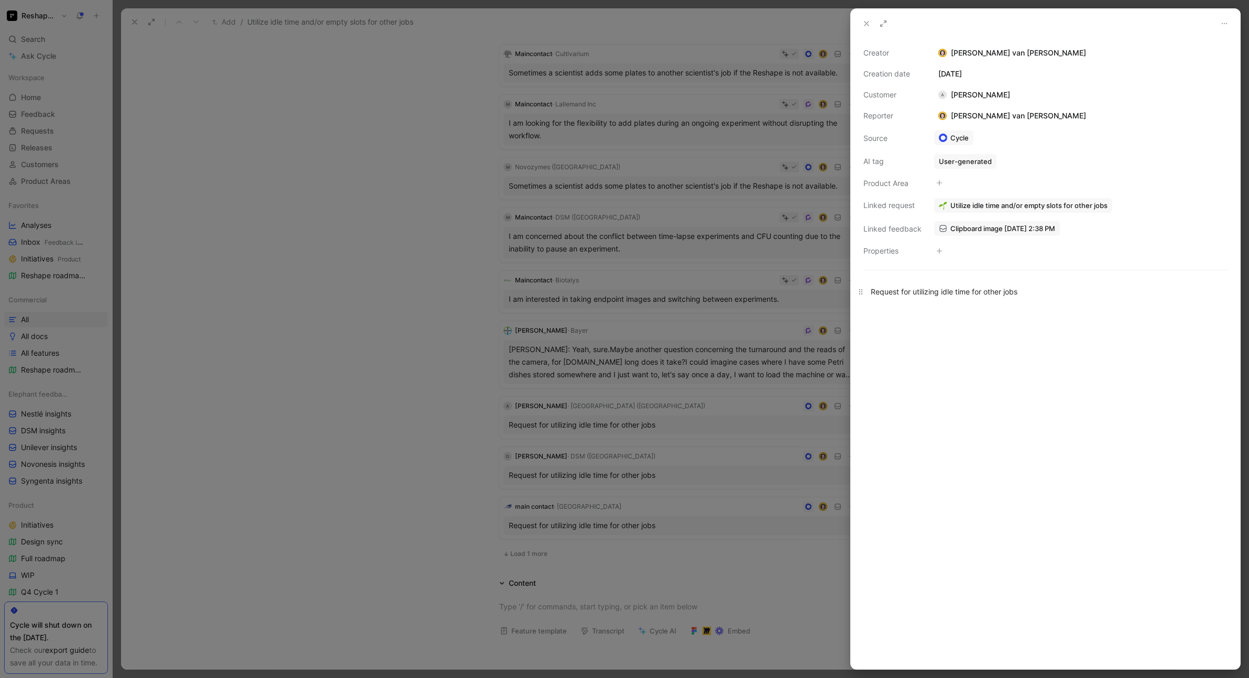
click at [948, 296] on div "Request for utilizing idle time for other jobs" at bounding box center [1045, 291] width 349 height 11
click at [961, 332] on div at bounding box center [1045, 489] width 389 height 360
click at [989, 93] on div "A [PERSON_NAME]" at bounding box center [974, 95] width 80 height 13
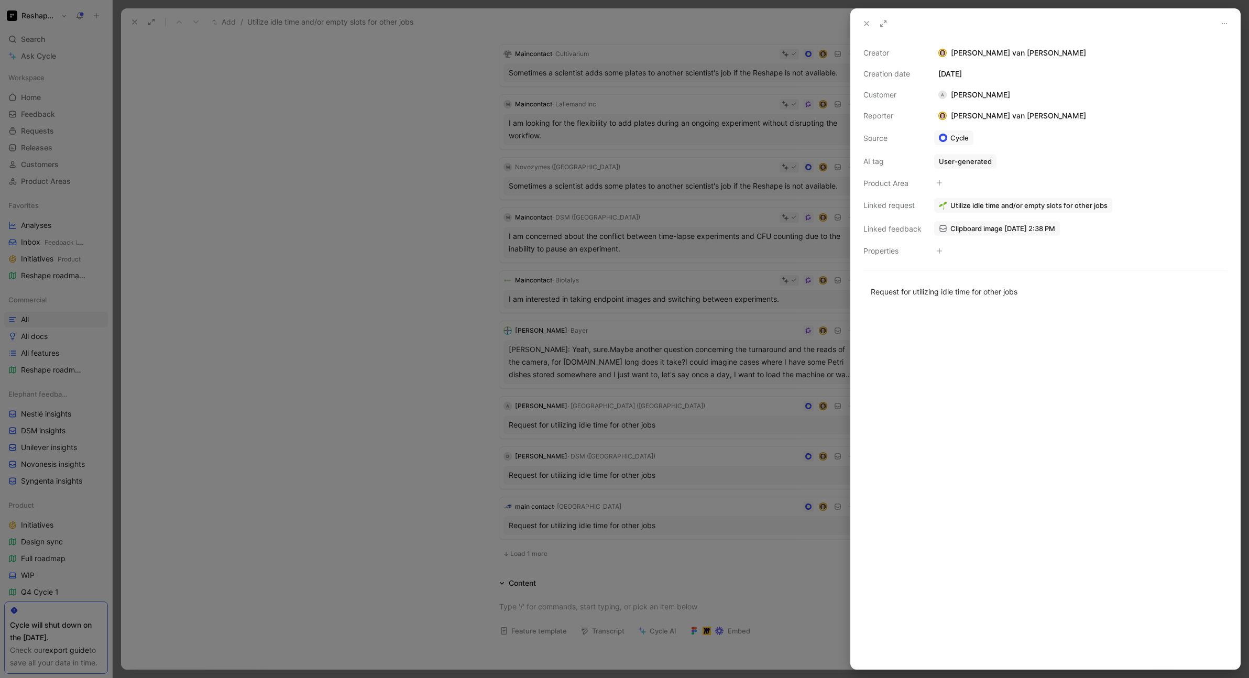
click at [967, 95] on div "A [PERSON_NAME]" at bounding box center [974, 95] width 80 height 13
click at [1001, 230] on span "Clipboard image [DATE] 2:38 PM" at bounding box center [1002, 228] width 105 height 9
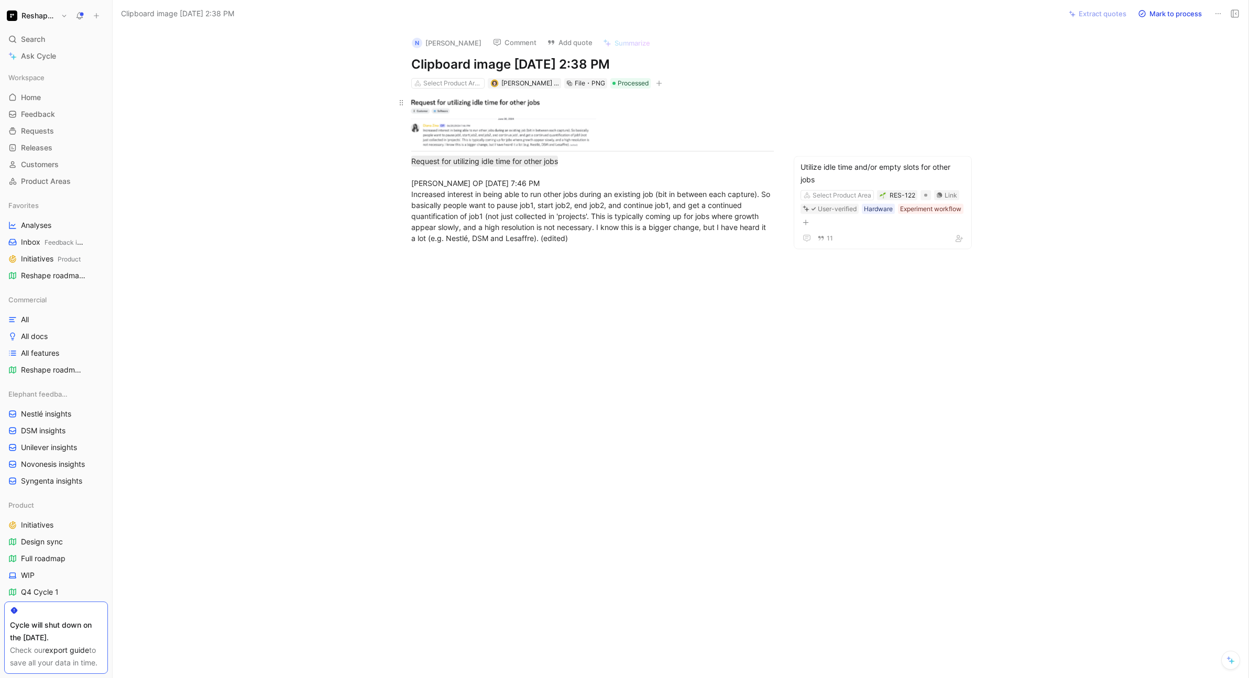
click at [504, 117] on body "Reshape Platform Search ⌘ K Ask Cycle Workspace Home G then H Feedback G then F…" at bounding box center [624, 339] width 1249 height 678
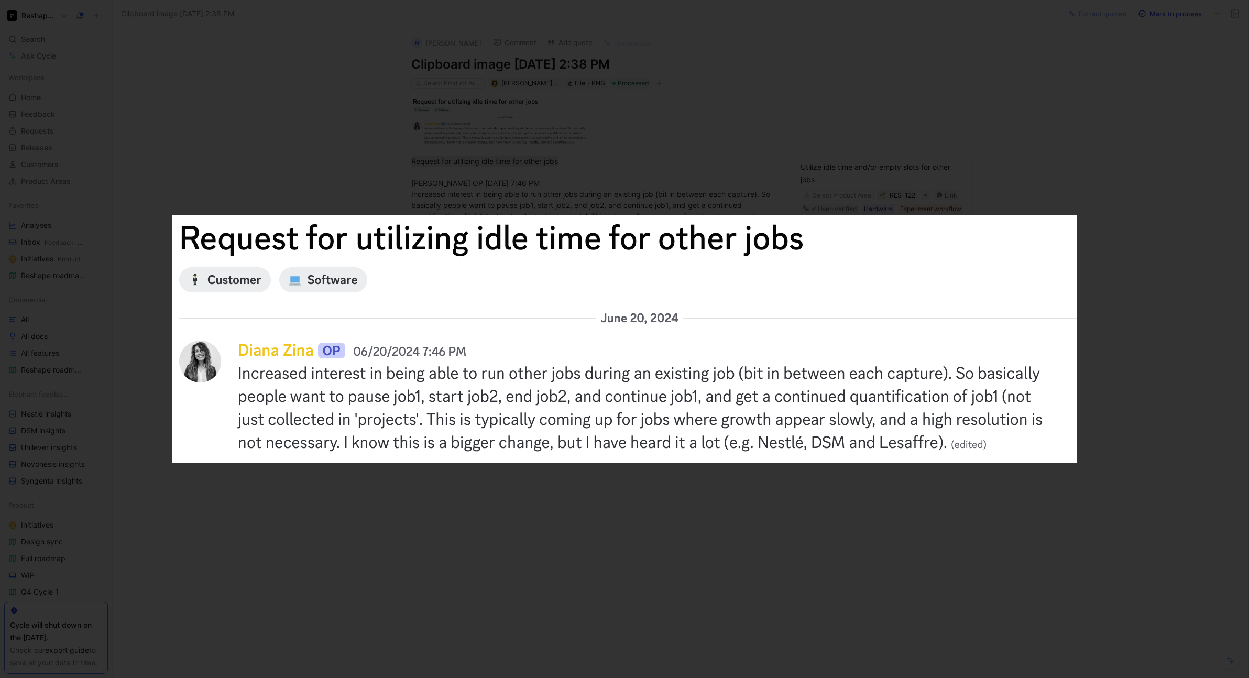
click at [567, 677] on div at bounding box center [624, 678] width 1249 height 0
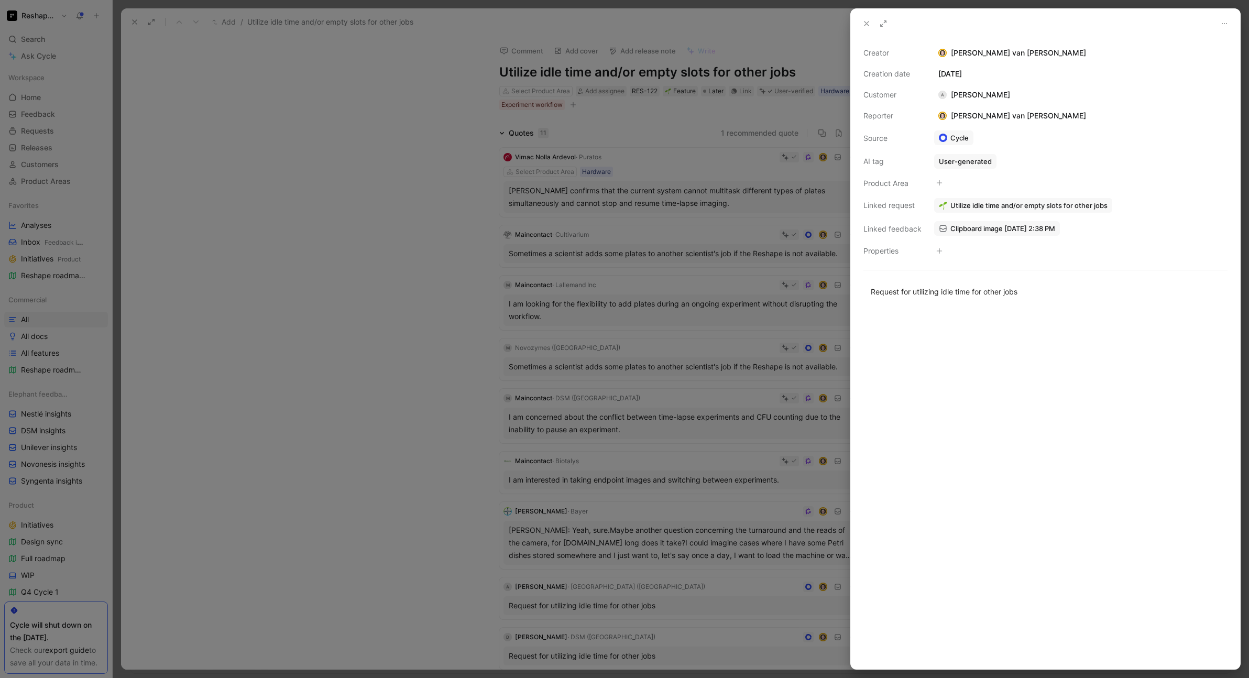
click at [403, 344] on div at bounding box center [624, 339] width 1249 height 678
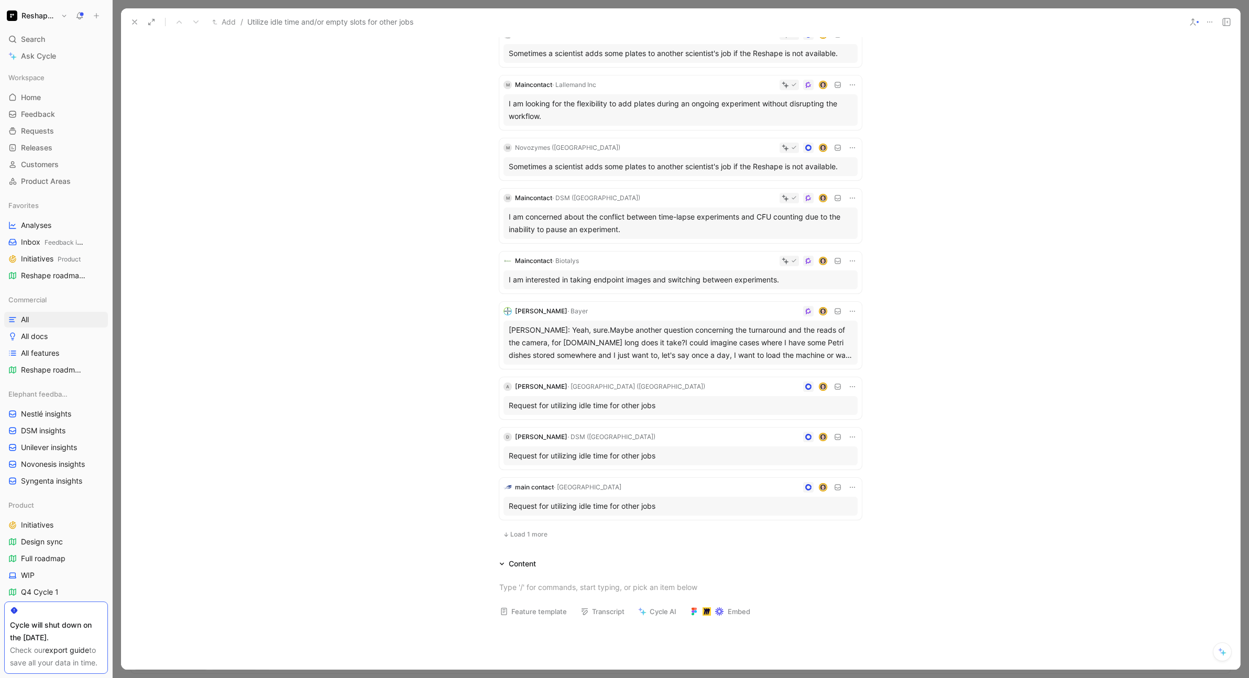
scroll to position [231, 0]
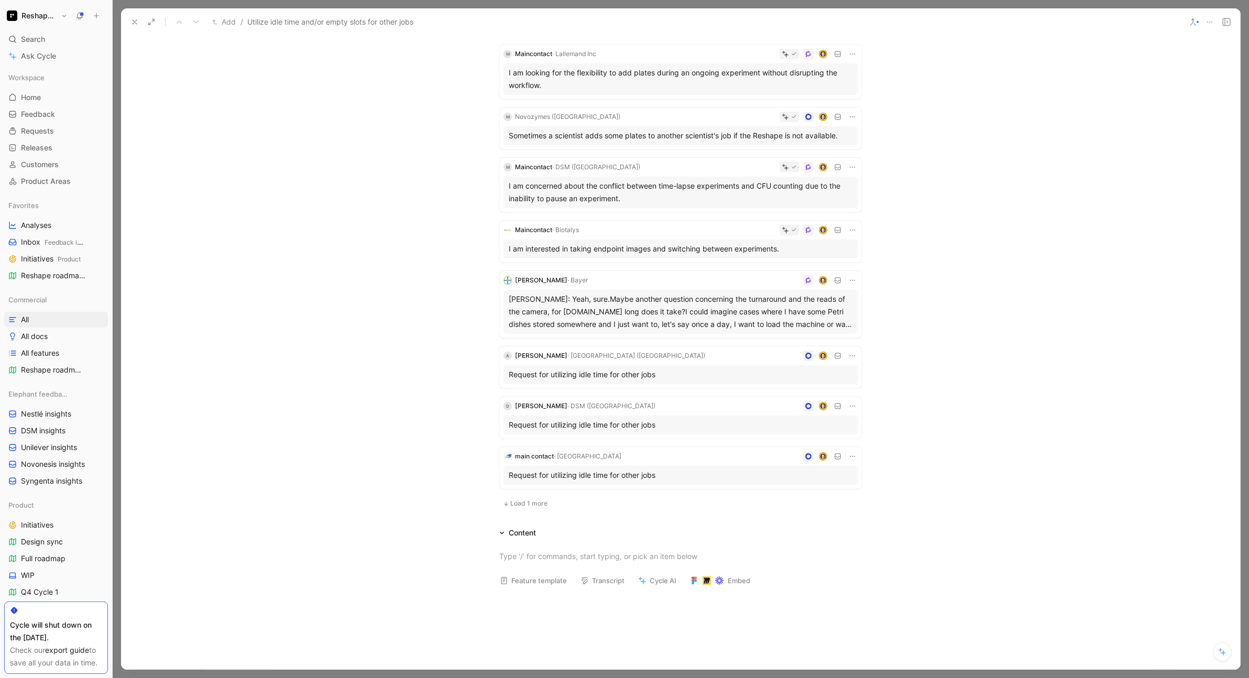
click at [137, 21] on icon at bounding box center [134, 22] width 8 height 8
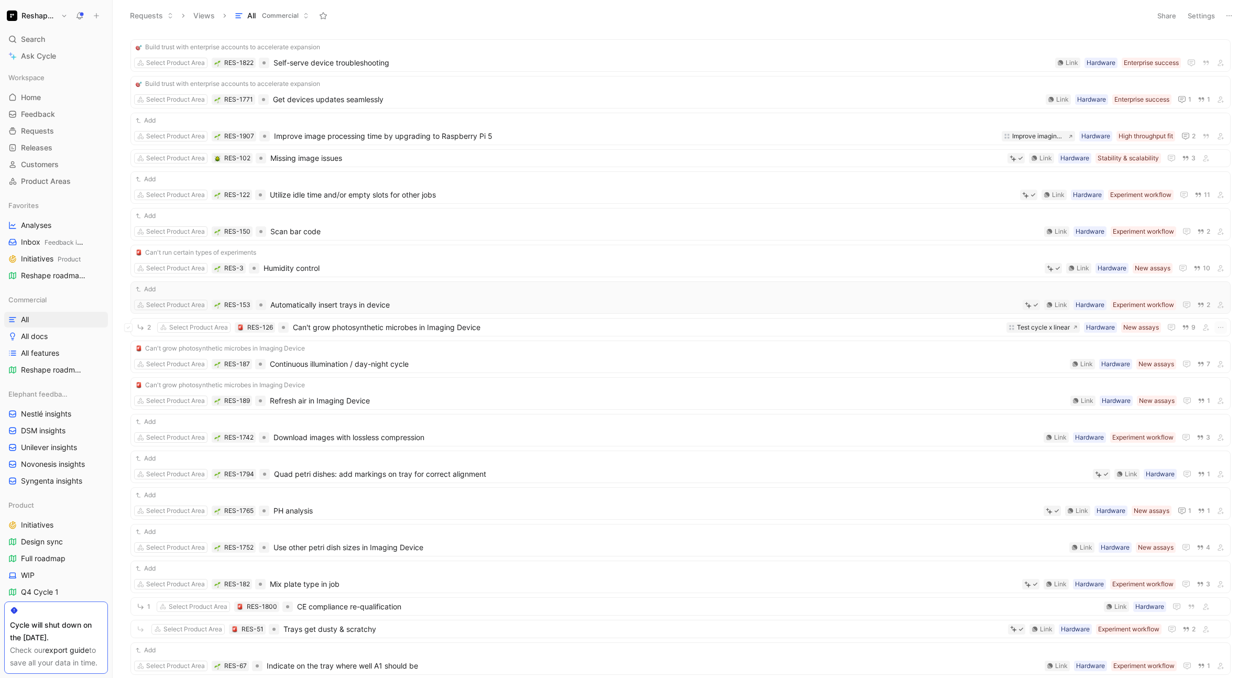
scroll to position [1560, 0]
click at [563, 294] on div "Add Select Product Area RES-153 Automatically insert trays in device Experiment…" at bounding box center [680, 294] width 1093 height 27
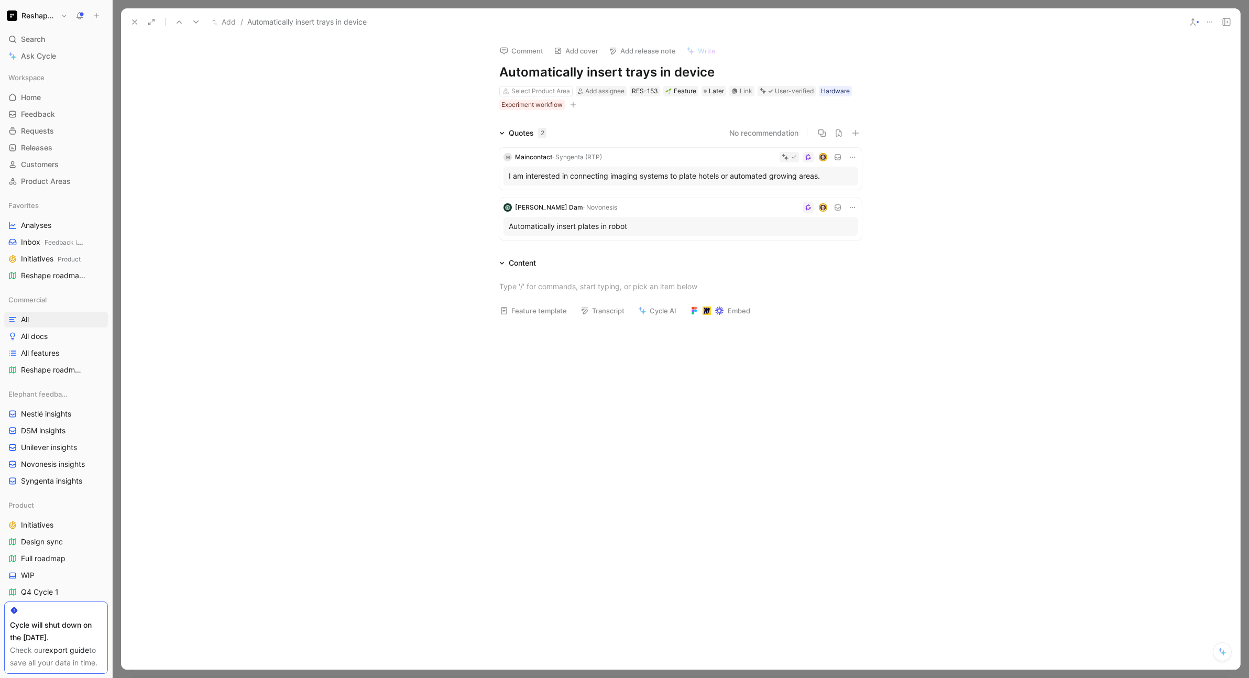
click at [662, 182] on div "I am interested in connecting imaging systems to plate hotels or automated grow…" at bounding box center [680, 176] width 354 height 19
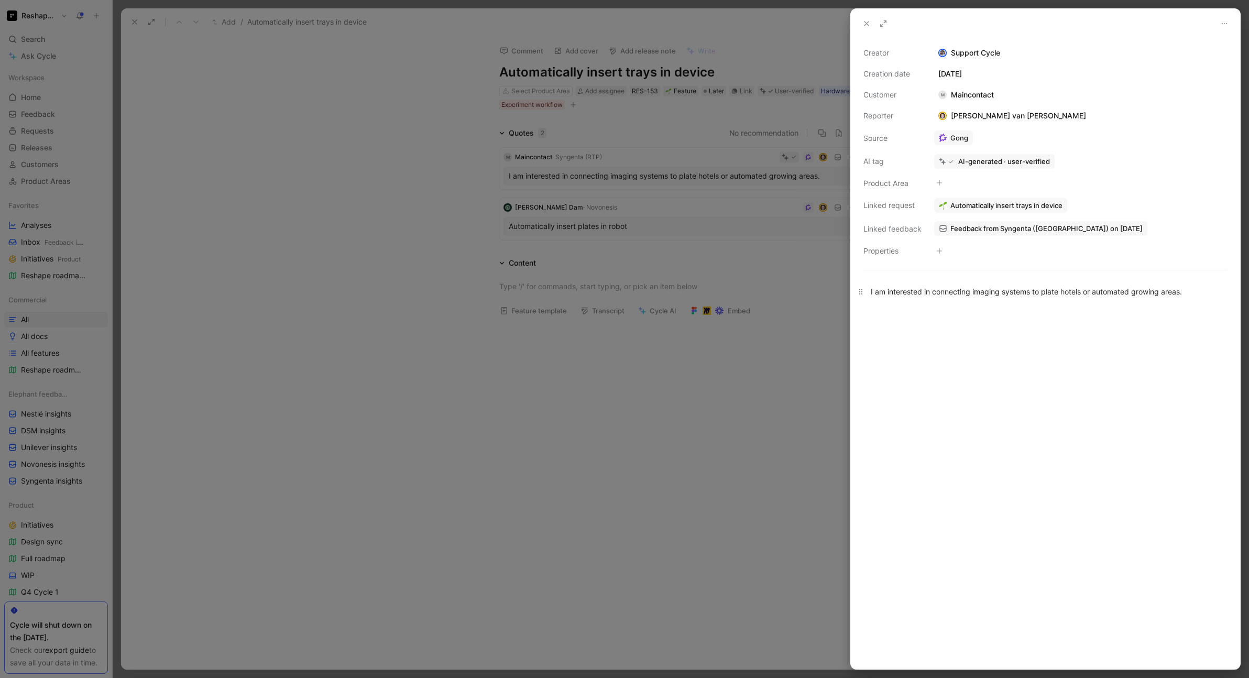
click at [985, 292] on div "I am interested in connecting imaging systems to plate hotels or automated grow…" at bounding box center [1045, 291] width 349 height 11
click at [745, 423] on div at bounding box center [624, 339] width 1249 height 678
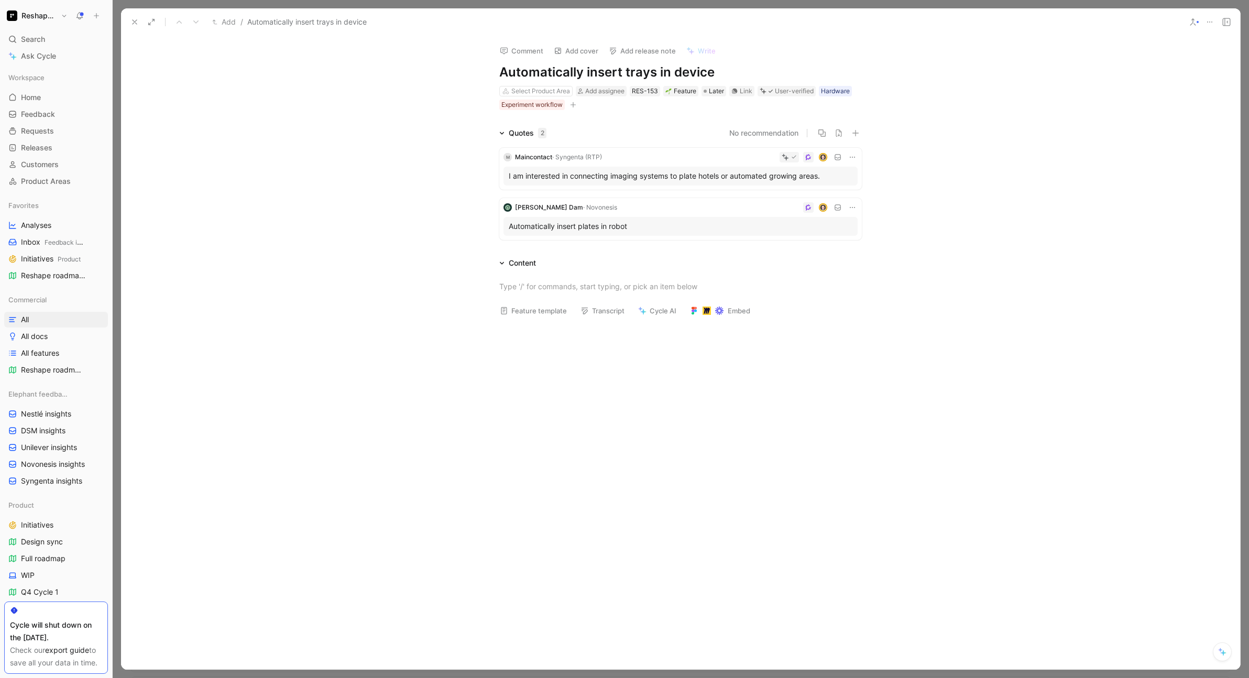
click at [600, 229] on div "Automatically insert plates in robot" at bounding box center [681, 226] width 344 height 13
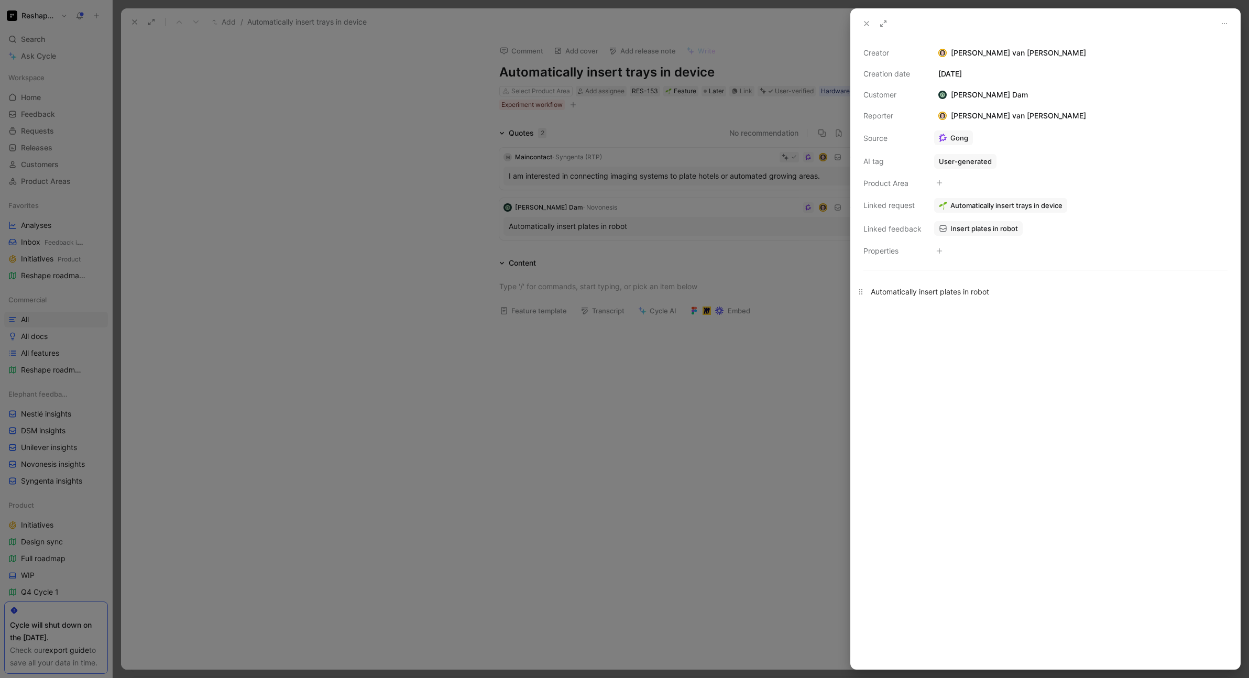
click at [932, 291] on div "Automatically insert plates in robot" at bounding box center [1045, 291] width 349 height 11
click at [345, 362] on div at bounding box center [624, 339] width 1249 height 678
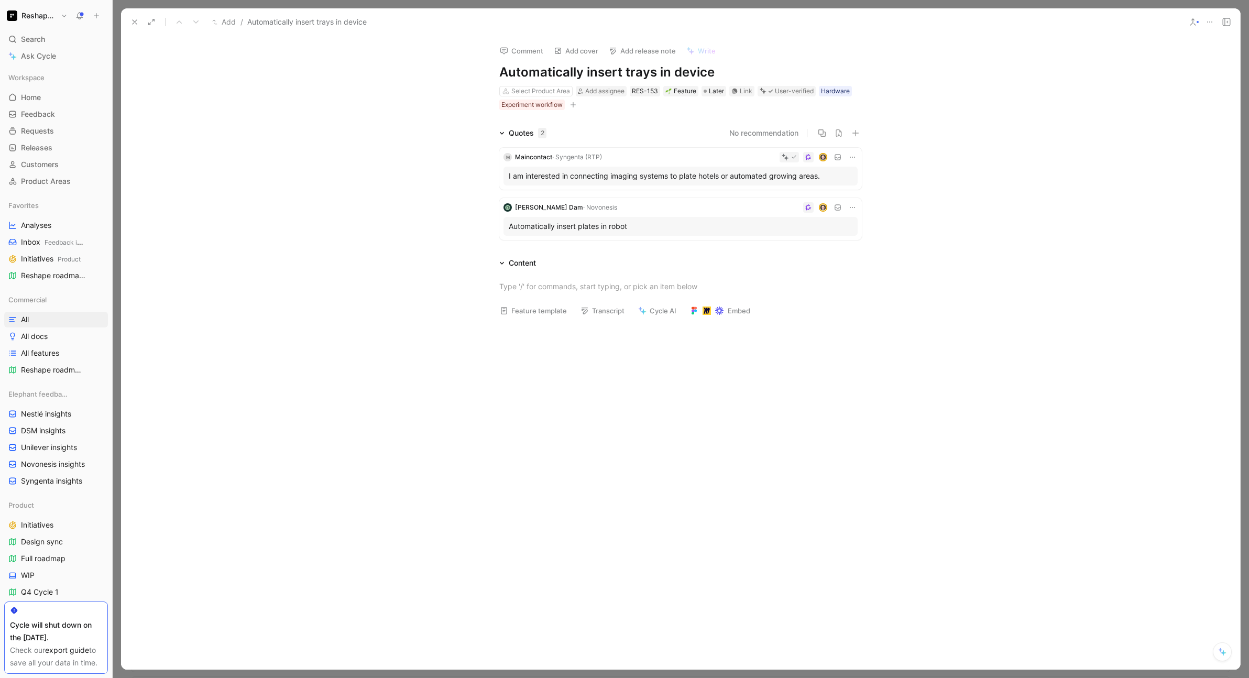
click at [130, 25] on icon at bounding box center [134, 22] width 8 height 8
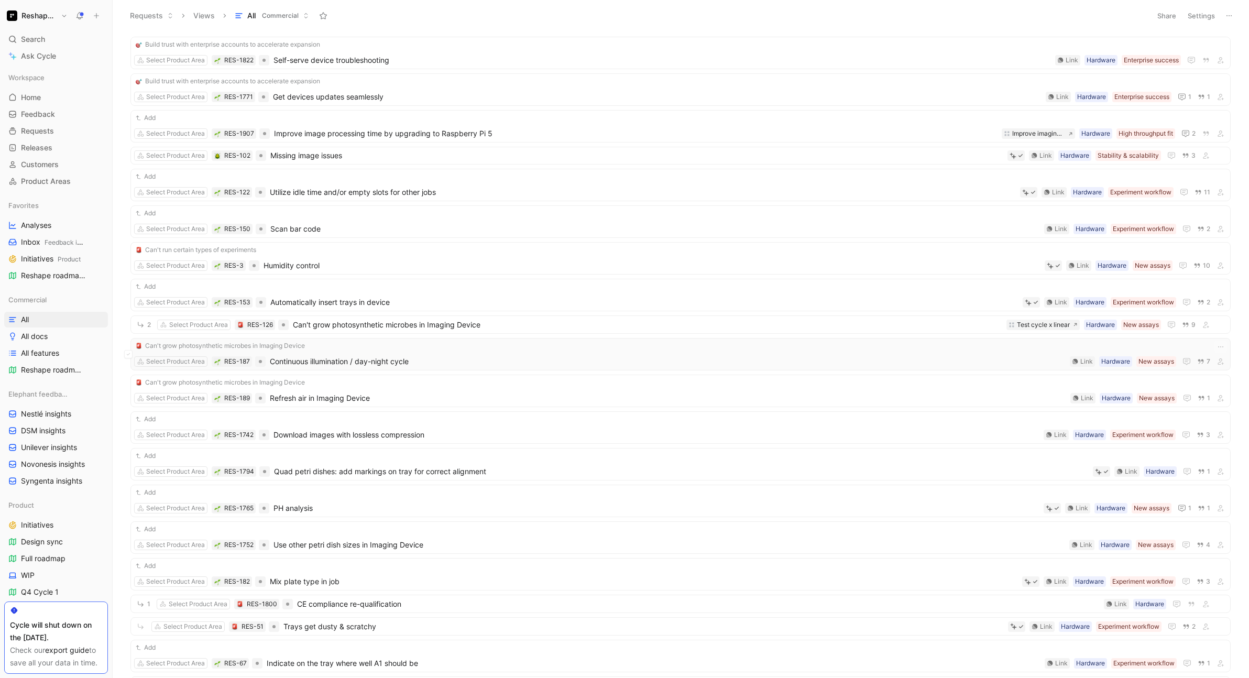
click at [521, 355] on span "Continuous illumination / day-night cycle" at bounding box center [668, 361] width 796 height 13
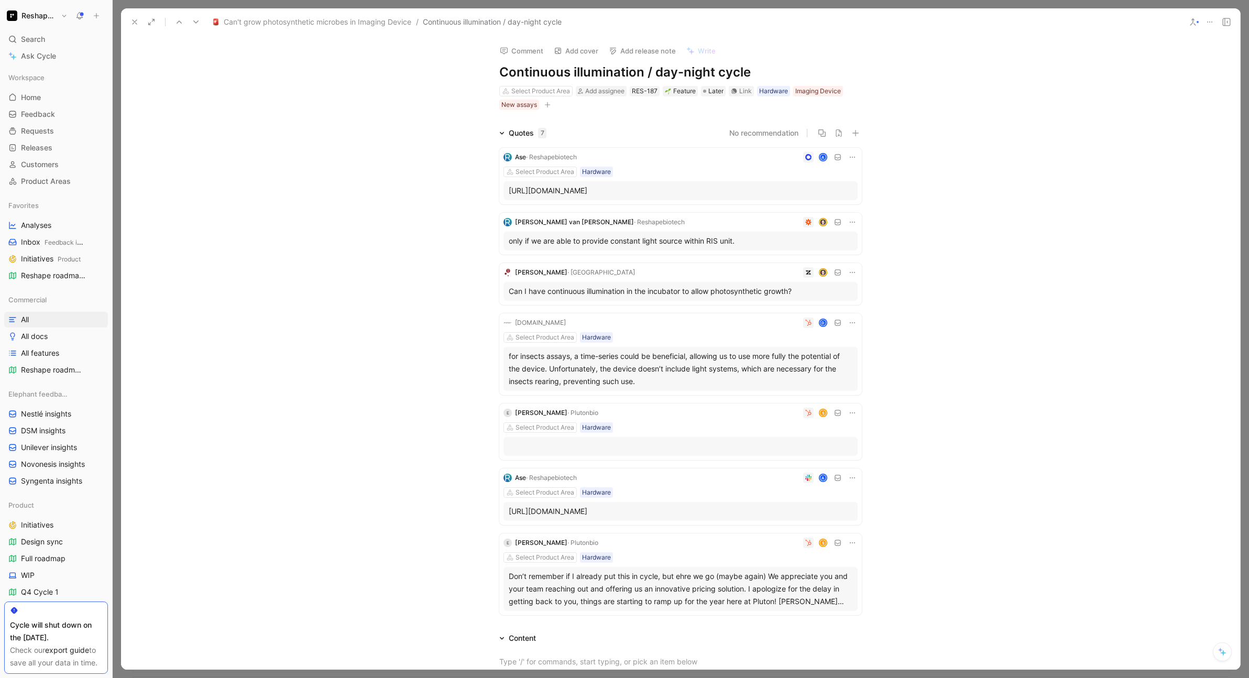
click at [628, 75] on h1 "Continuous illumination / day-night cycle" at bounding box center [680, 72] width 362 height 17
click at [674, 247] on div "only if we are able to provide constant light source within RIS unit." at bounding box center [681, 241] width 344 height 13
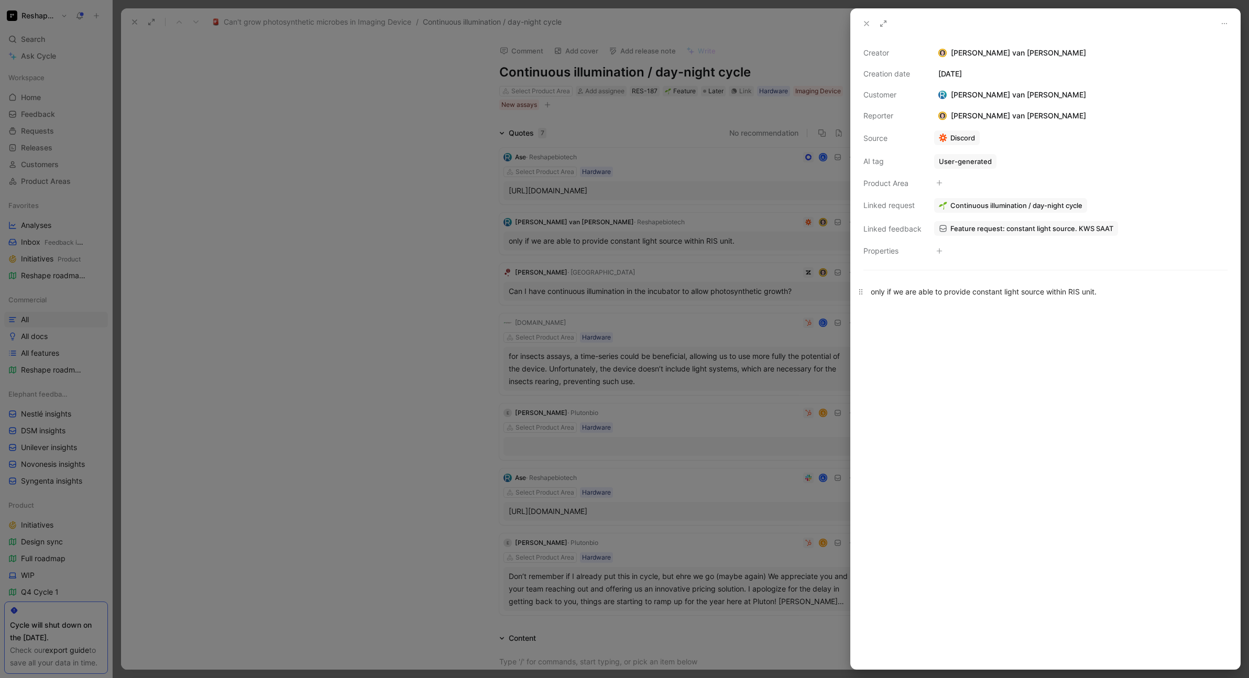
click at [947, 294] on div "only if we are able to provide constant light source within RIS unit." at bounding box center [1045, 291] width 349 height 11
click at [411, 303] on div at bounding box center [624, 339] width 1249 height 678
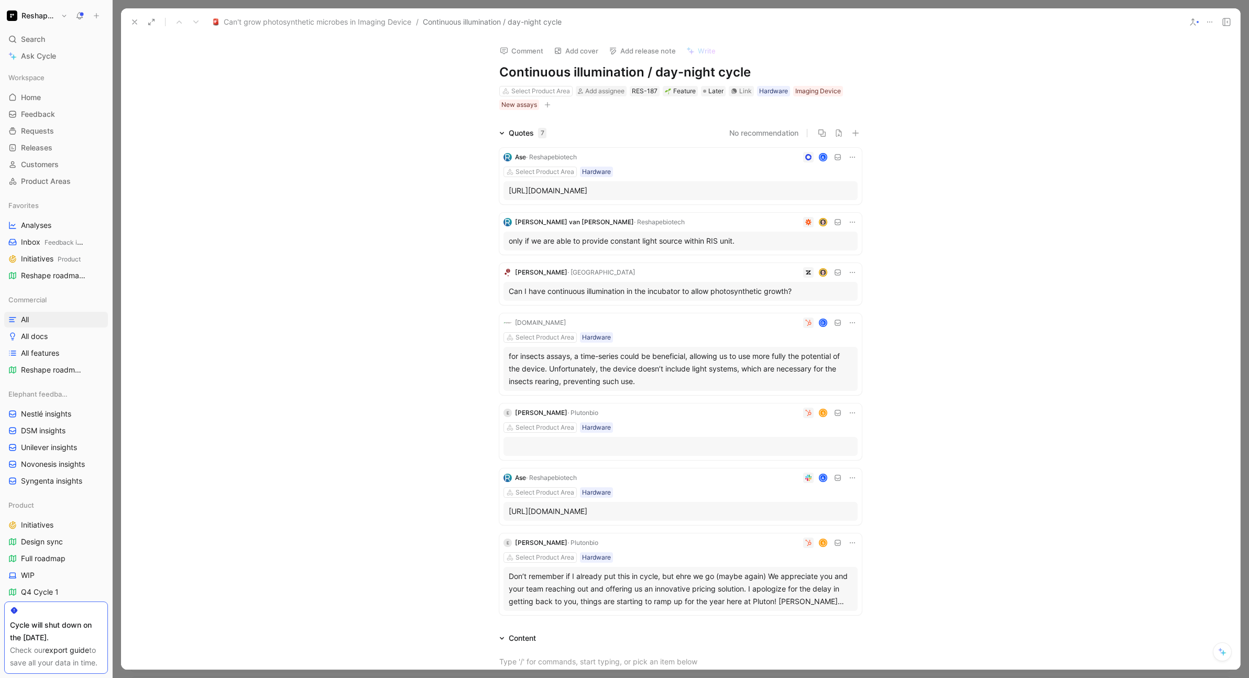
click at [707, 298] on div "Can I have continuous illumination in the incubator to allow photosynthetic gro…" at bounding box center [681, 291] width 344 height 13
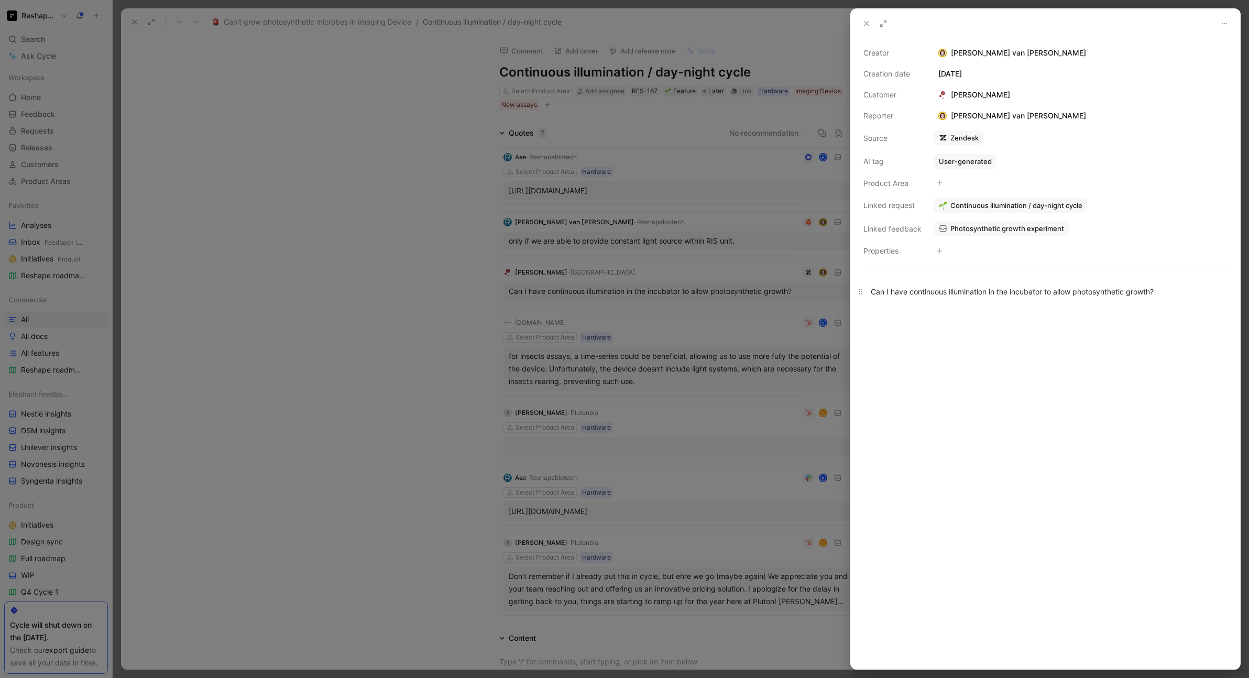
click at [993, 291] on div "Can I have continuous illumination in the incubator to allow photosynthetic gro…" at bounding box center [1045, 291] width 349 height 11
click at [438, 299] on div at bounding box center [624, 339] width 1249 height 678
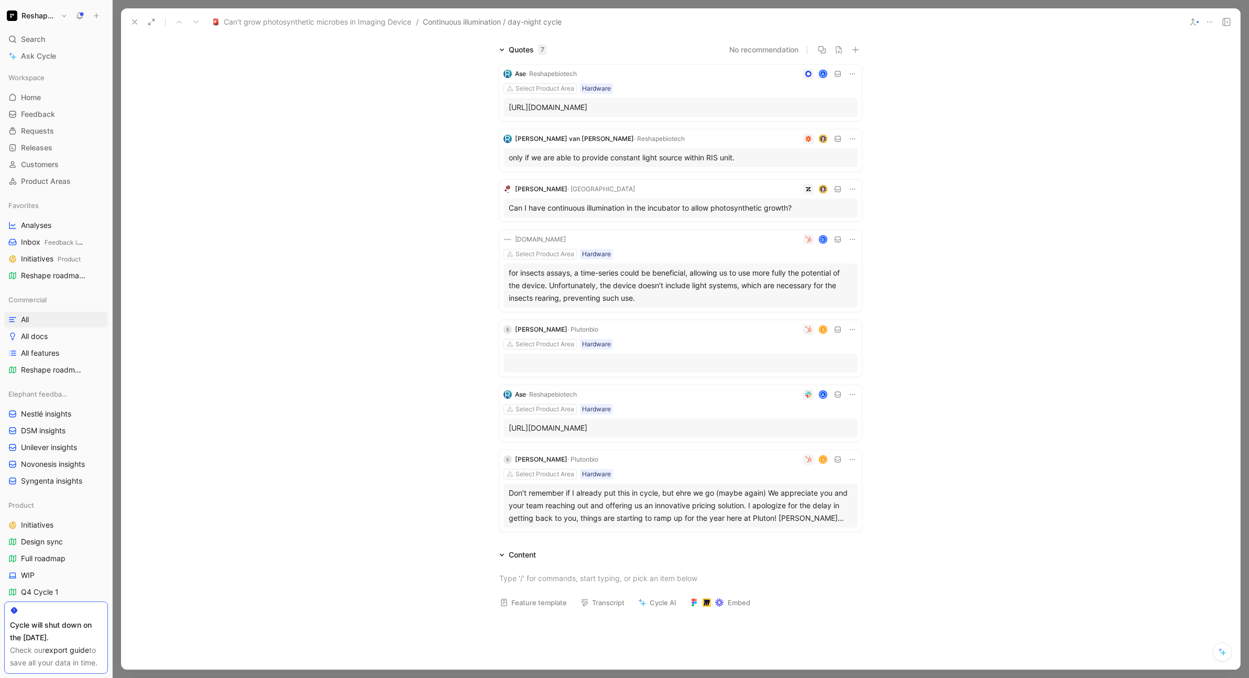
scroll to position [85, 0]
click at [576, 303] on div "for insects assays, a time-series could be beneficial, allowing us to use more …" at bounding box center [681, 284] width 344 height 38
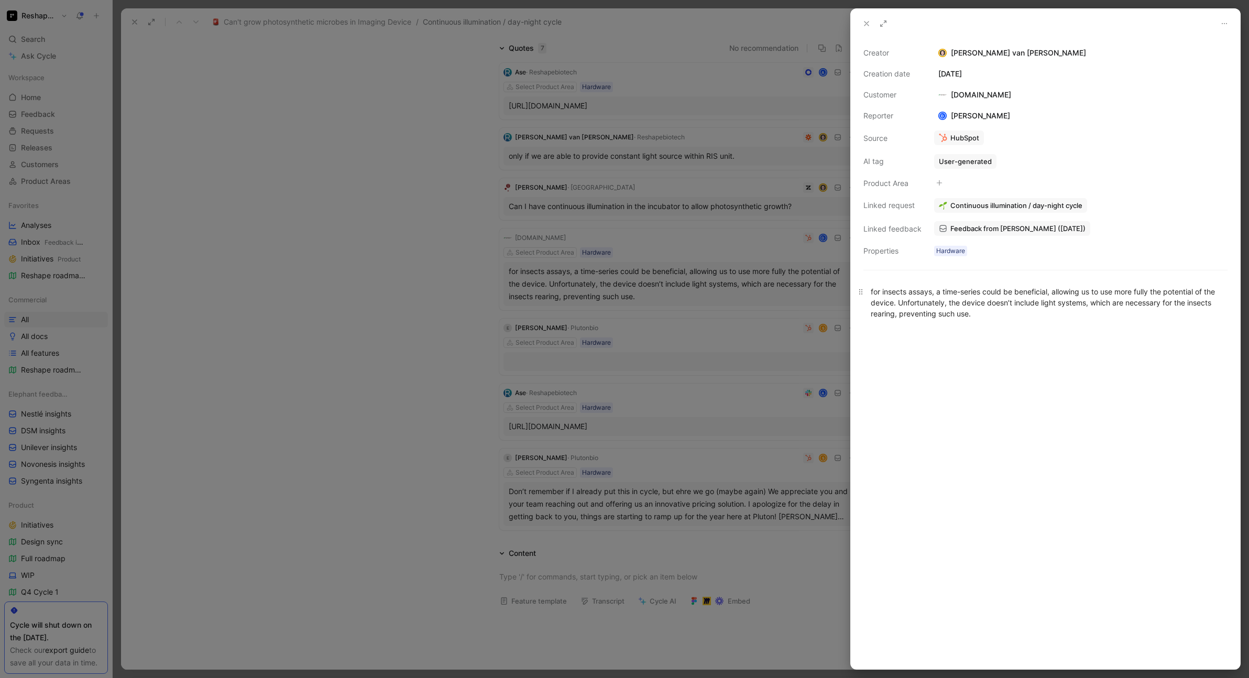
click at [942, 302] on div "for insects assays, a time-series could be beneficial, allowing us to use more …" at bounding box center [1045, 302] width 349 height 33
click at [390, 338] on div at bounding box center [624, 339] width 1249 height 678
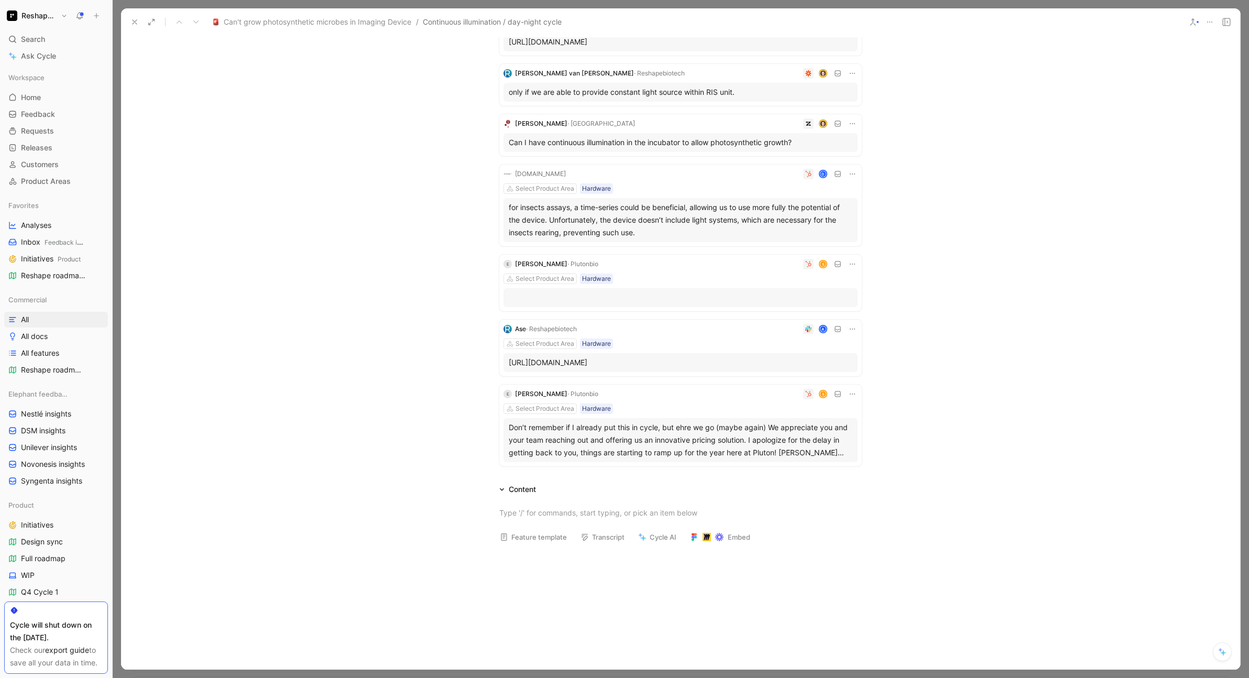
scroll to position [150, 0]
click at [625, 231] on div "for insects assays, a time-series could be beneficial, allowing us to use more …" at bounding box center [681, 219] width 344 height 38
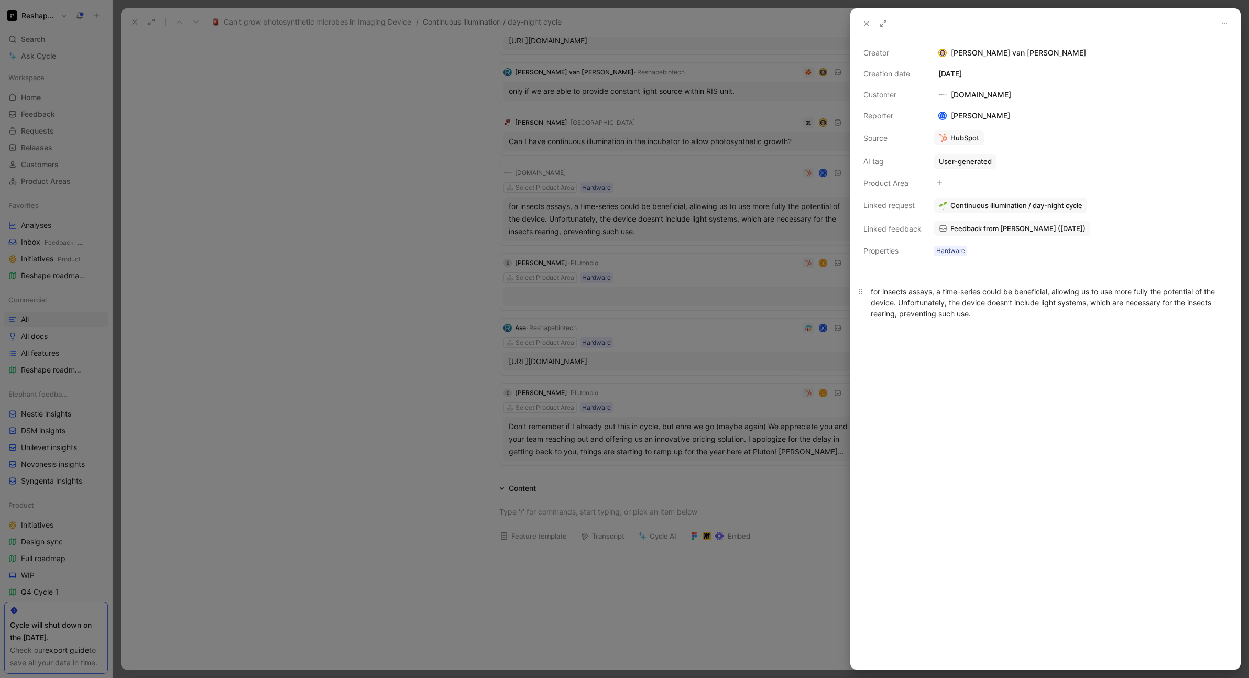
click at [927, 301] on div "for insects assays, a time-series could be beneficial, allowing us to use more …" at bounding box center [1045, 302] width 349 height 33
click at [393, 359] on div at bounding box center [624, 339] width 1249 height 678
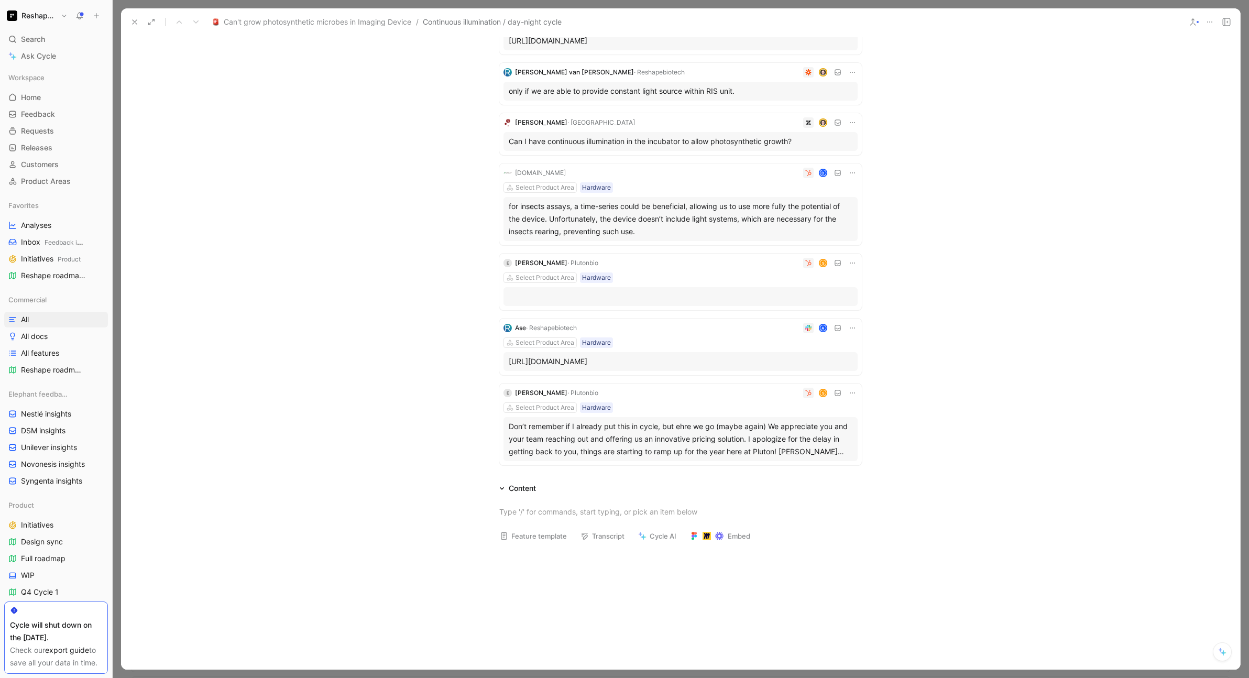
click at [619, 306] on div at bounding box center [680, 296] width 354 height 19
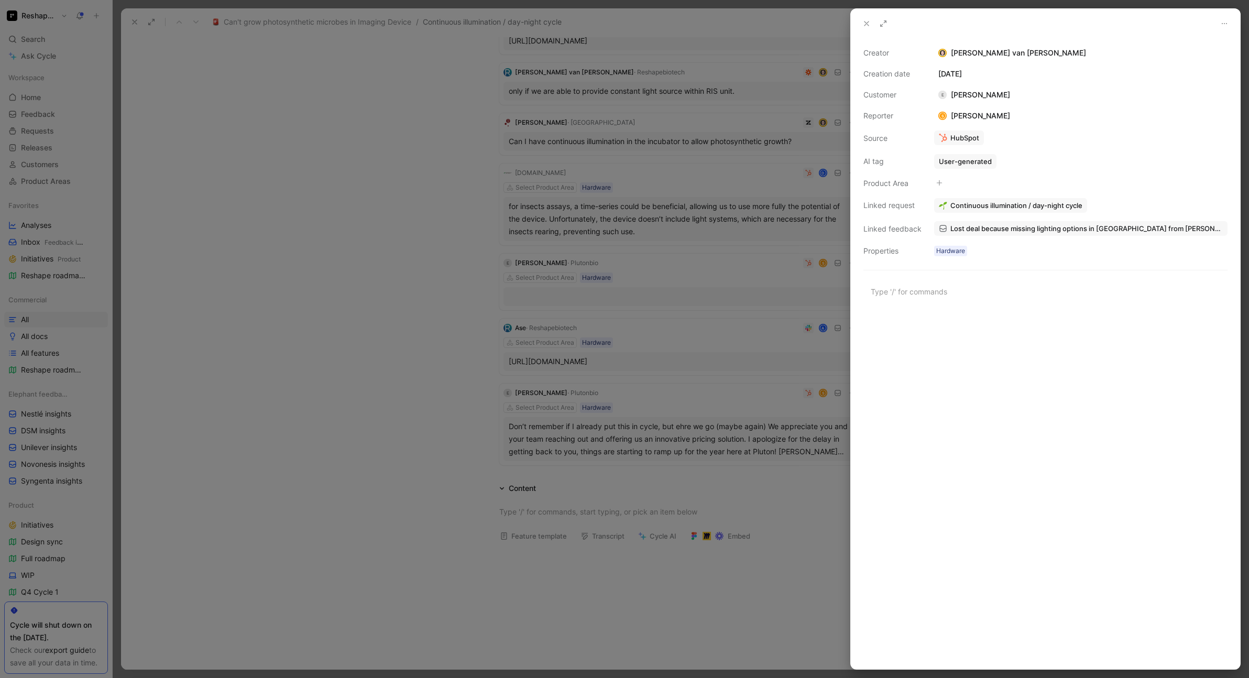
click at [417, 322] on div at bounding box center [624, 339] width 1249 height 678
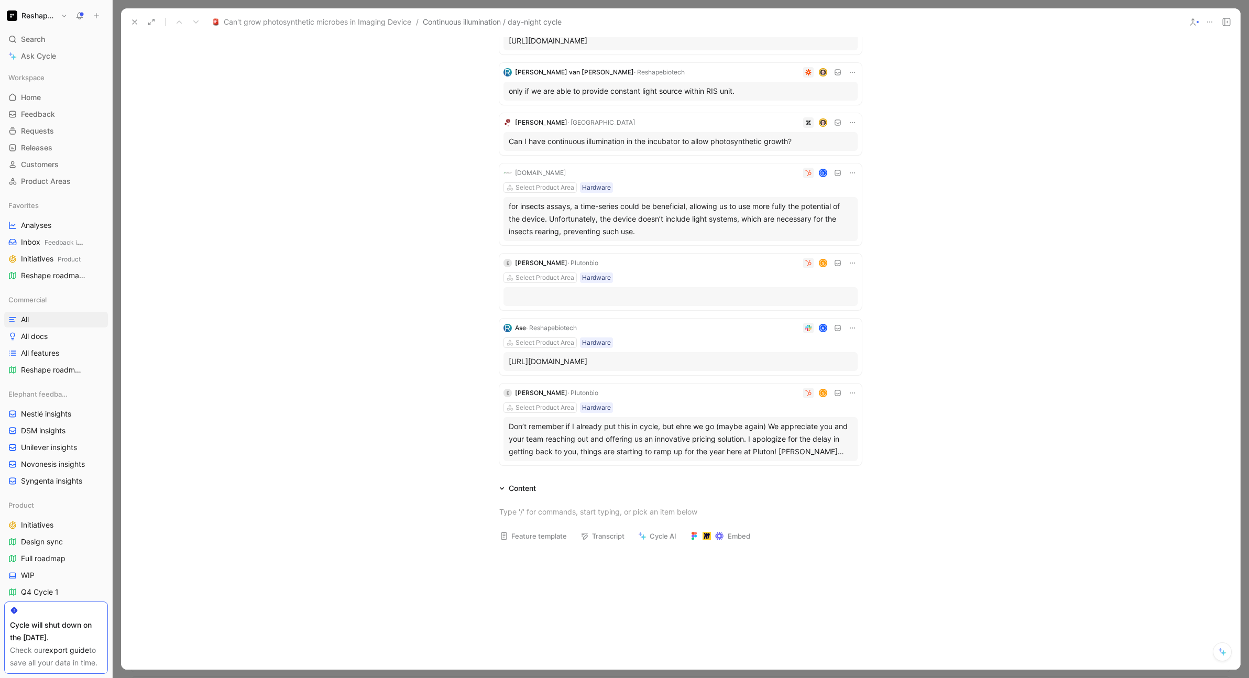
click at [634, 306] on div at bounding box center [680, 296] width 354 height 19
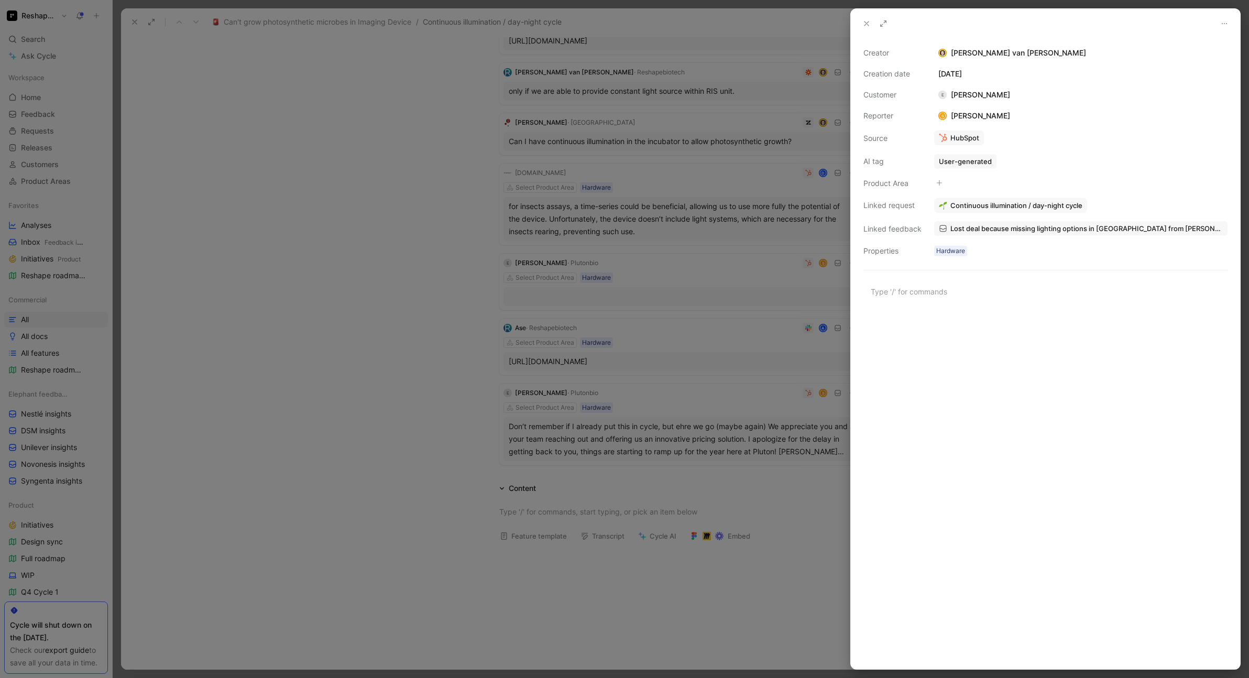
click at [453, 299] on div at bounding box center [624, 339] width 1249 height 678
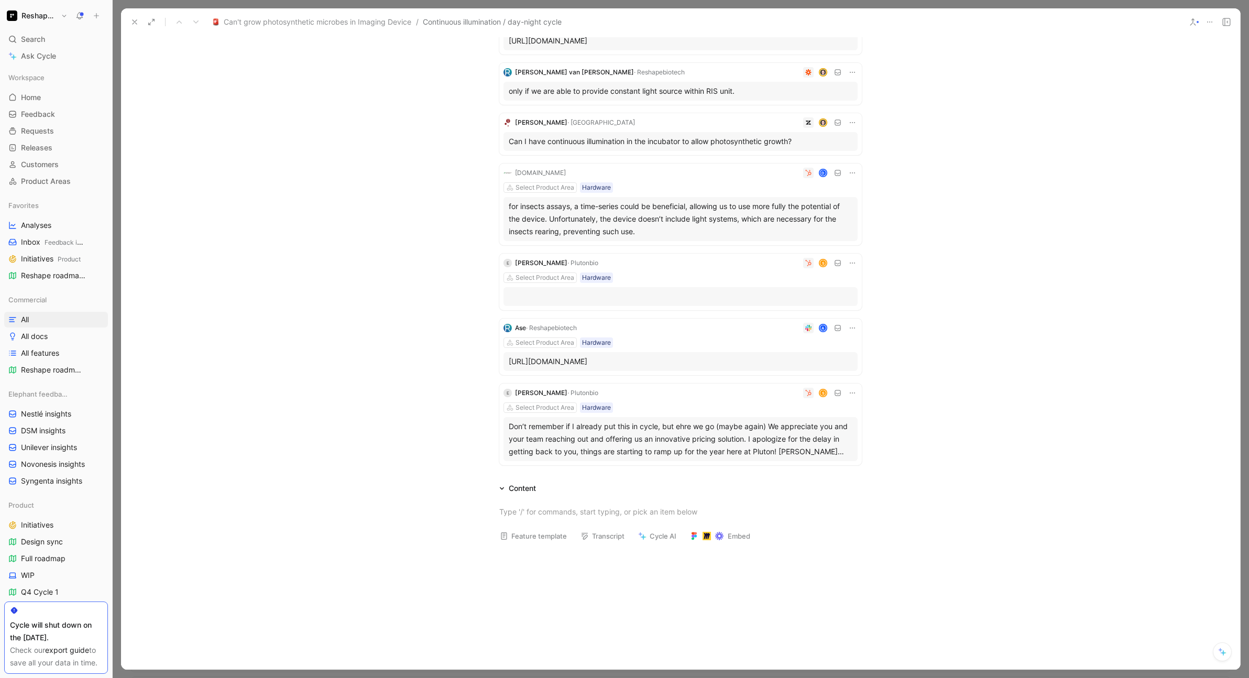
click at [628, 283] on div "Select Product Area Hardware" at bounding box center [680, 277] width 354 height 10
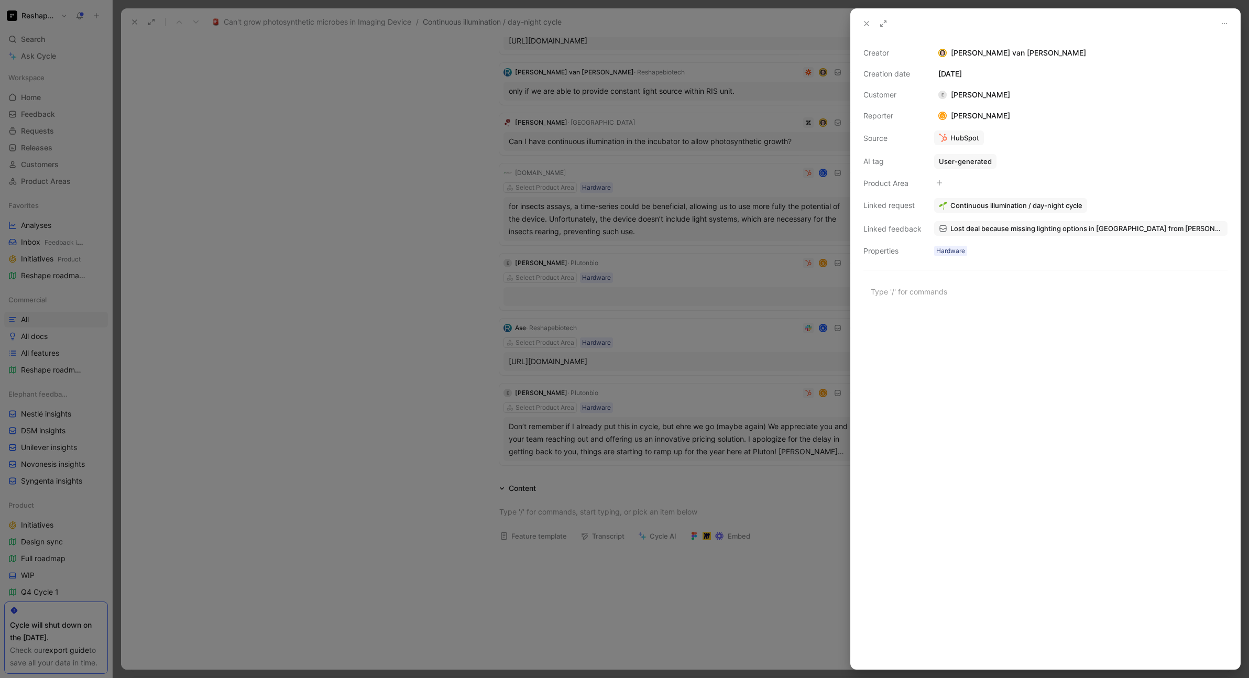
click at [1124, 228] on span "Lost deal because missing lighting options in [GEOGRAPHIC_DATA] from [PERSON_NA…" at bounding box center [1086, 228] width 272 height 9
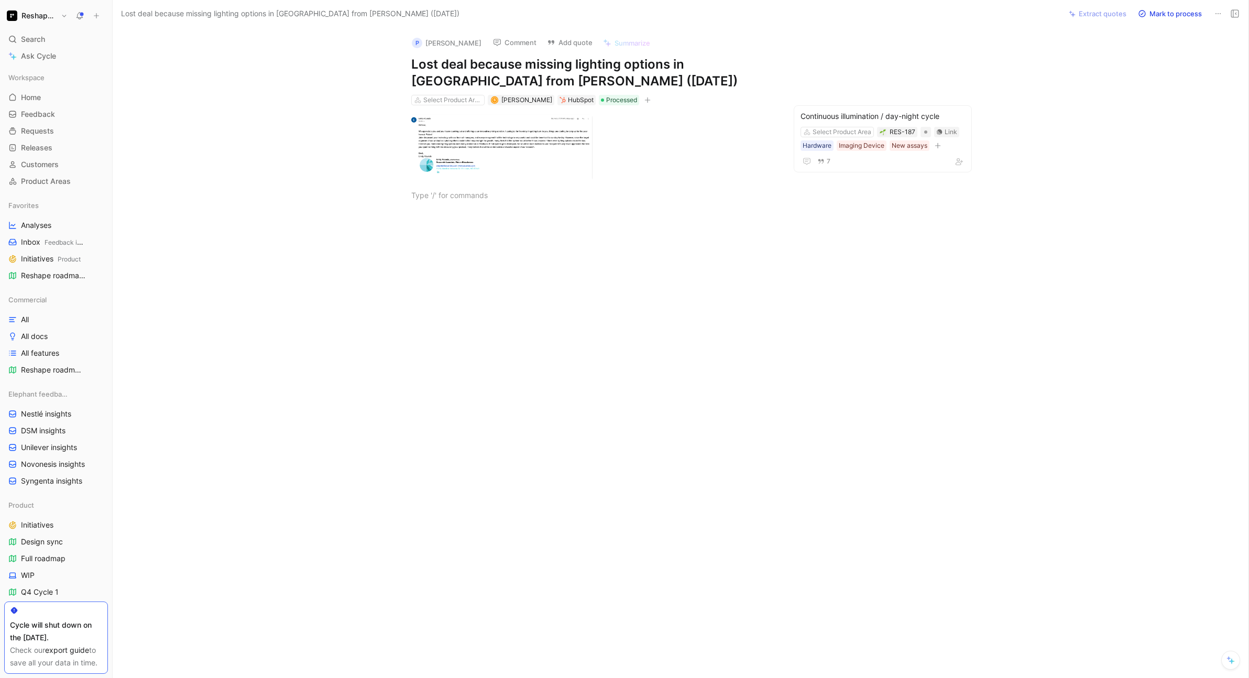
drag, startPoint x: 493, startPoint y: 81, endPoint x: 413, endPoint y: 64, distance: 82.0
click at [413, 64] on h1 "Lost deal because missing lighting options in [GEOGRAPHIC_DATA] from [PERSON_NA…" at bounding box center [592, 73] width 362 height 34
click at [464, 143] on body "Reshape Platform Search ⌘ K Ask Cycle Workspace Home G then H Feedback G then F…" at bounding box center [624, 339] width 1249 height 678
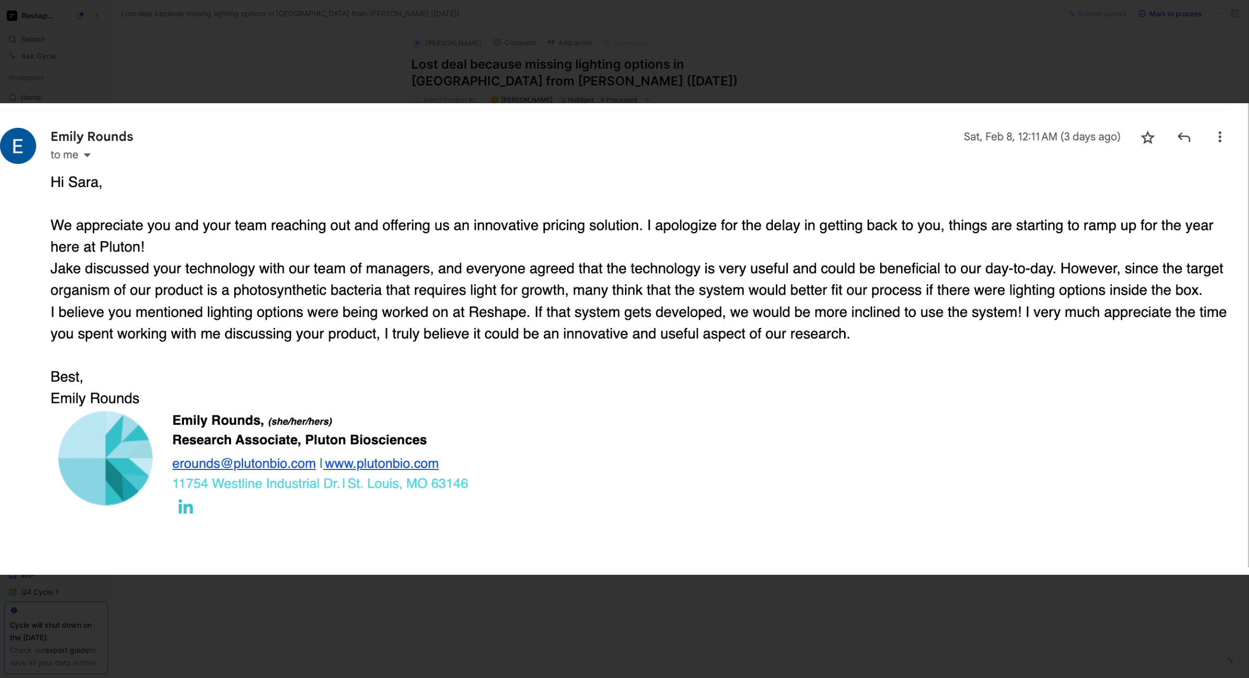
click at [310, 119] on img at bounding box center [624, 338] width 1249 height 471
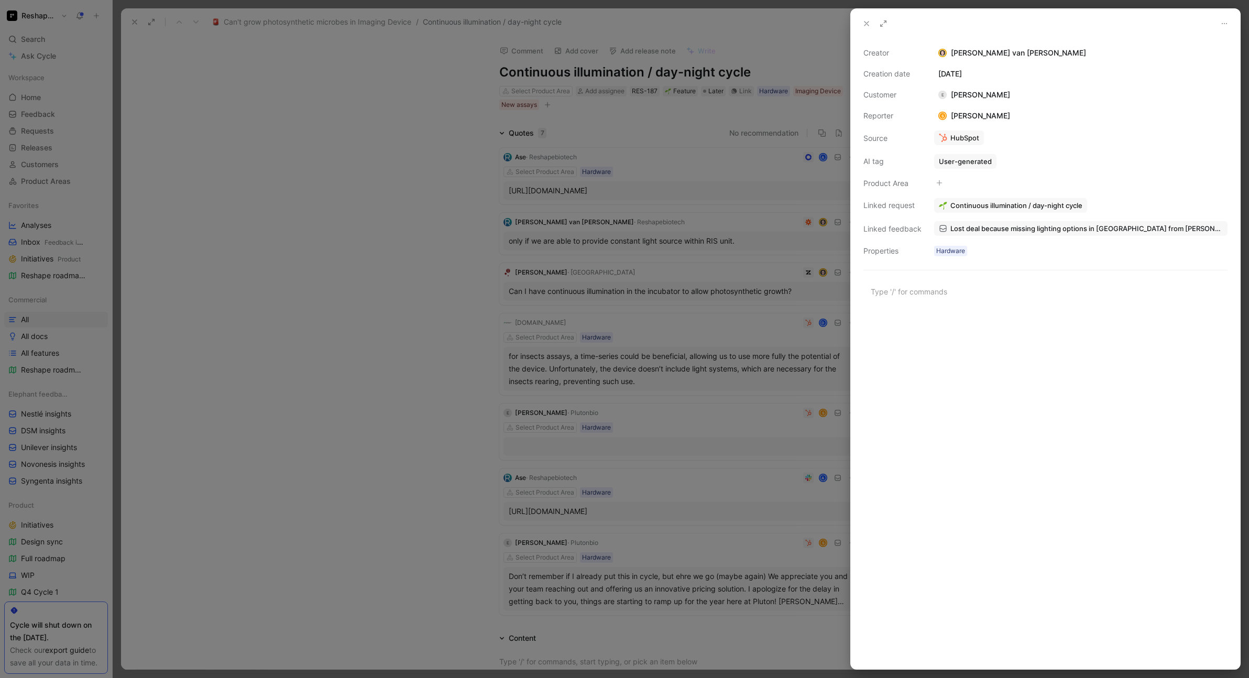
click at [392, 379] on div at bounding box center [624, 339] width 1249 height 678
